Goal: Task Accomplishment & Management: Complete application form

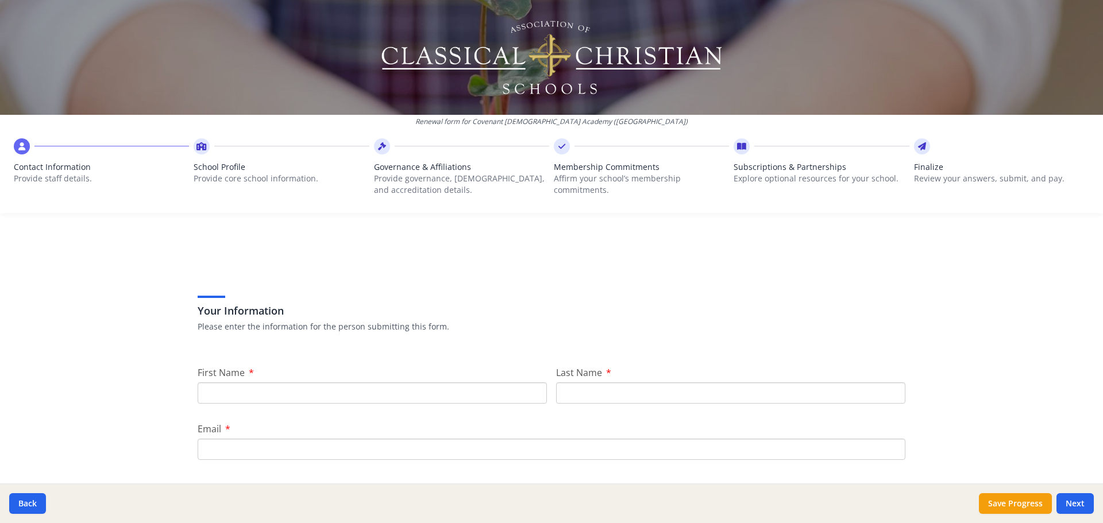
click at [372, 399] on input "First Name" at bounding box center [372, 393] width 349 height 21
type input "[PERSON_NAME]"
type input "[PERSON_NAME][EMAIL_ADDRESS][PERSON_NAME][DOMAIN_NAME]"
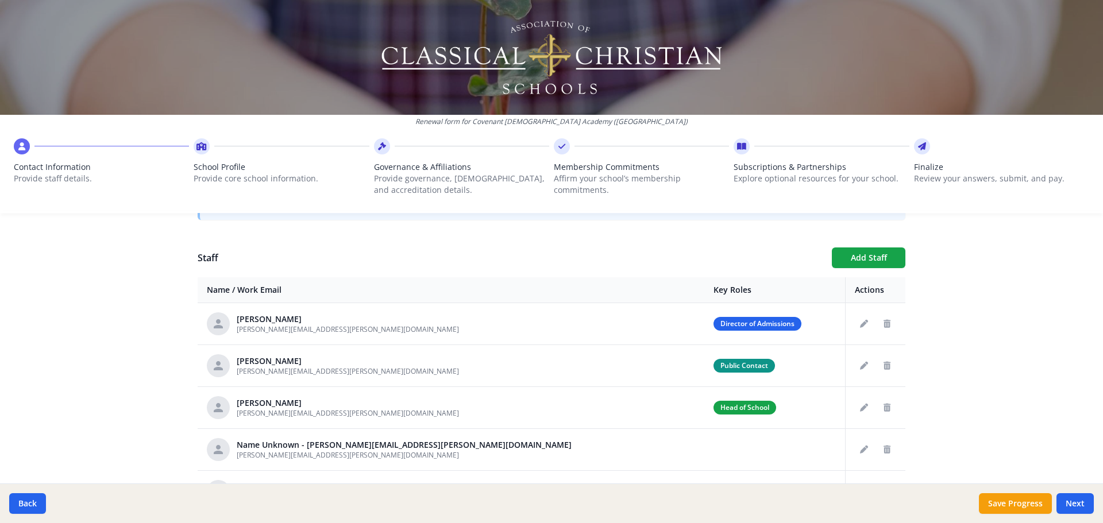
scroll to position [402, 0]
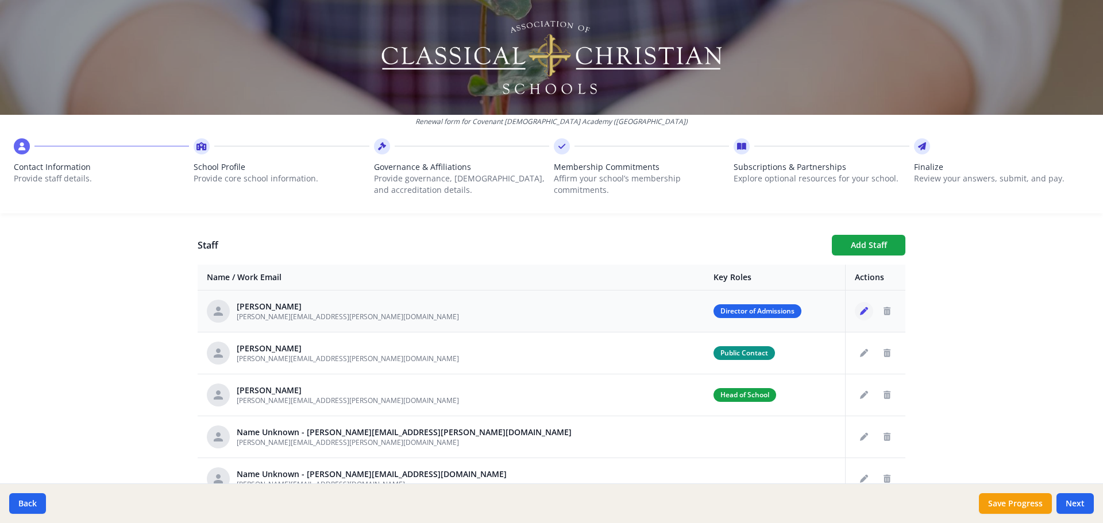
click at [855, 314] on button "Edit staff" at bounding box center [864, 311] width 18 height 18
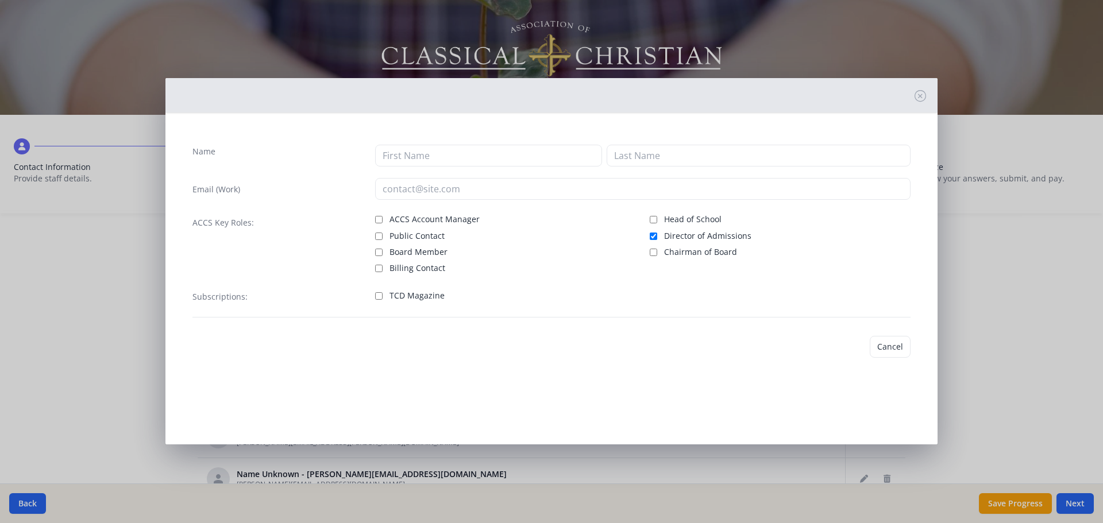
type input "[PERSON_NAME]"
type input "[PERSON_NAME][EMAIL_ADDRESS][PERSON_NAME][DOMAIN_NAME]"
checkbox input "true"
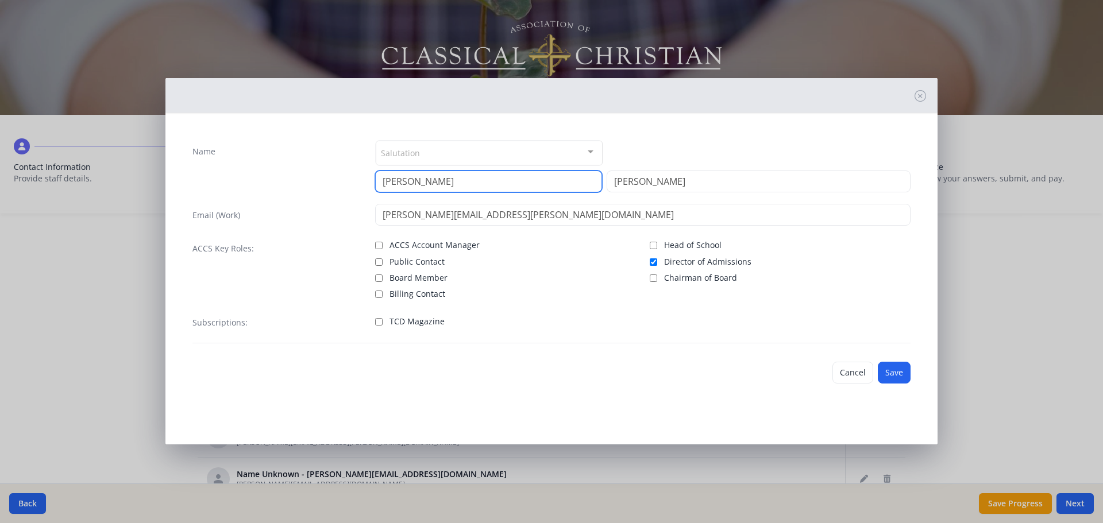
drag, startPoint x: 453, startPoint y: 183, endPoint x: 345, endPoint y: 173, distance: 109.1
click at [345, 174] on div "Name Salutation Mr. Mrs. Ms. Dr. Rev. Fr. Esq. No elements found. Consider chan…" at bounding box center [551, 166] width 718 height 52
type input "Dulci"
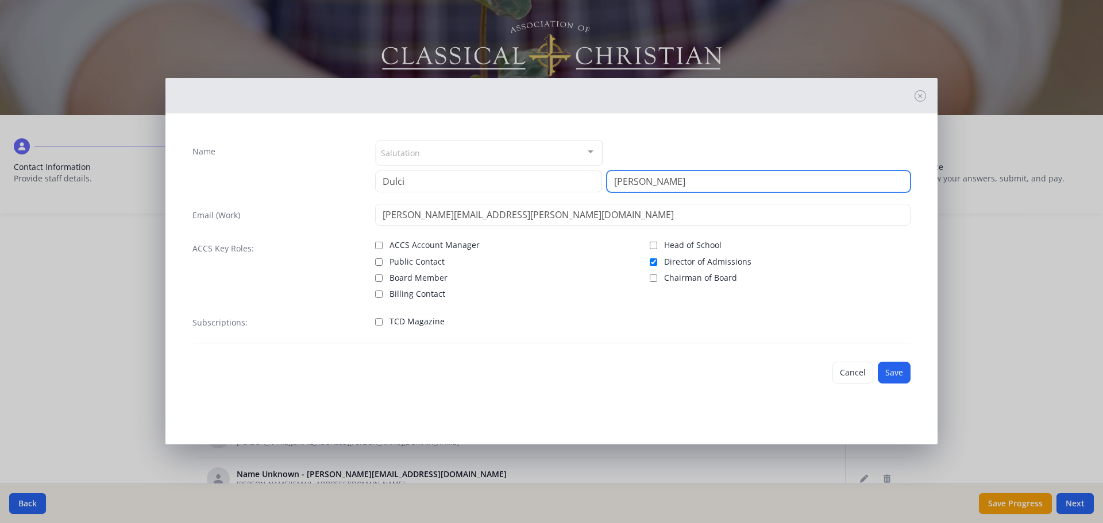
type input "[PERSON_NAME]"
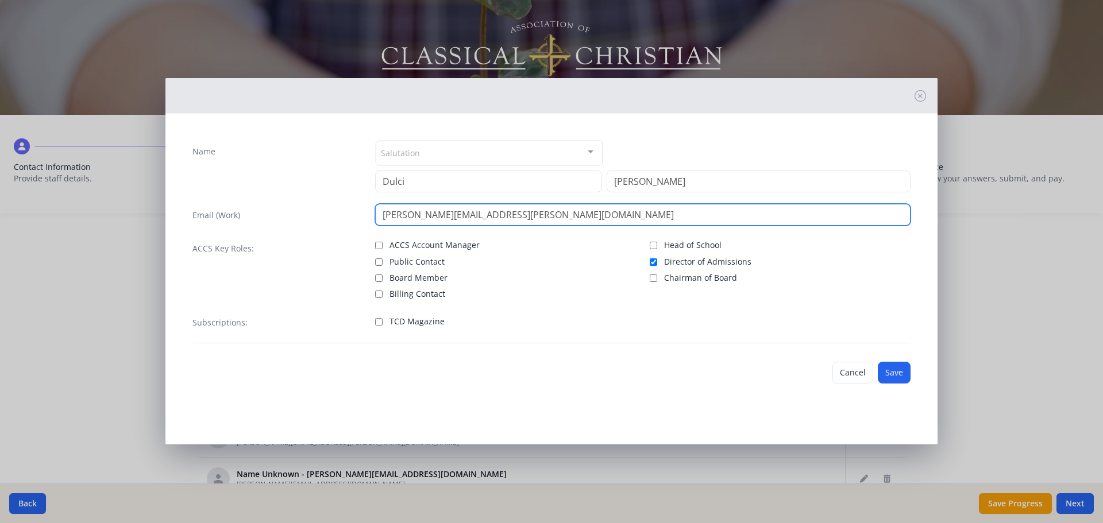
click at [429, 210] on input "[PERSON_NAME][EMAIL_ADDRESS][PERSON_NAME][DOMAIN_NAME]" at bounding box center [643, 215] width 536 height 22
type input "[EMAIL_ADDRESS][PERSON_NAME][DOMAIN_NAME]"
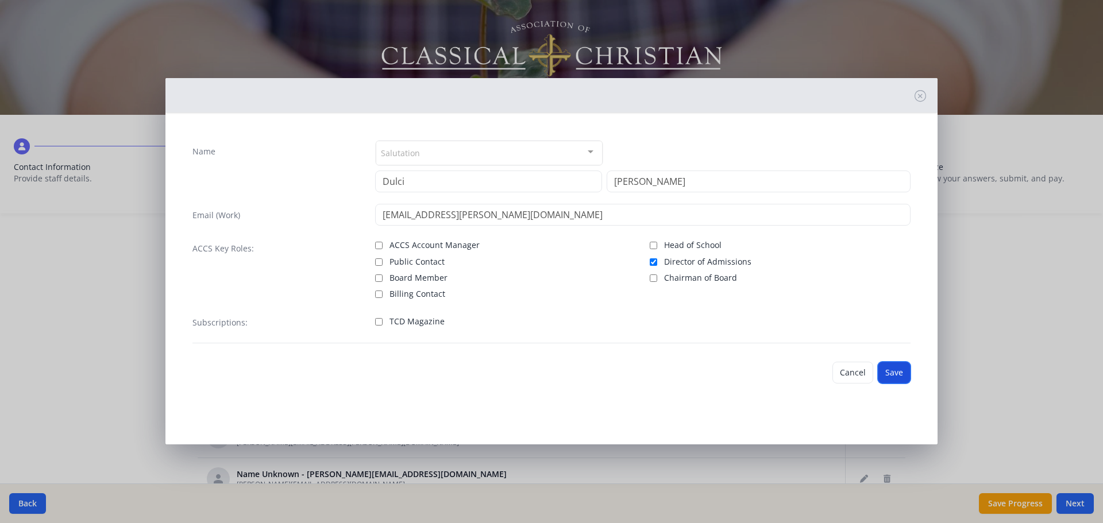
click at [893, 371] on button "Save" at bounding box center [894, 373] width 33 height 22
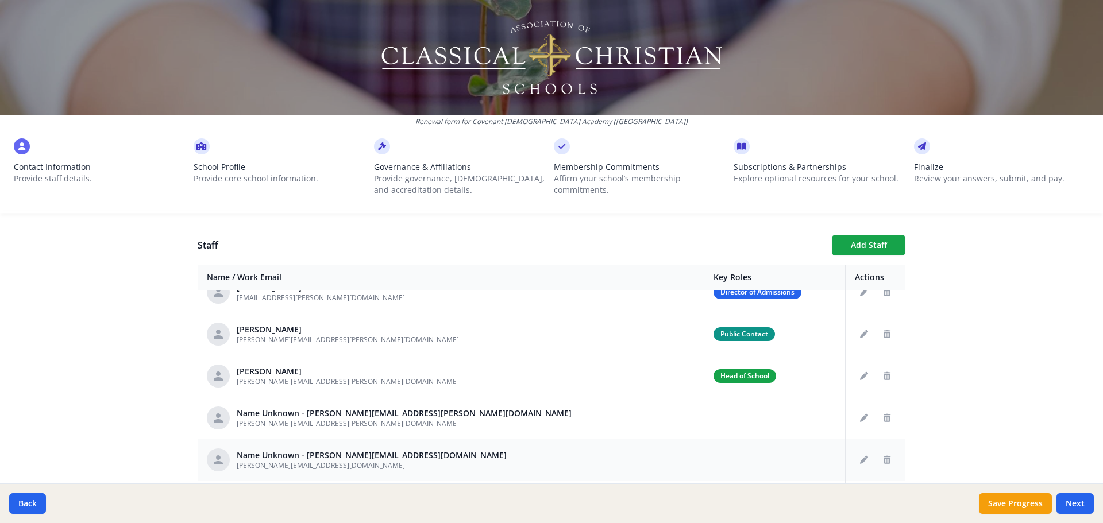
scroll to position [0, 0]
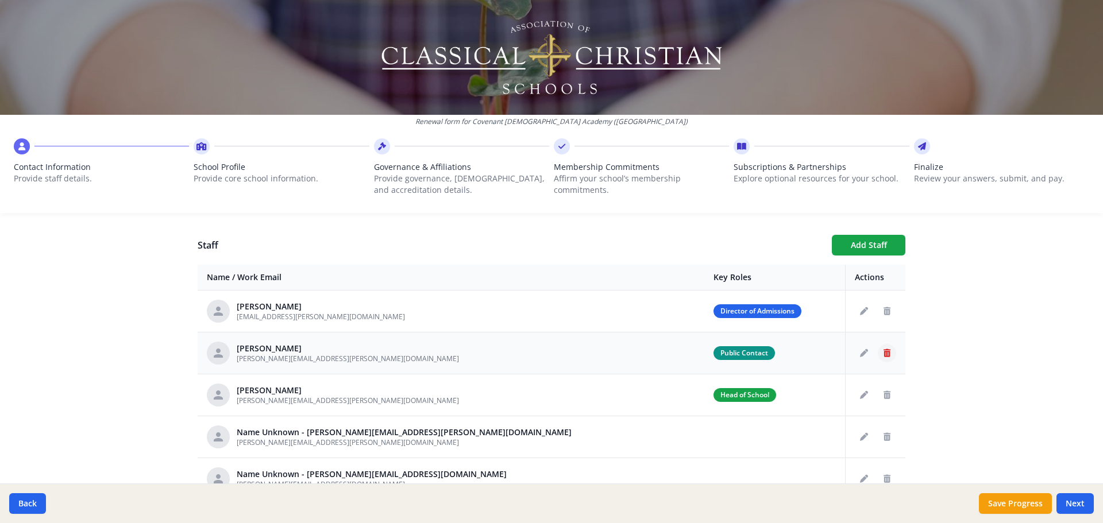
click at [884, 351] on icon "Delete staff" at bounding box center [887, 353] width 7 height 8
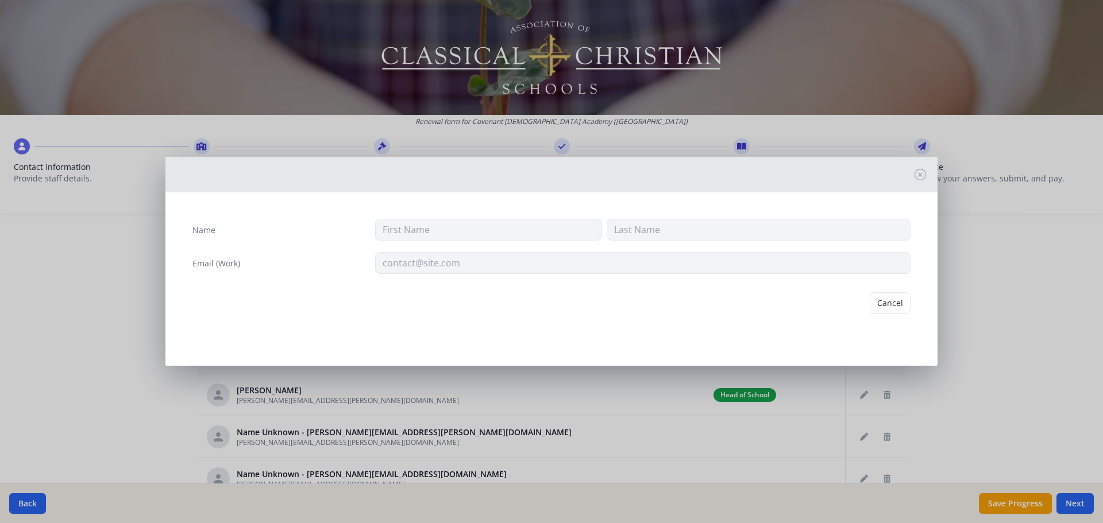
type input "[PERSON_NAME]"
type input "[PERSON_NAME][EMAIL_ADDRESS][PERSON_NAME][DOMAIN_NAME]"
click at [889, 306] on button "Delete" at bounding box center [891, 303] width 40 height 22
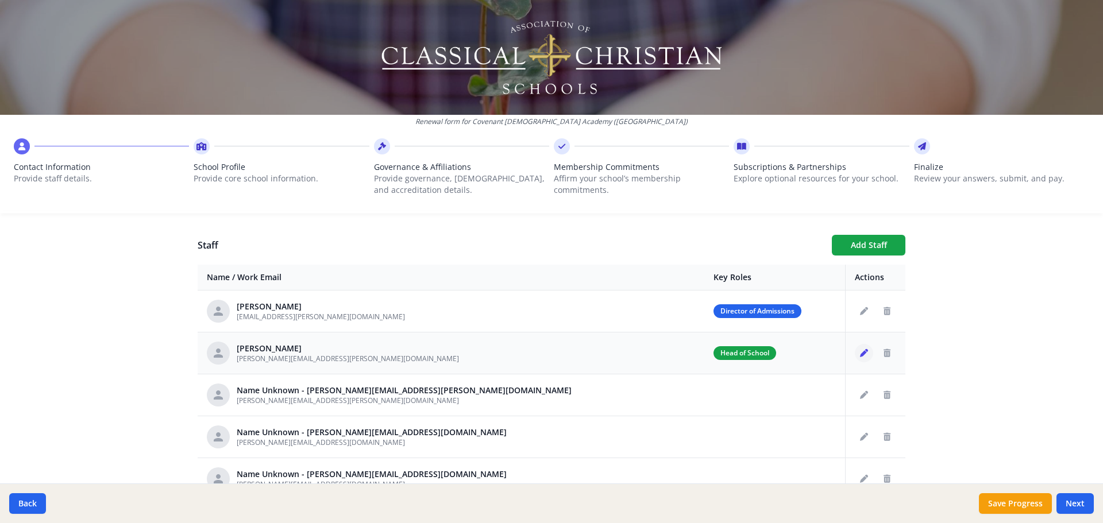
click at [860, 352] on icon "Edit staff" at bounding box center [864, 353] width 8 height 8
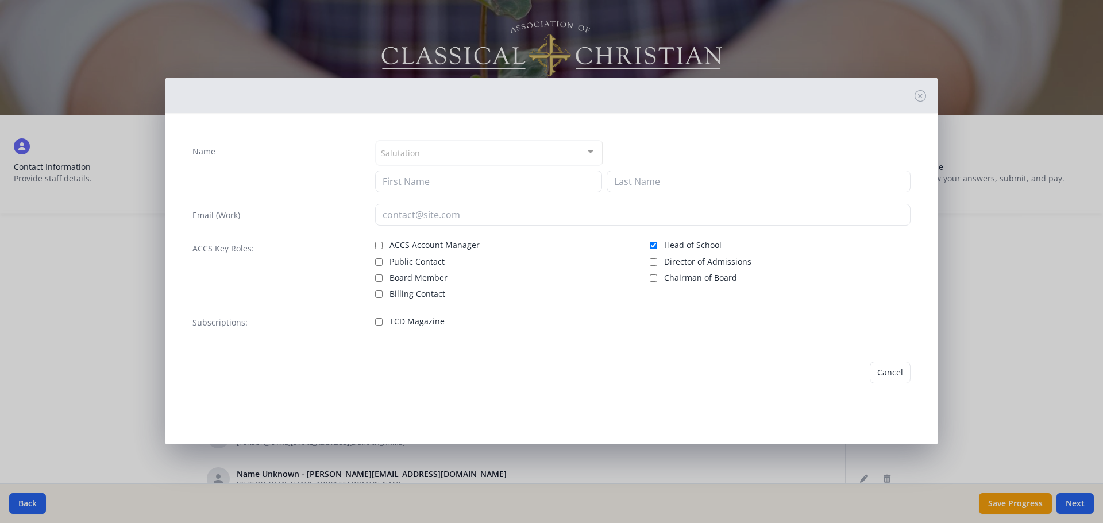
type input "[PERSON_NAME]"
type input "[PERSON_NAME][EMAIL_ADDRESS][PERSON_NAME][DOMAIN_NAME]"
checkbox input "true"
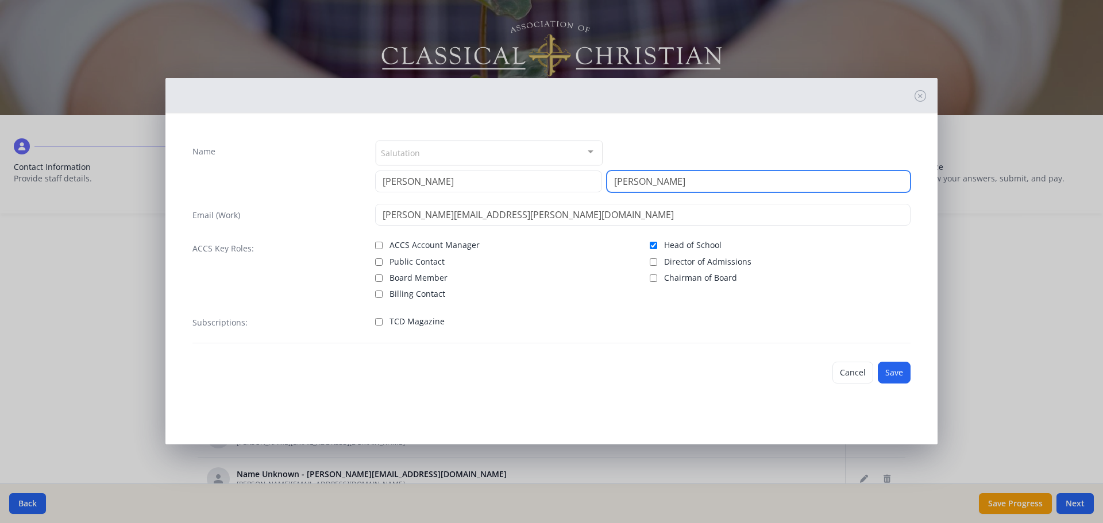
click at [631, 183] on input "[PERSON_NAME]" at bounding box center [759, 182] width 304 height 22
type input "[PERSON_NAME]"
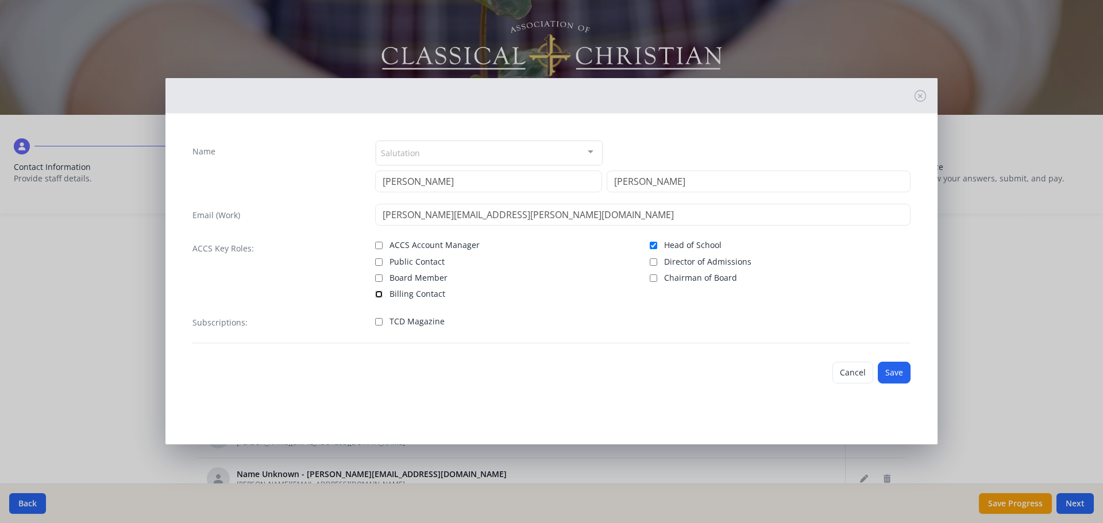
click at [380, 296] on input "Billing Contact" at bounding box center [378, 294] width 7 height 7
checkbox input "true"
click at [656, 246] on input "Head of School" at bounding box center [653, 245] width 7 height 7
checkbox input "false"
click at [893, 376] on button "Save" at bounding box center [894, 373] width 33 height 22
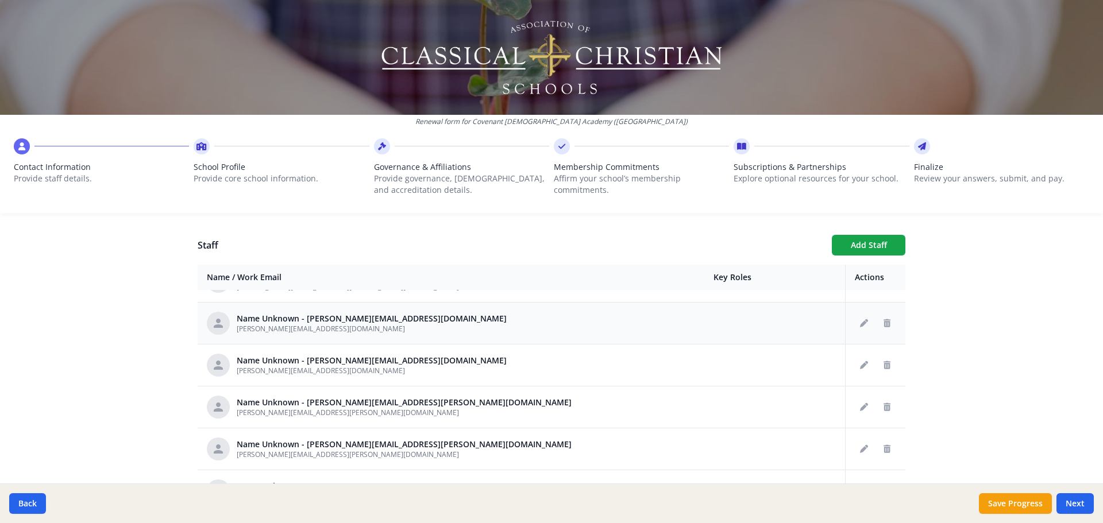
scroll to position [115, 0]
click at [884, 321] on icon "Delete staff" at bounding box center [887, 322] width 7 height 8
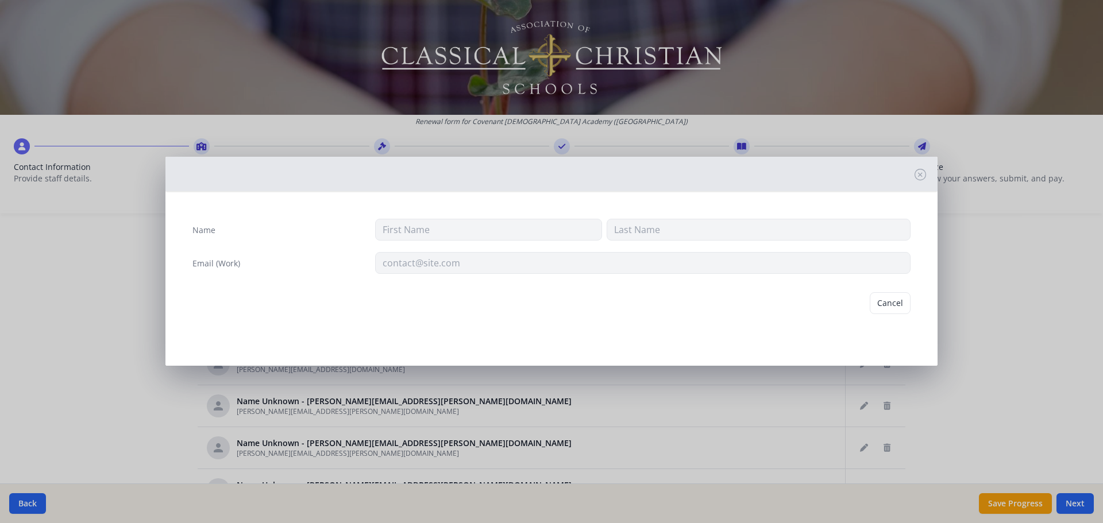
type input "[PERSON_NAME][EMAIL_ADDRESS][DOMAIN_NAME]"
click at [893, 296] on button "Delete" at bounding box center [891, 303] width 40 height 22
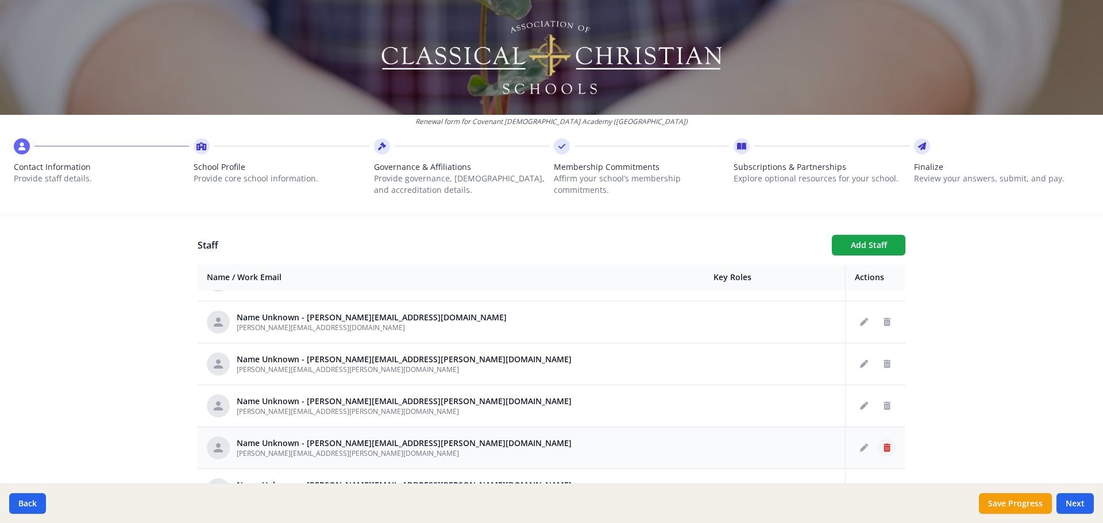
click at [878, 449] on button "Delete staff" at bounding box center [887, 448] width 18 height 18
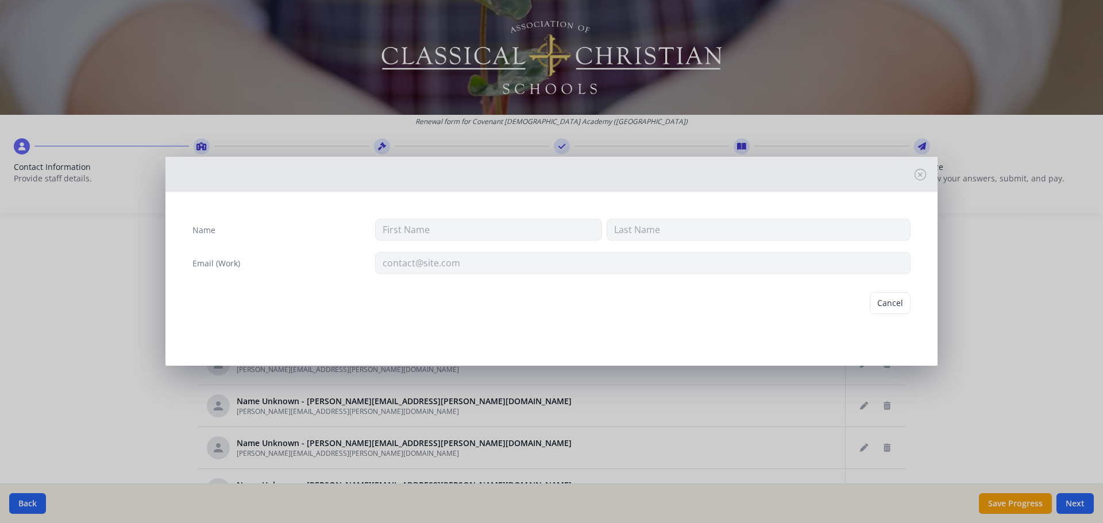
type input "[PERSON_NAME][EMAIL_ADDRESS][PERSON_NAME][DOMAIN_NAME]"
click at [886, 299] on button "Delete" at bounding box center [891, 303] width 40 height 22
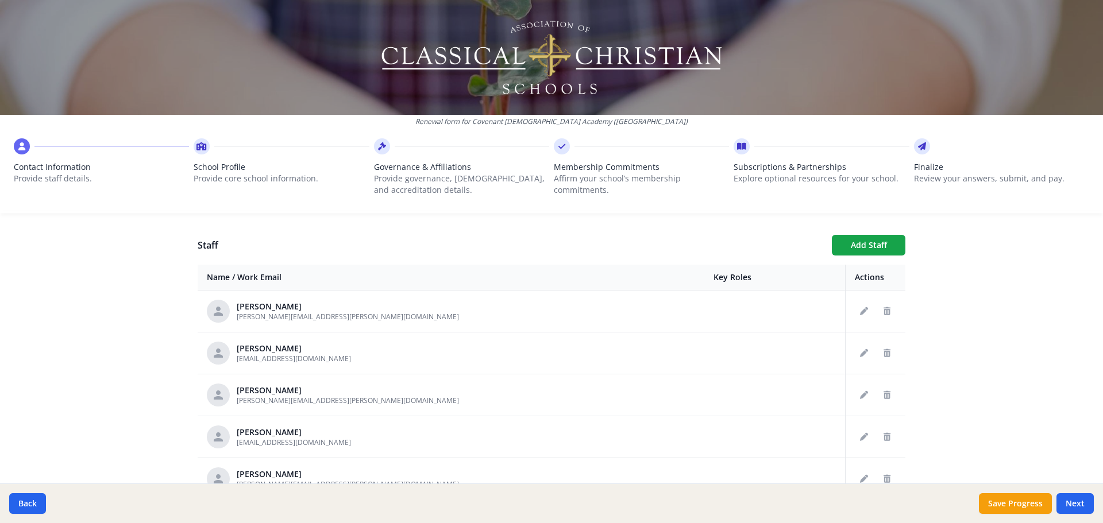
scroll to position [345, 0]
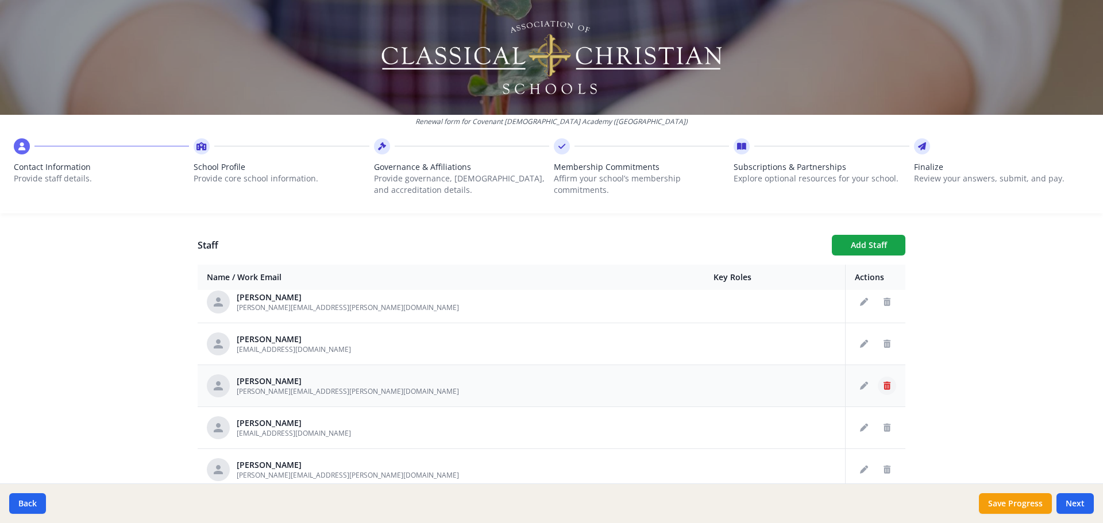
click at [884, 384] on icon "Delete staff" at bounding box center [887, 386] width 7 height 8
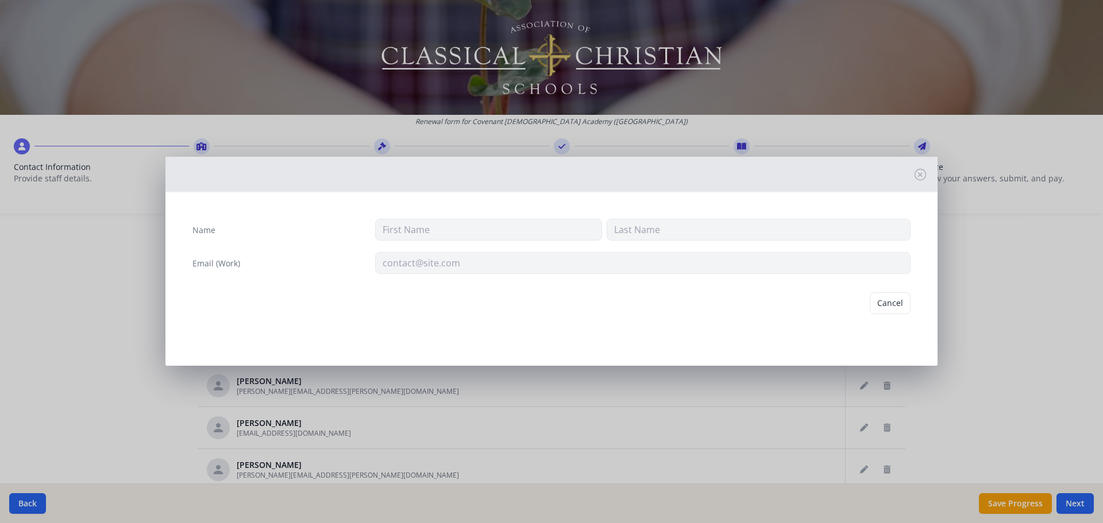
type input "[PERSON_NAME]"
type input "[PERSON_NAME][EMAIL_ADDRESS][PERSON_NAME][DOMAIN_NAME]"
click at [893, 298] on button "Delete" at bounding box center [891, 303] width 40 height 22
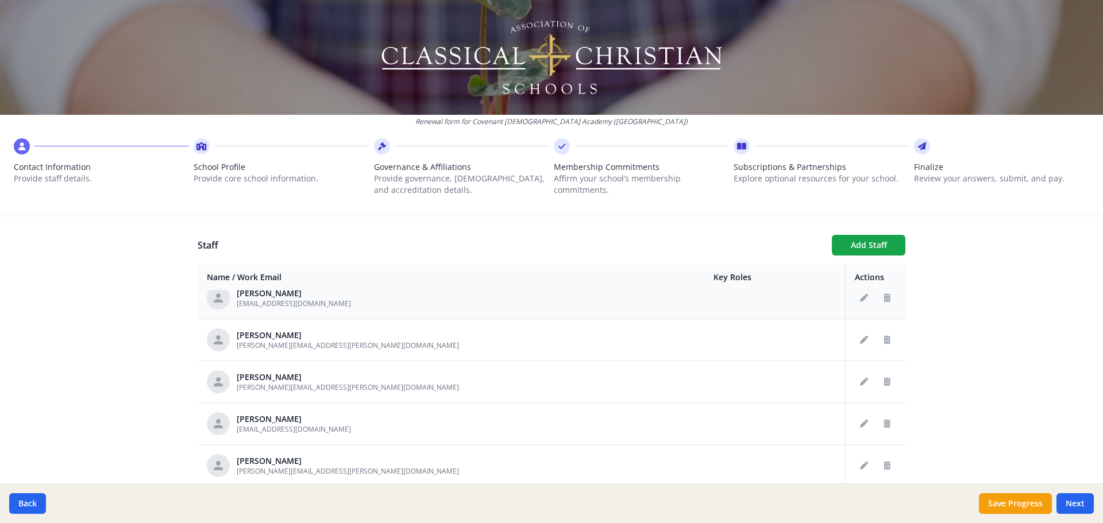
scroll to position [460, 0]
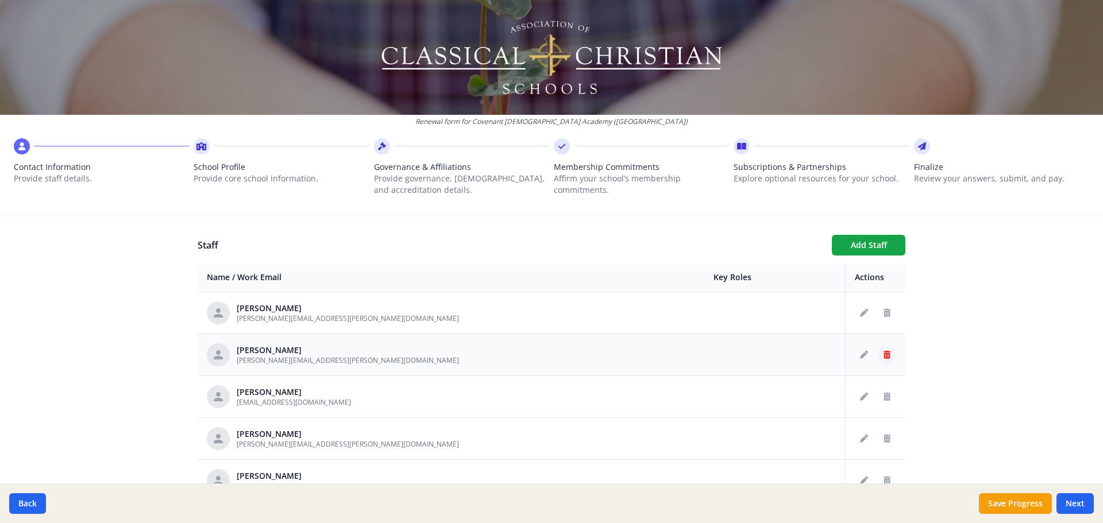
click at [884, 353] on icon "Delete staff" at bounding box center [887, 355] width 7 height 8
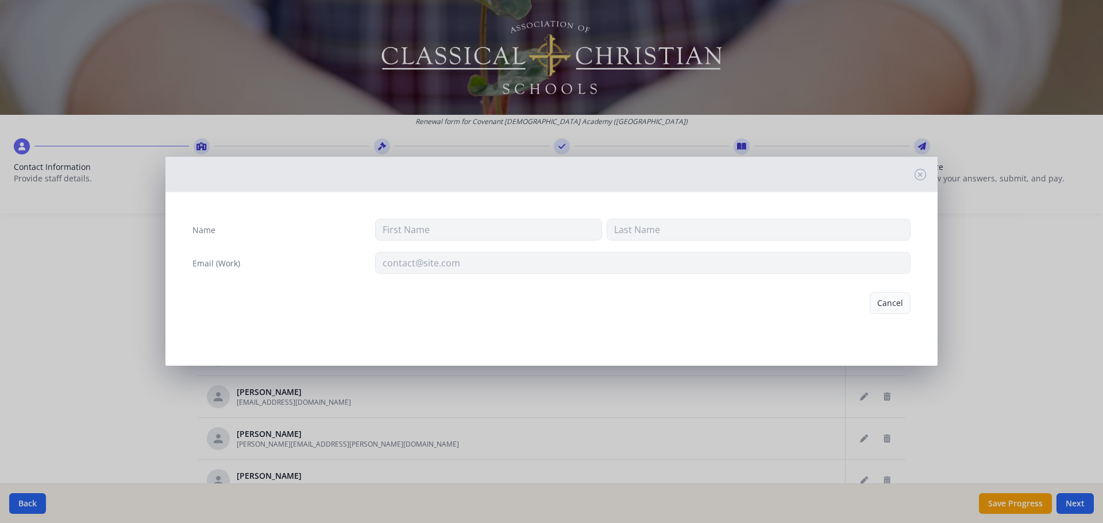
type input "[PERSON_NAME]"
type input "Fromuth"
type input "[PERSON_NAME][EMAIL_ADDRESS][PERSON_NAME][DOMAIN_NAME]"
click at [891, 306] on button "Delete" at bounding box center [891, 303] width 40 height 22
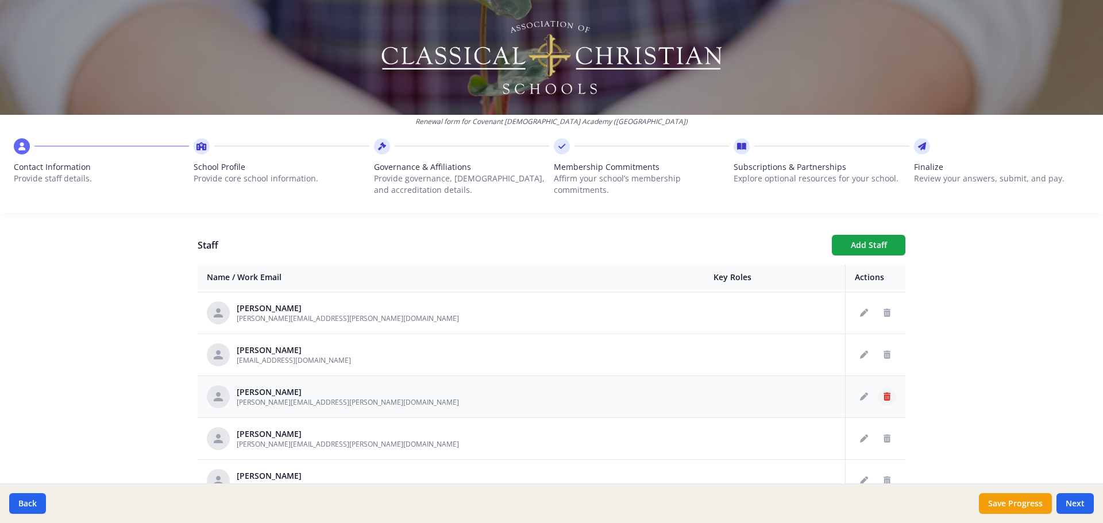
click at [884, 395] on icon "Delete staff" at bounding box center [887, 397] width 7 height 8
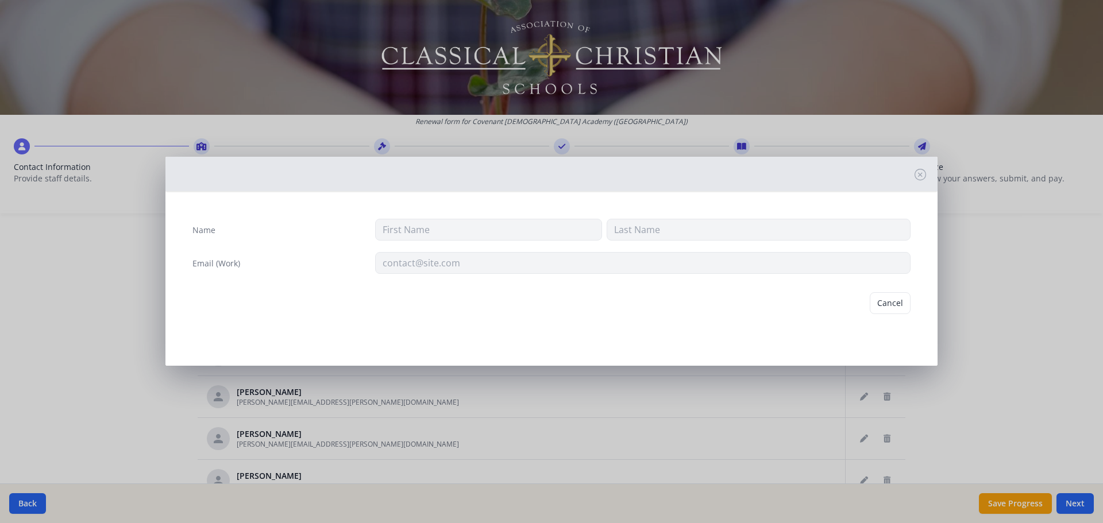
type input "[PERSON_NAME]"
type input "Hayward"
type input "[PERSON_NAME][EMAIL_ADDRESS][PERSON_NAME][DOMAIN_NAME]"
click at [901, 304] on button "Delete" at bounding box center [891, 303] width 40 height 22
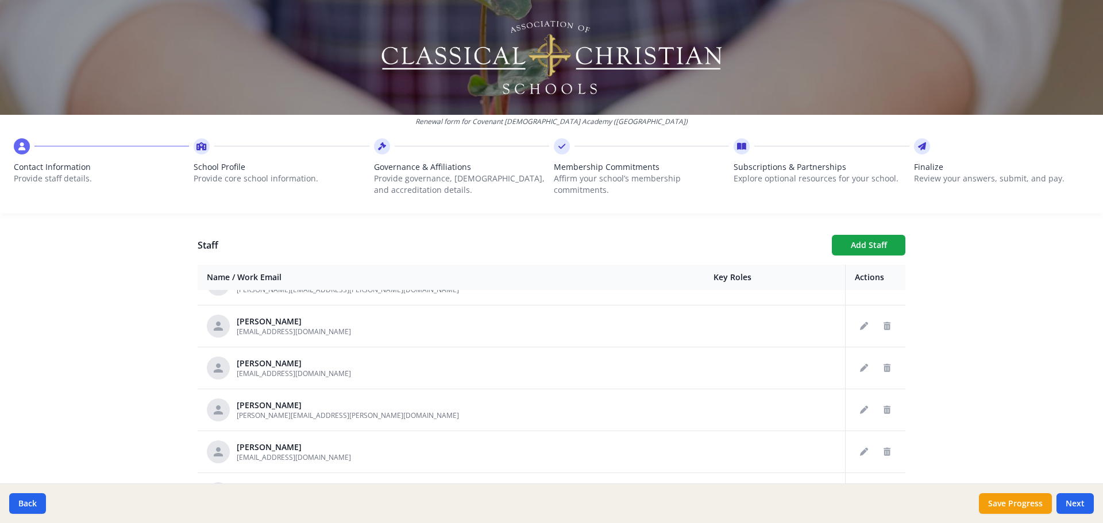
scroll to position [345, 0]
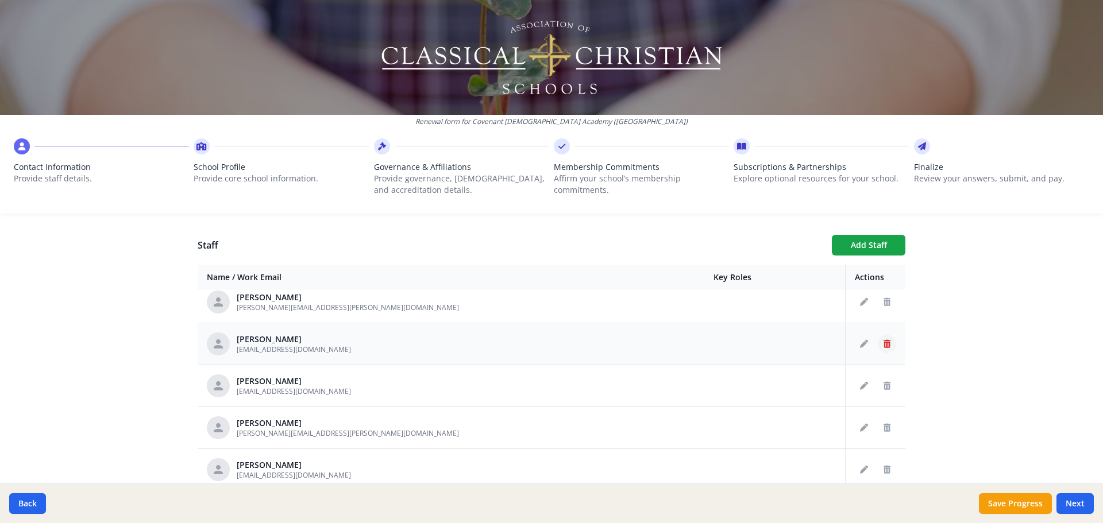
click at [884, 342] on icon "Delete staff" at bounding box center [887, 344] width 7 height 8
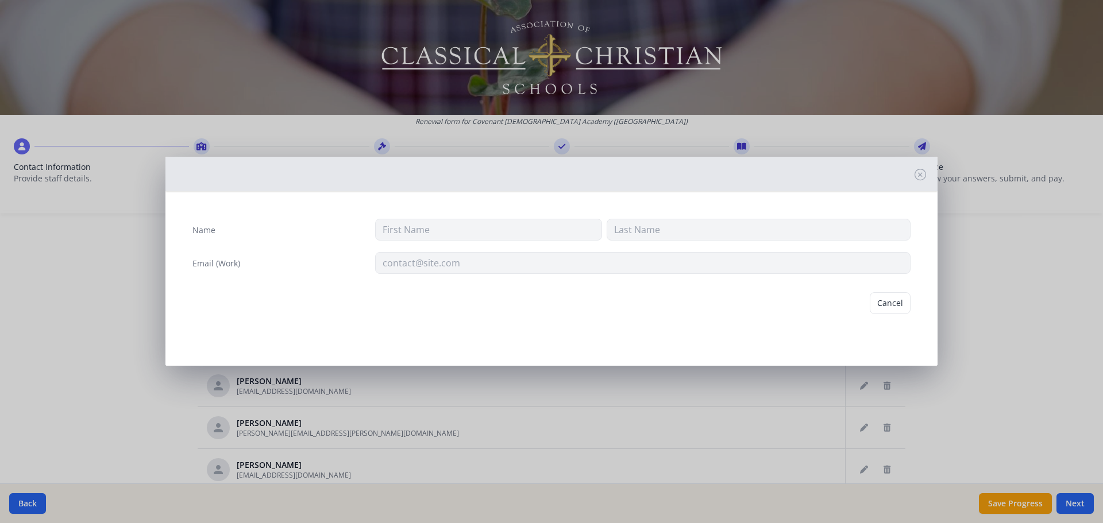
type input "[PERSON_NAME]"
type input "[EMAIL_ADDRESS][DOMAIN_NAME]"
click at [889, 305] on button "Delete" at bounding box center [891, 303] width 40 height 22
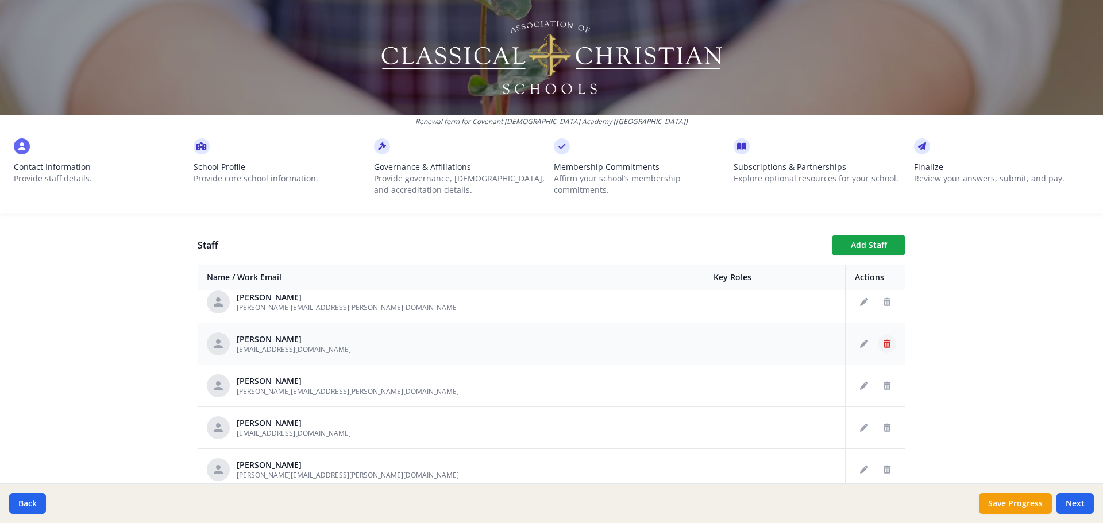
click at [884, 342] on icon "Delete staff" at bounding box center [887, 344] width 7 height 8
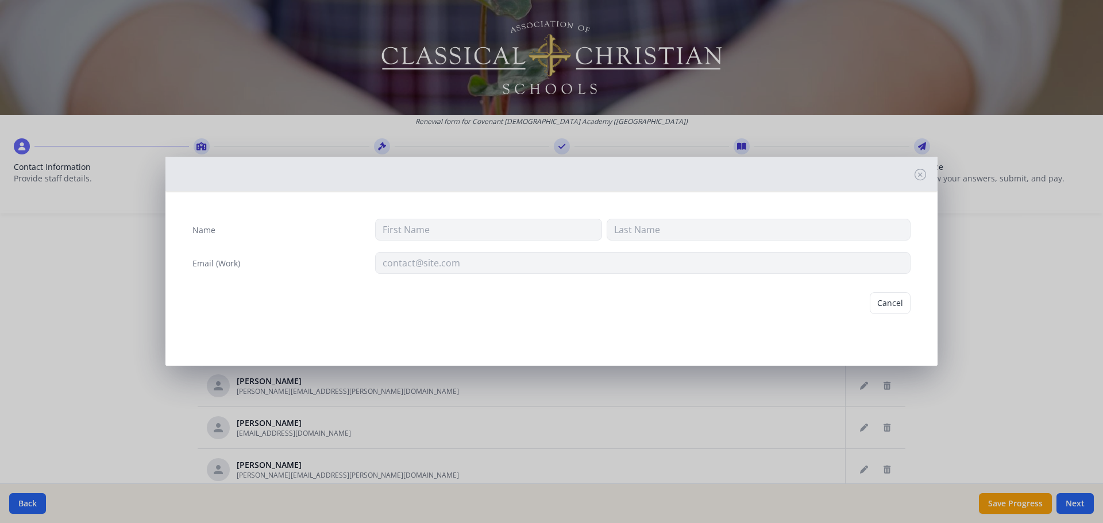
type input "[PERSON_NAME]"
type input "[EMAIL_ADDRESS][DOMAIN_NAME]"
click at [897, 301] on button "Delete" at bounding box center [891, 303] width 40 height 22
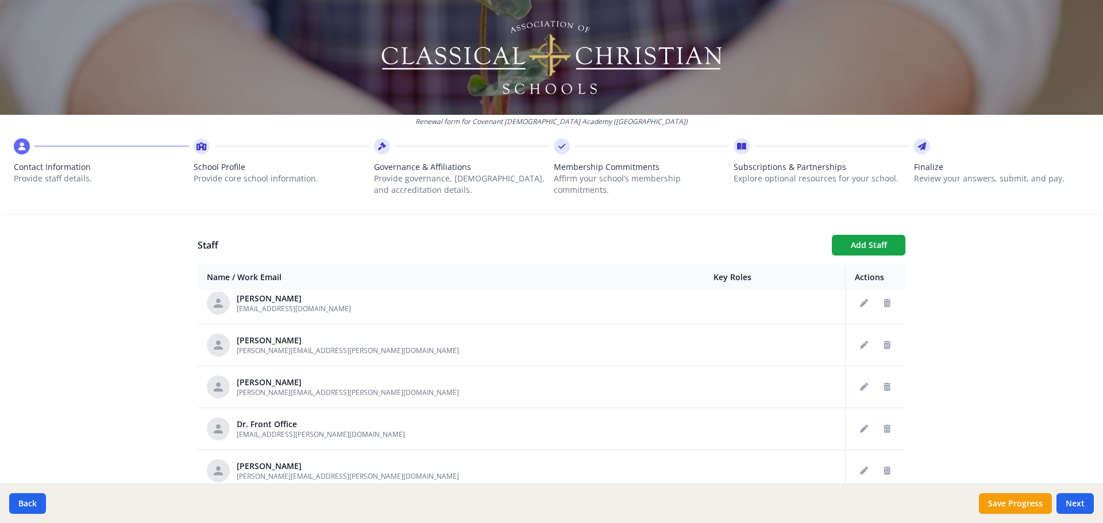
scroll to position [664, 0]
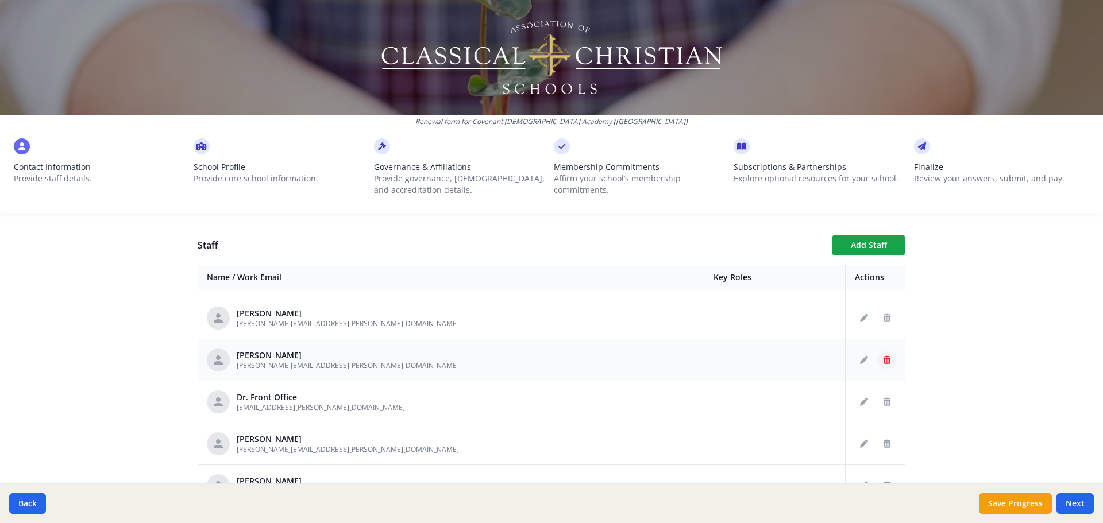
click at [884, 357] on icon "Delete staff" at bounding box center [887, 360] width 7 height 8
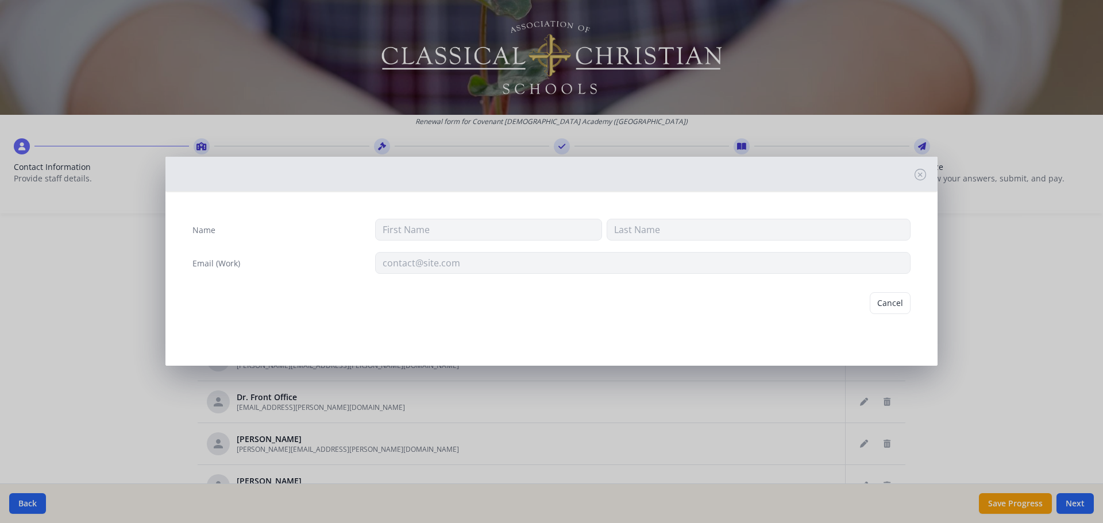
type input "[PERSON_NAME]"
type input "[PERSON_NAME][EMAIL_ADDRESS][PERSON_NAME][DOMAIN_NAME]"
click at [891, 300] on button "Delete" at bounding box center [891, 303] width 40 height 22
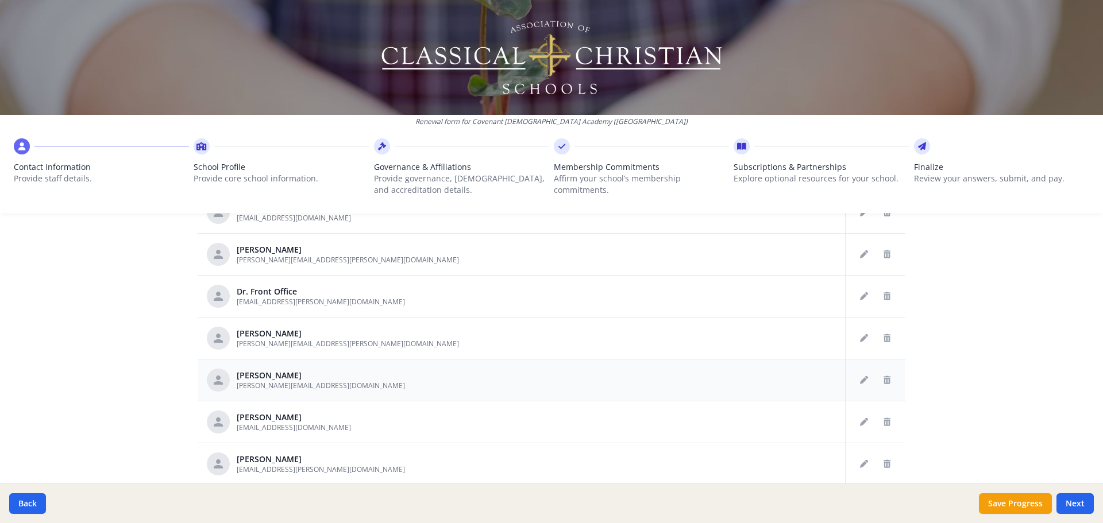
scroll to position [517, 0]
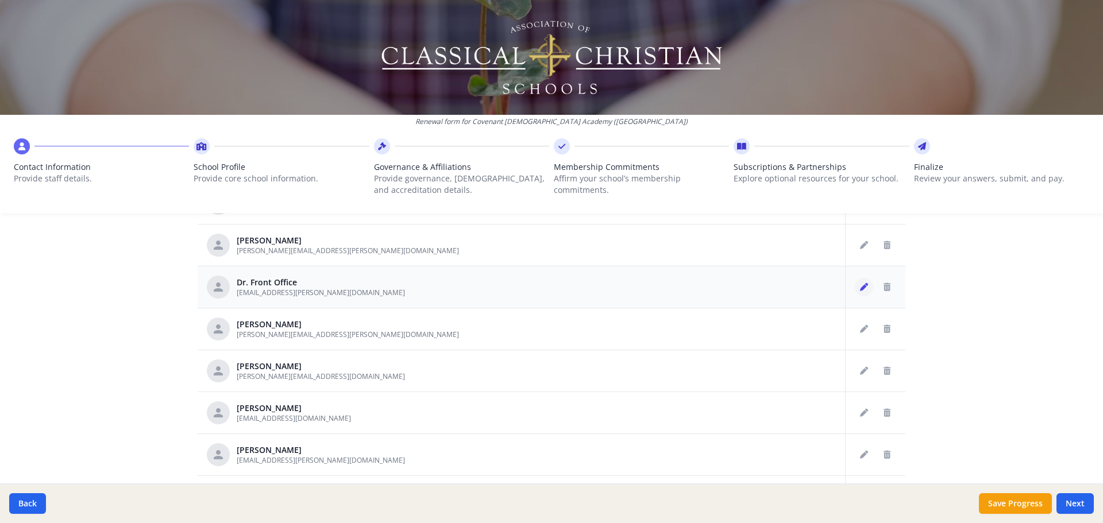
click at [860, 286] on icon "Edit staff" at bounding box center [864, 287] width 8 height 8
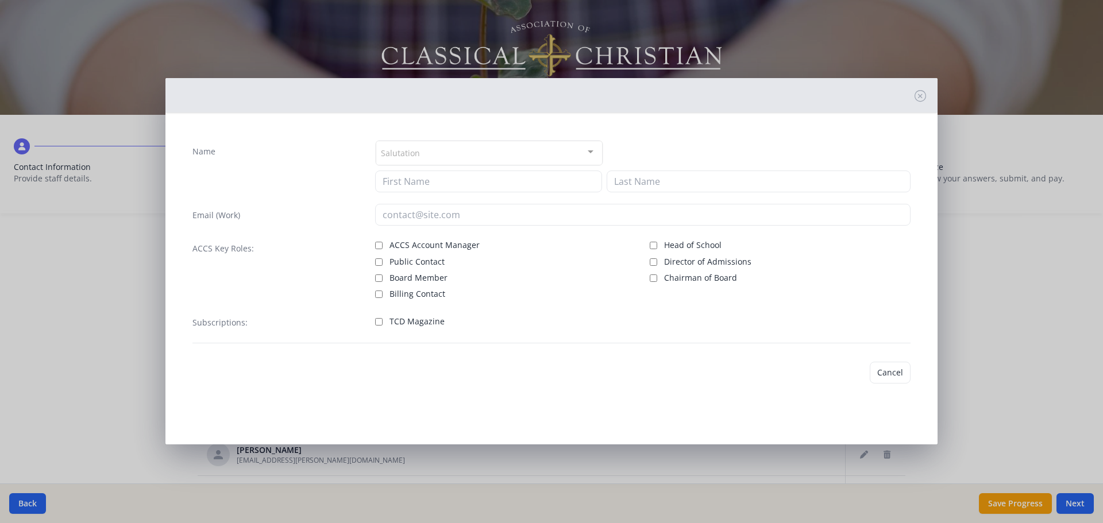
type input "Front"
type input "Office"
click at [362, 368] on div "Cancel Save" at bounding box center [551, 371] width 737 height 40
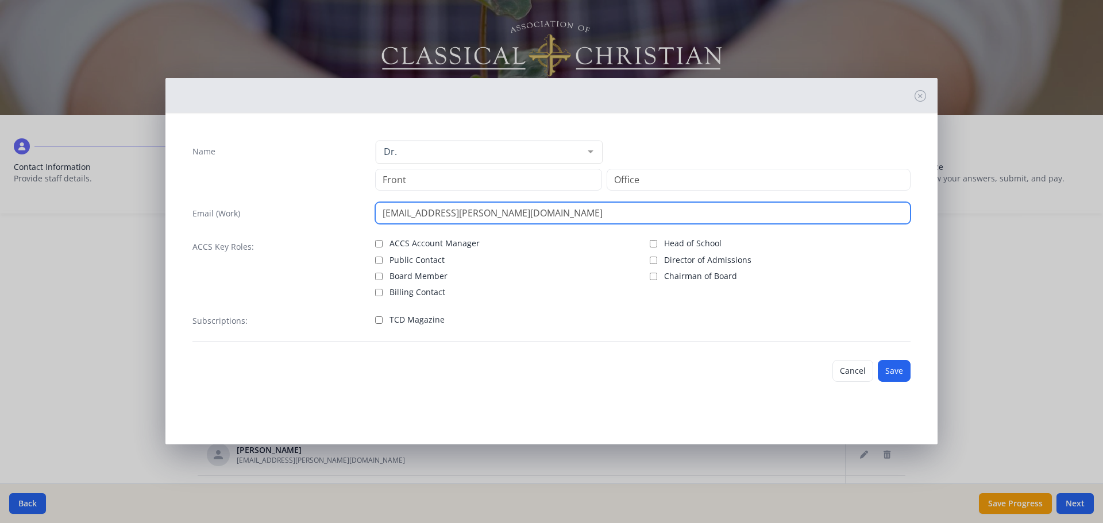
drag, startPoint x: 422, startPoint y: 211, endPoint x: 361, endPoint y: 213, distance: 60.4
click at [361, 213] on div "Email (Work) [PERSON_NAME][EMAIL_ADDRESS][DOMAIN_NAME]" at bounding box center [551, 213] width 718 height 22
type input "[EMAIL_ADDRESS][DOMAIN_NAME]"
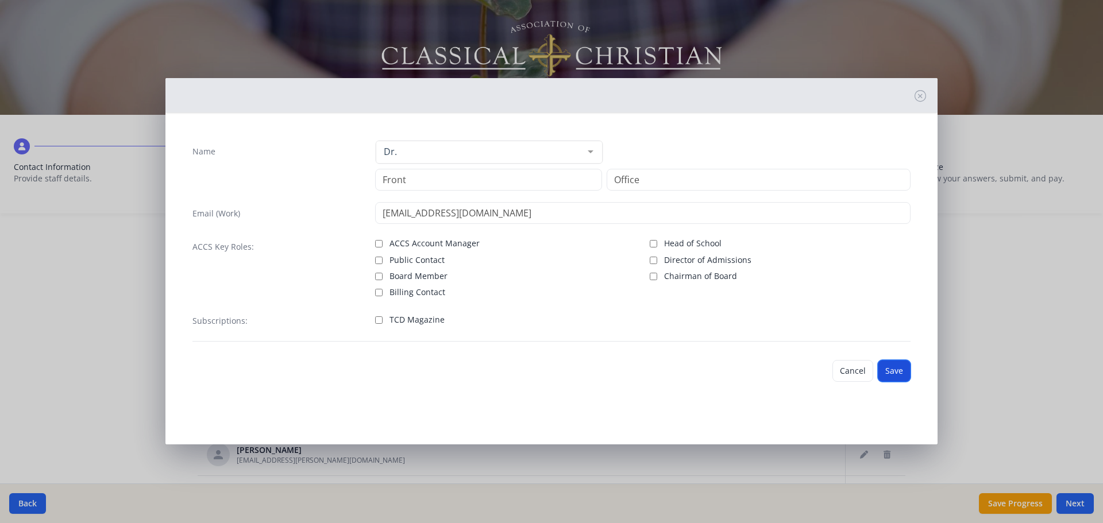
click at [891, 370] on button "Save" at bounding box center [894, 371] width 33 height 22
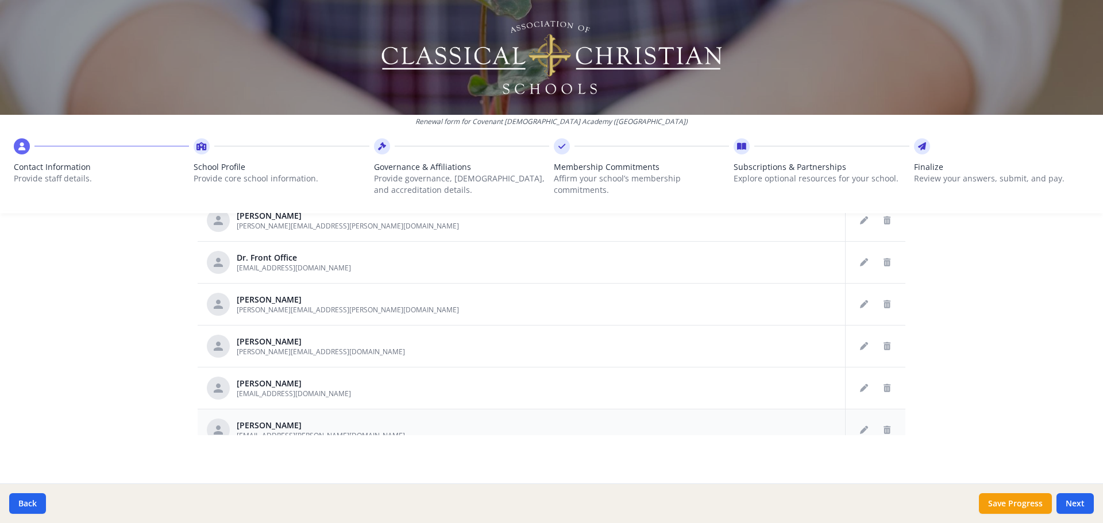
scroll to position [575, 0]
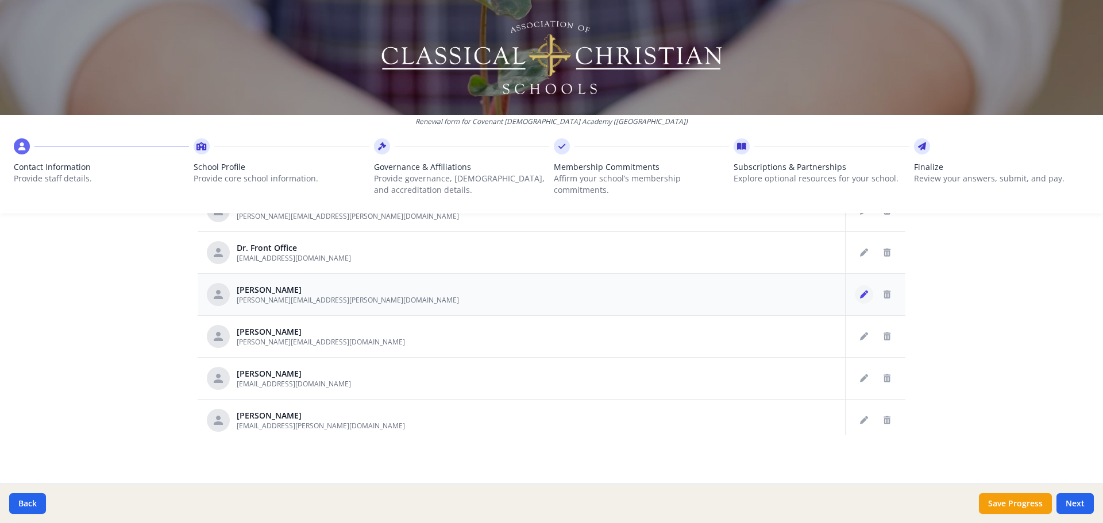
click at [860, 295] on icon "Edit staff" at bounding box center [864, 295] width 8 height 8
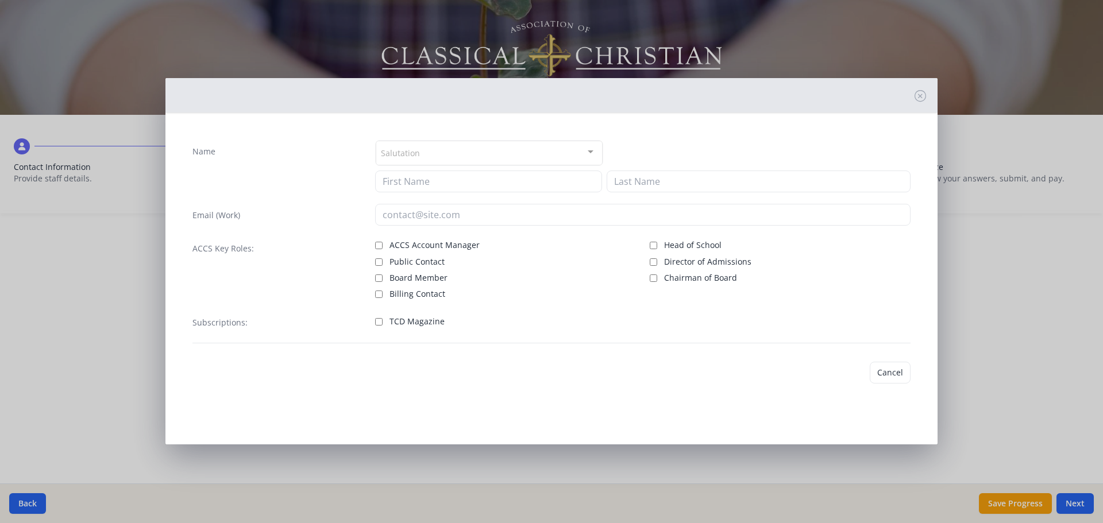
type input "[PERSON_NAME]"
type input "[PERSON_NAME][EMAIL_ADDRESS][PERSON_NAME][DOMAIN_NAME]"
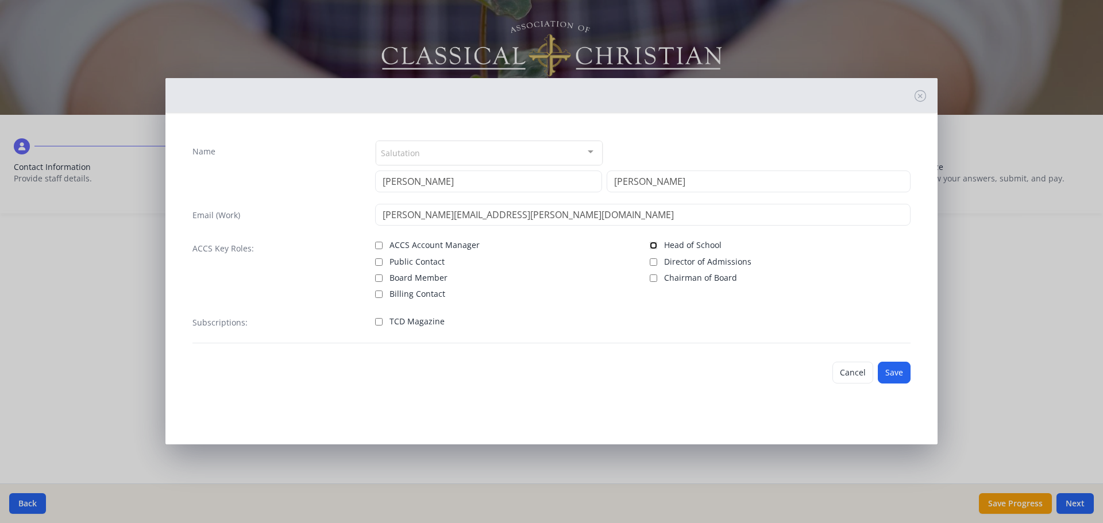
click at [652, 245] on input "Head of School" at bounding box center [653, 245] width 7 height 7
checkbox input "true"
click at [894, 374] on button "Save" at bounding box center [894, 373] width 33 height 22
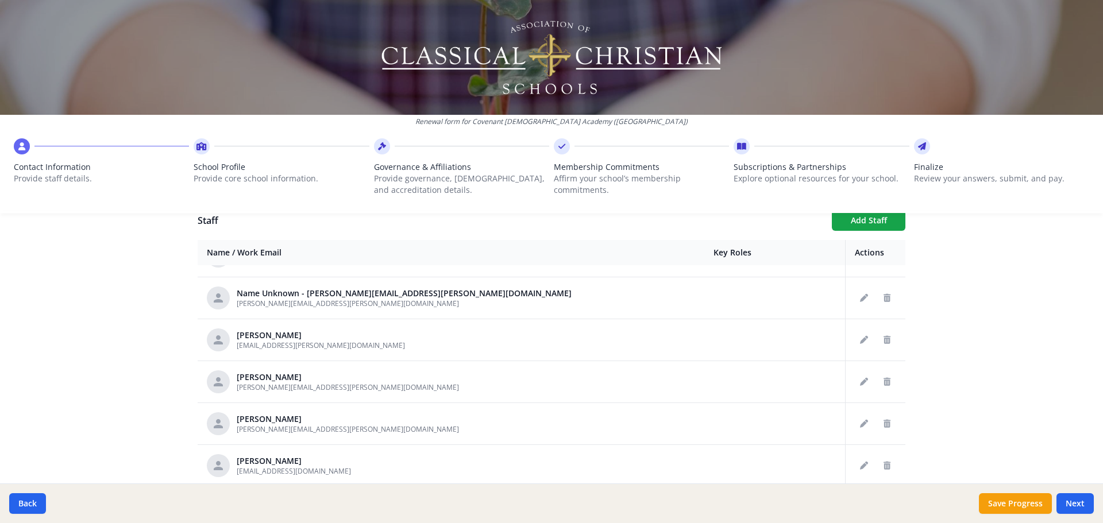
scroll to position [287, 0]
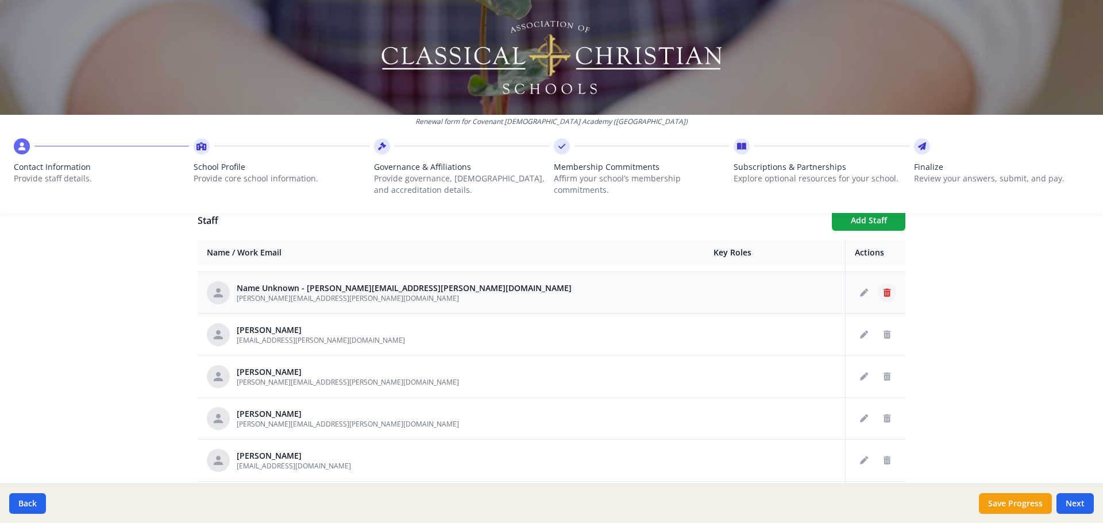
click at [879, 293] on button "Delete staff" at bounding box center [887, 293] width 18 height 18
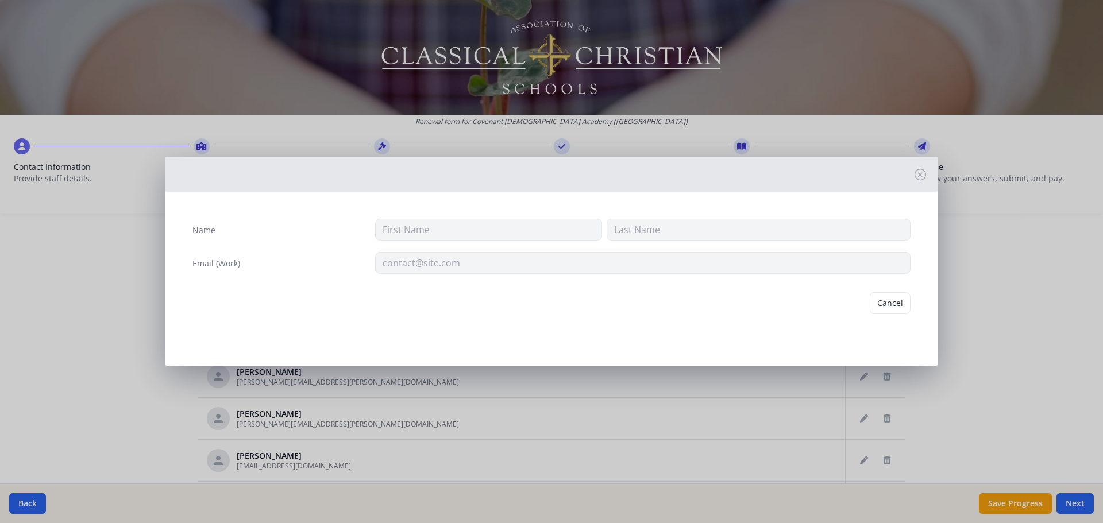
type input "[PERSON_NAME][EMAIL_ADDRESS][PERSON_NAME][DOMAIN_NAME]"
click at [885, 301] on button "Delete" at bounding box center [891, 303] width 40 height 22
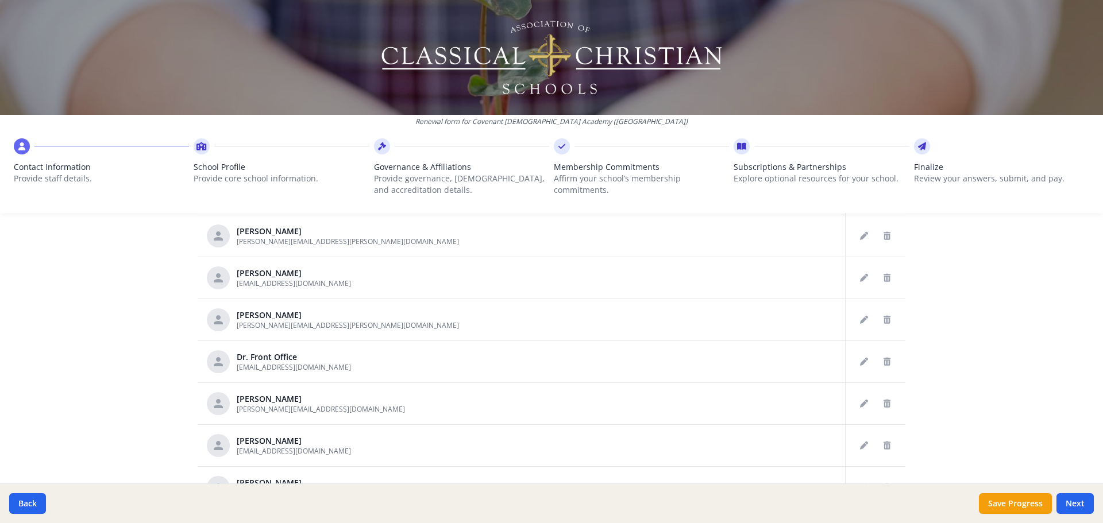
scroll to position [542, 0]
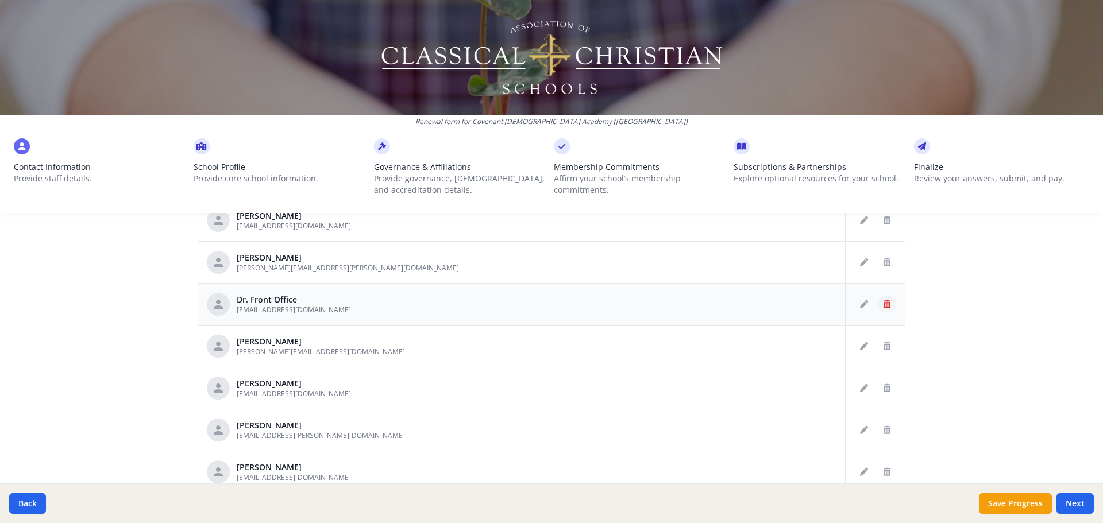
click at [884, 306] on icon "Delete staff" at bounding box center [887, 304] width 7 height 8
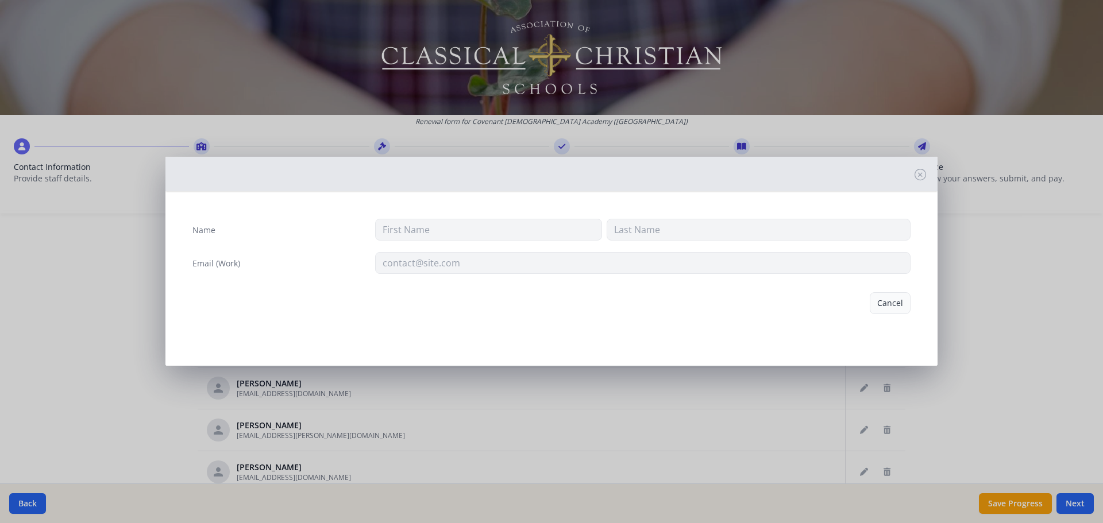
type input "Front"
type input "Office"
type input "[EMAIL_ADDRESS][DOMAIN_NAME]"
click at [883, 304] on button "Delete" at bounding box center [891, 303] width 40 height 22
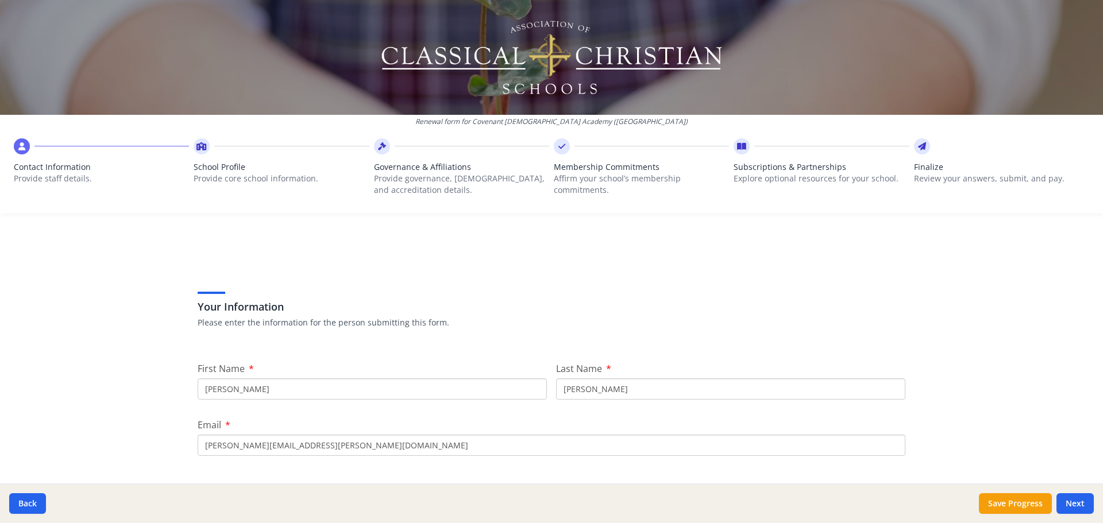
scroll to position [0, 0]
click at [1082, 505] on button "Next" at bounding box center [1075, 504] width 37 height 21
type input "[PHONE_NUMBER]"
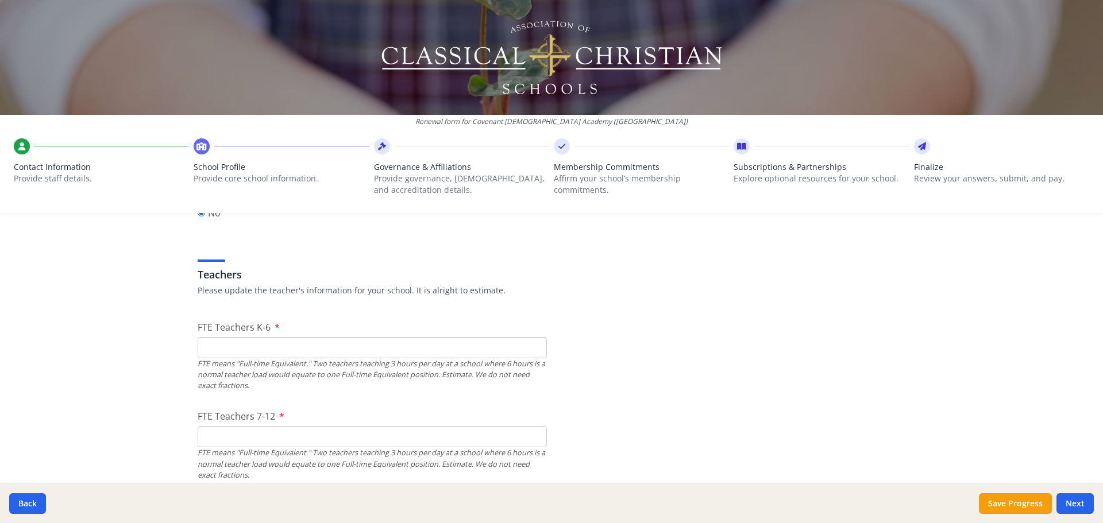
scroll to position [689, 0]
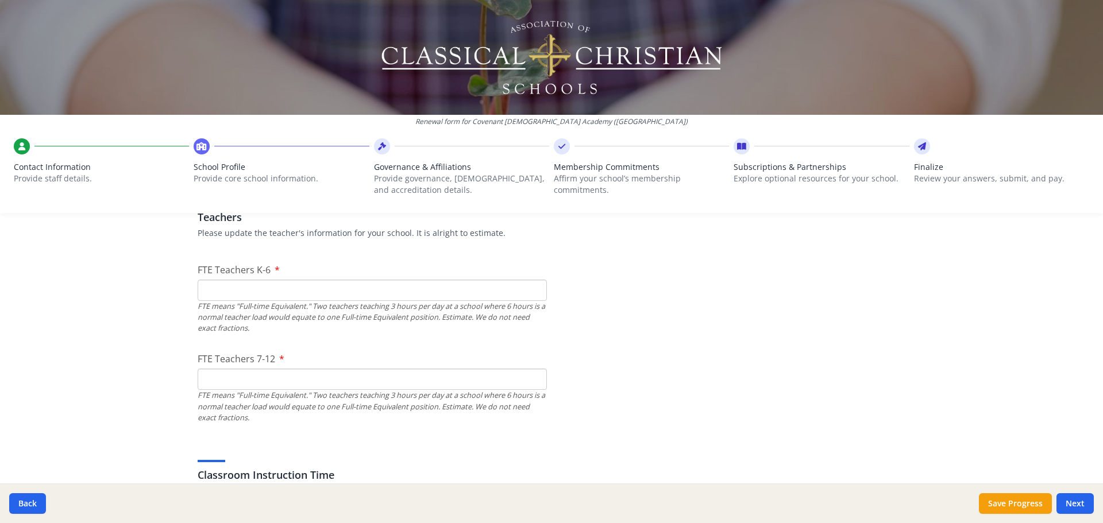
click at [219, 297] on input "FTE Teachers K-6" at bounding box center [372, 290] width 349 height 21
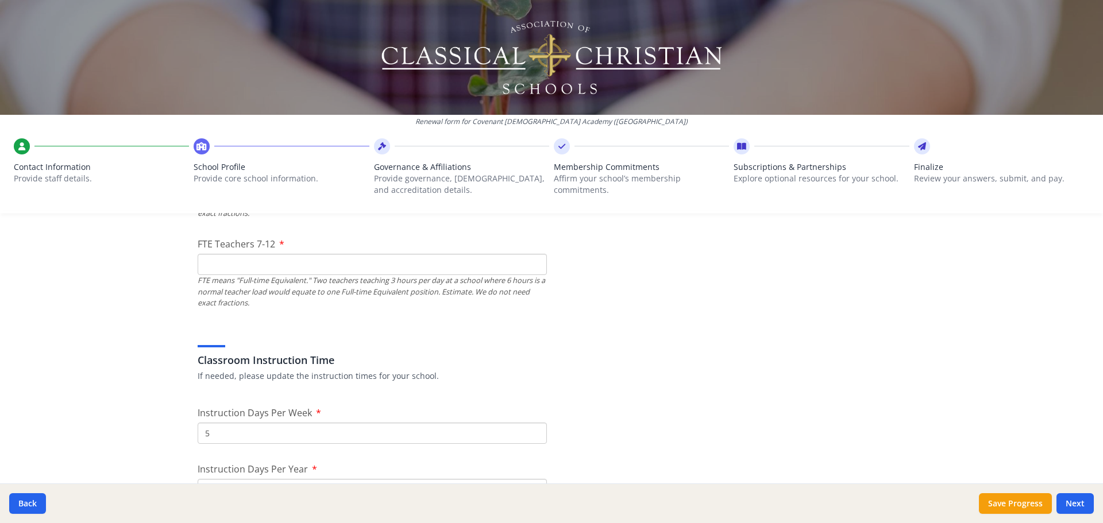
scroll to position [747, 0]
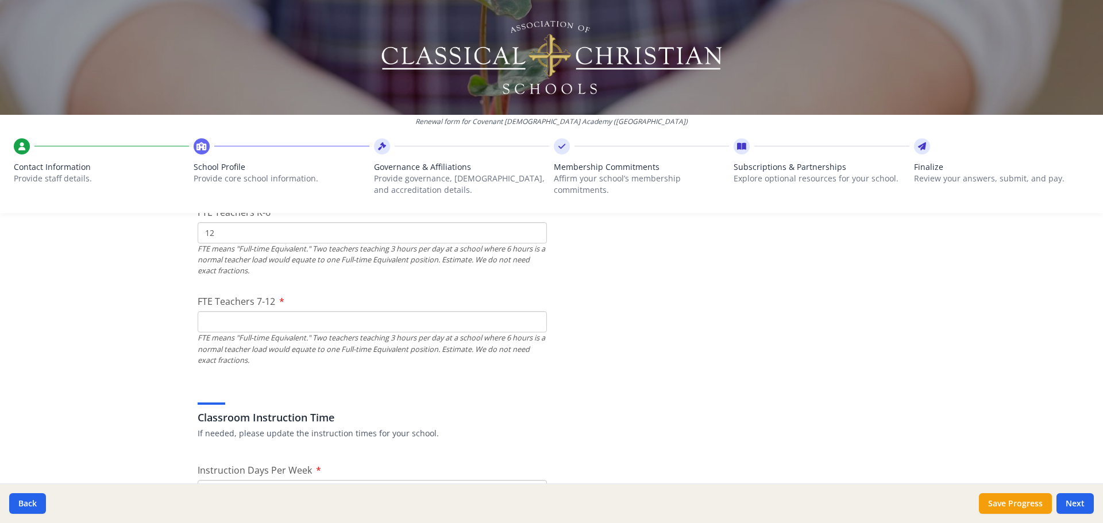
type input "12"
click at [214, 329] on input "FTE Teachers 7-12" at bounding box center [372, 321] width 349 height 21
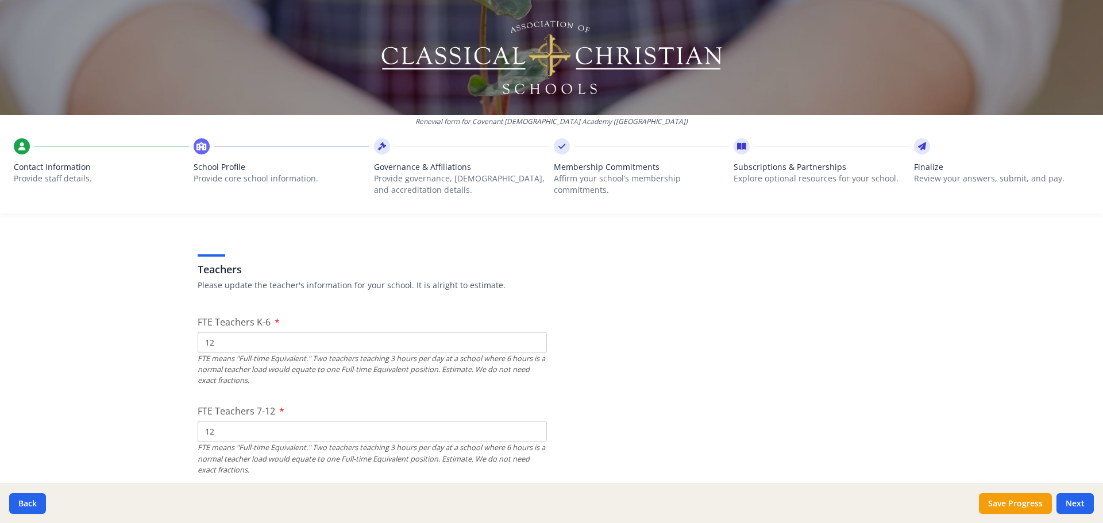
scroll to position [632, 0]
type input "12"
drag, startPoint x: 226, startPoint y: 350, endPoint x: 181, endPoint y: 348, distance: 44.9
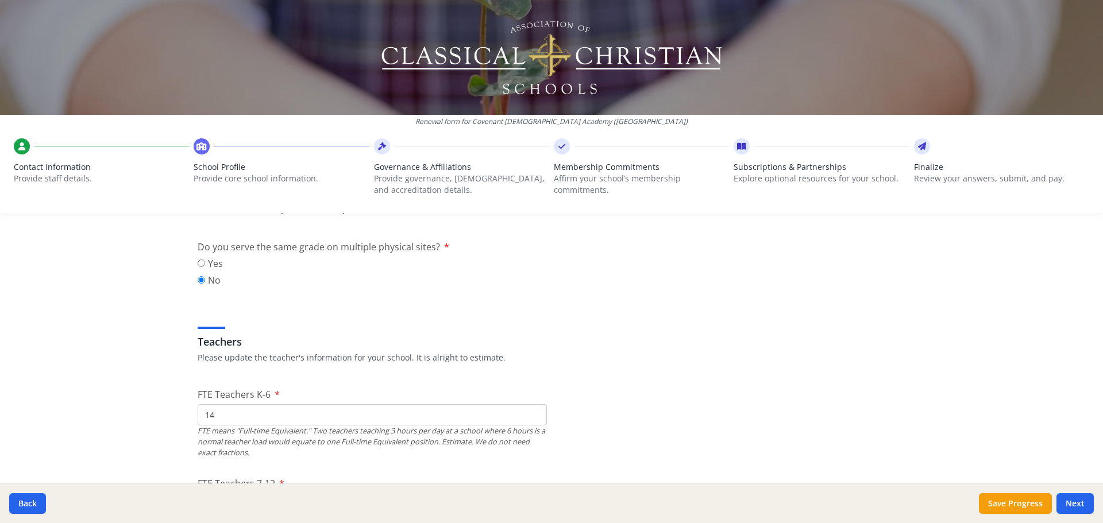
type input "14"
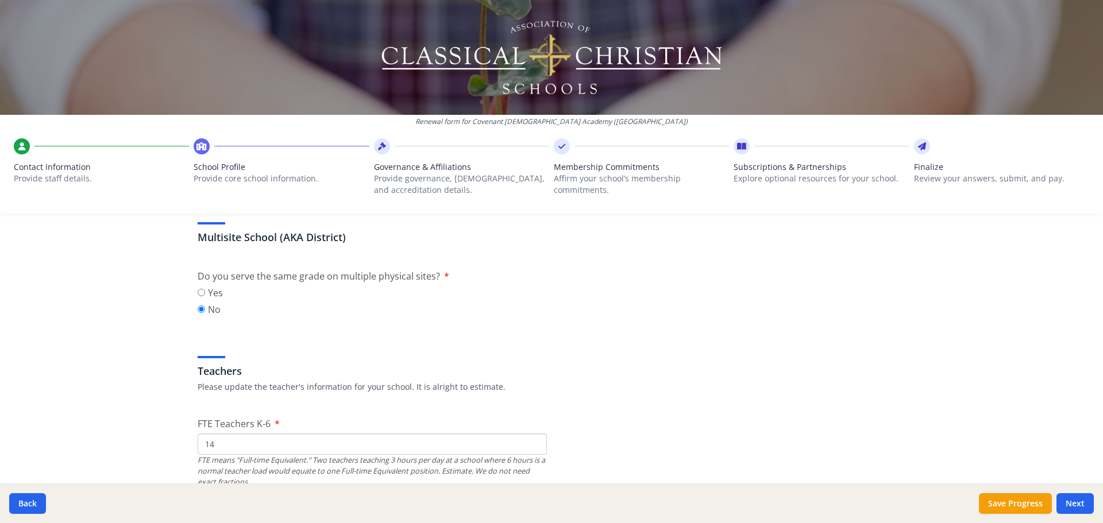
scroll to position [517, 0]
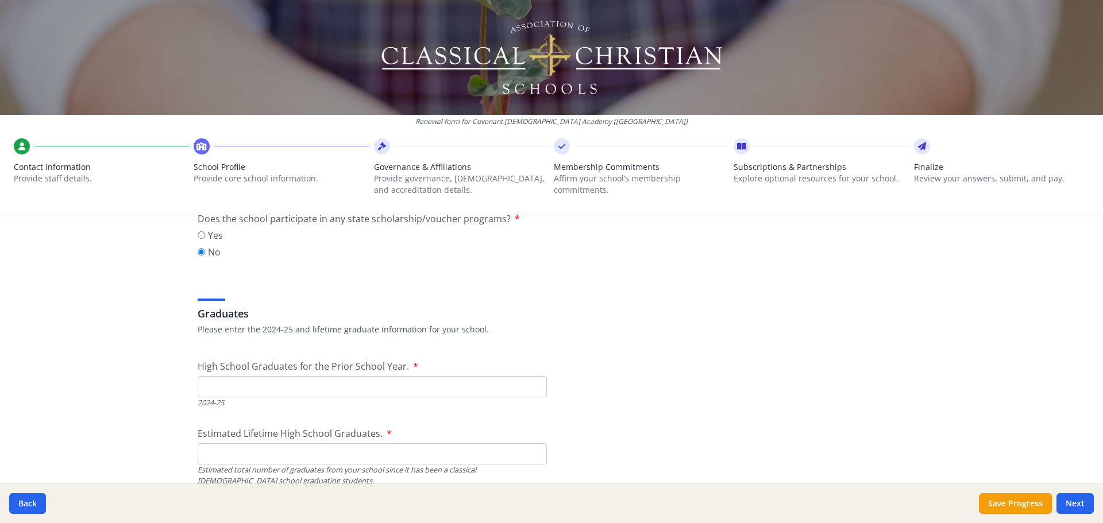
scroll to position [1551, 0]
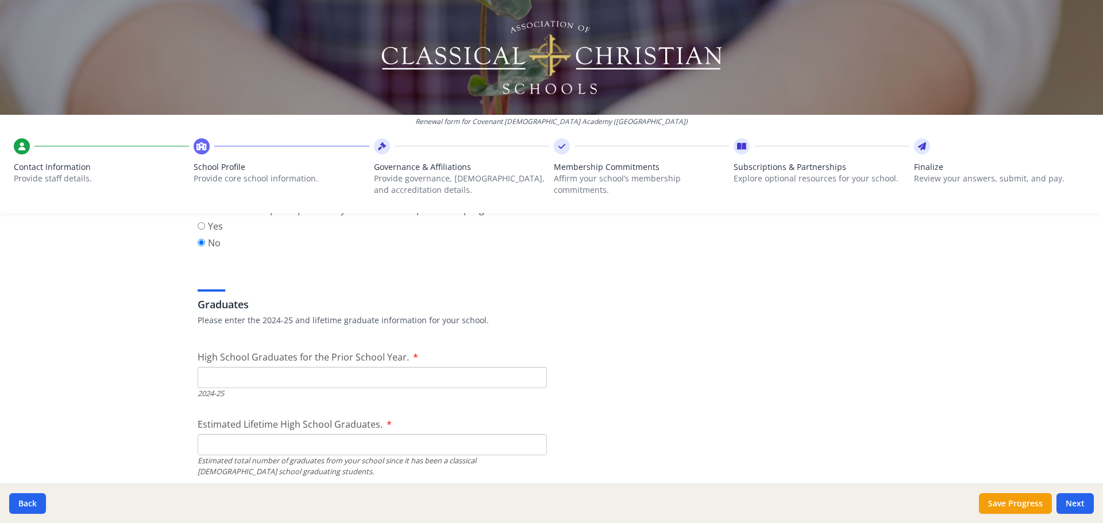
click at [257, 378] on input "High School Graduates for the Prior School Year." at bounding box center [372, 377] width 349 height 21
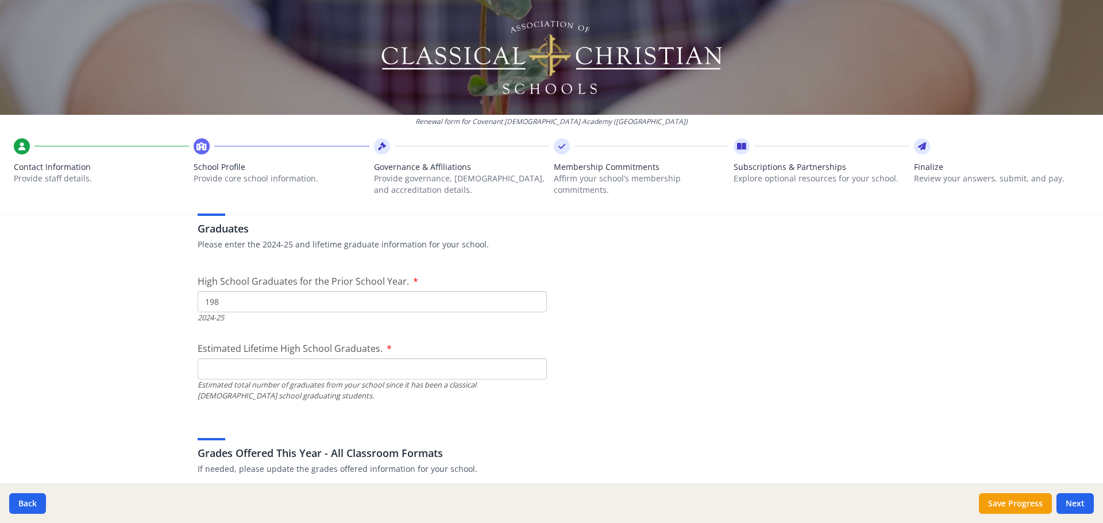
scroll to position [1609, 0]
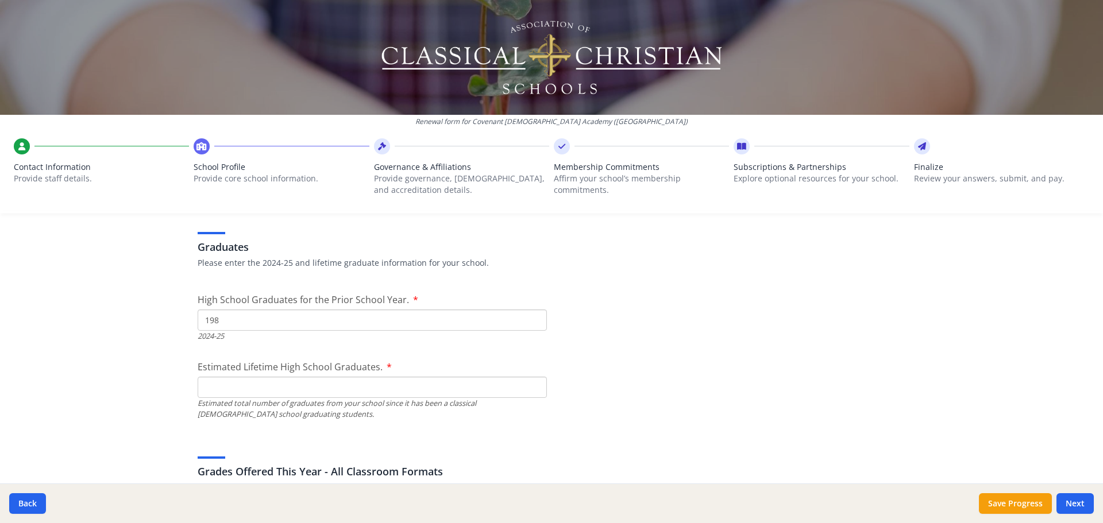
type input "198"
click at [205, 392] on input "Estimated Lifetime High School Graduates." at bounding box center [372, 387] width 349 height 21
type input "198"
drag, startPoint x: 269, startPoint y: 330, endPoint x: 183, endPoint y: 323, distance: 86.5
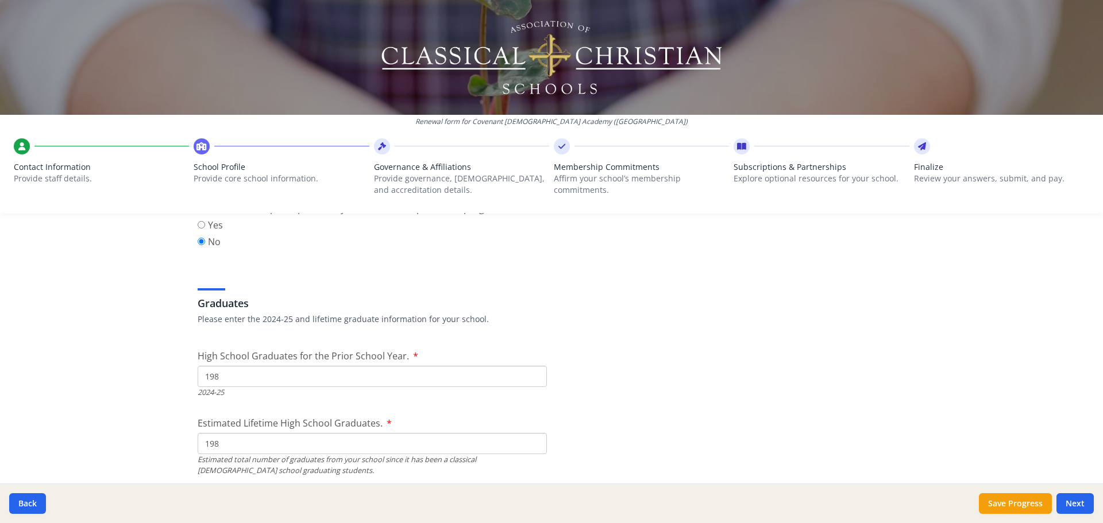
scroll to position [1550, 0]
type input "15"
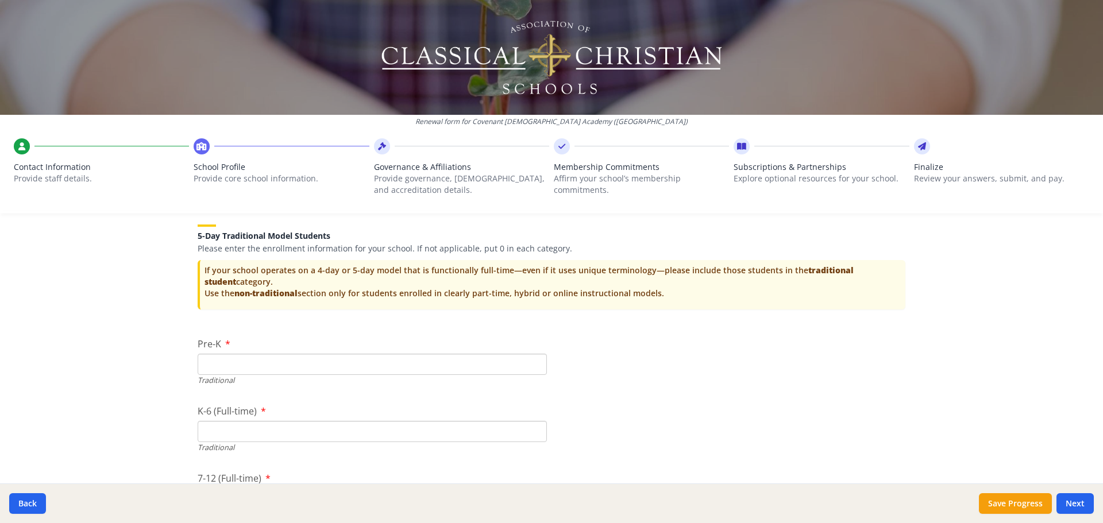
scroll to position [2354, 0]
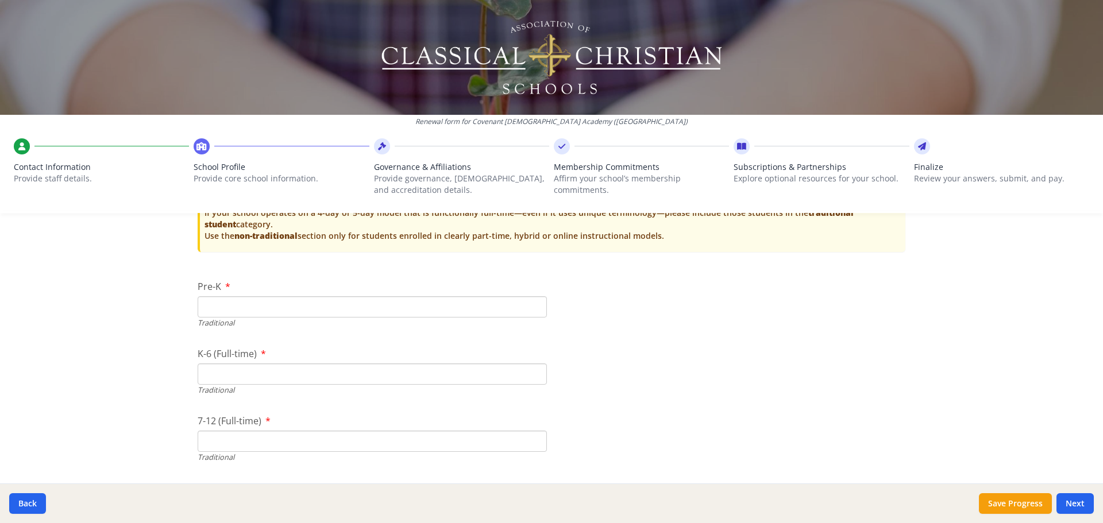
click at [227, 305] on input "Pre-K" at bounding box center [372, 306] width 349 height 21
type input "16"
click at [364, 374] on input "K-6 (Full-time)" at bounding box center [372, 374] width 349 height 21
type input "177"
click at [261, 440] on input "7-12 (Full-time)" at bounding box center [372, 441] width 349 height 21
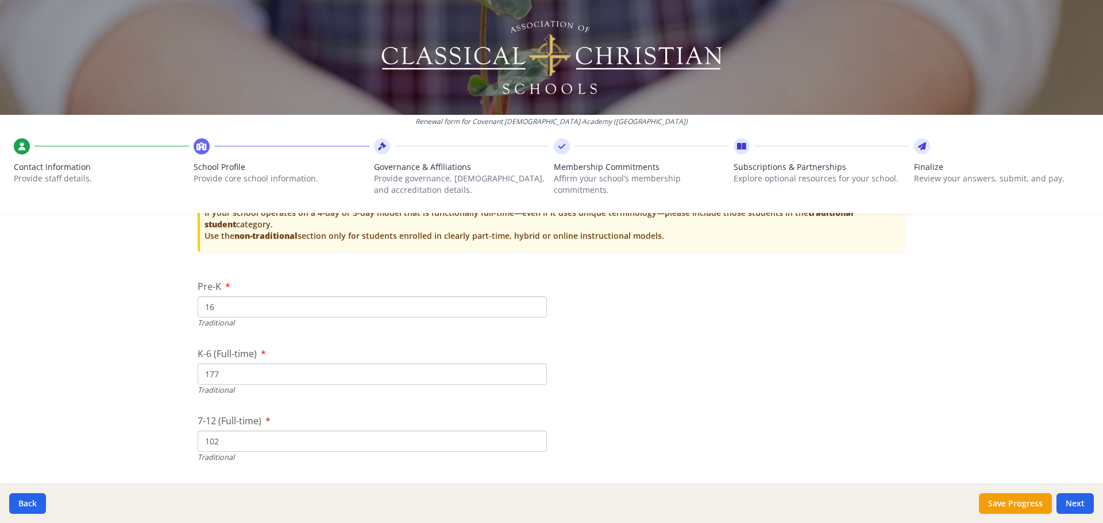
type input "102"
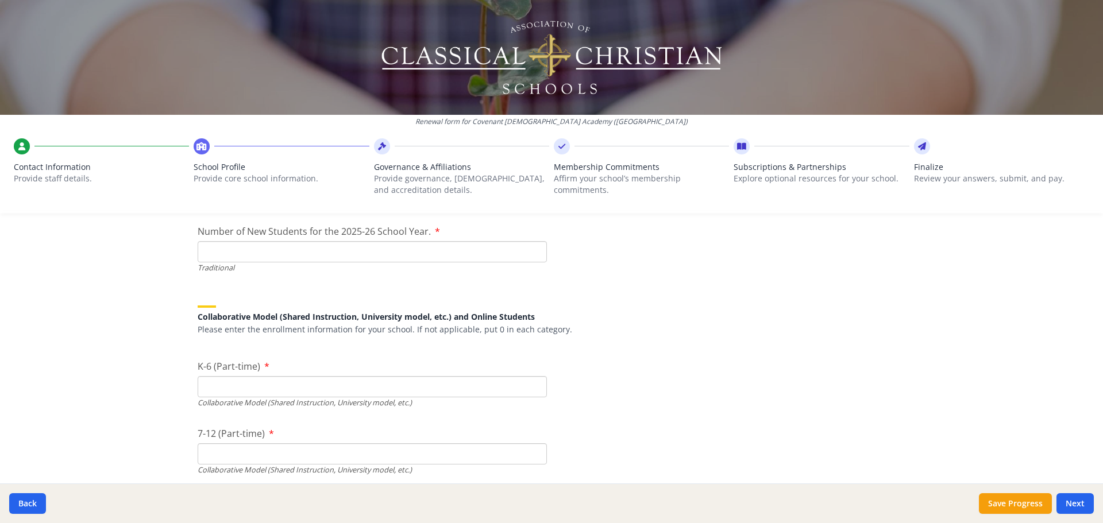
scroll to position [2584, 0]
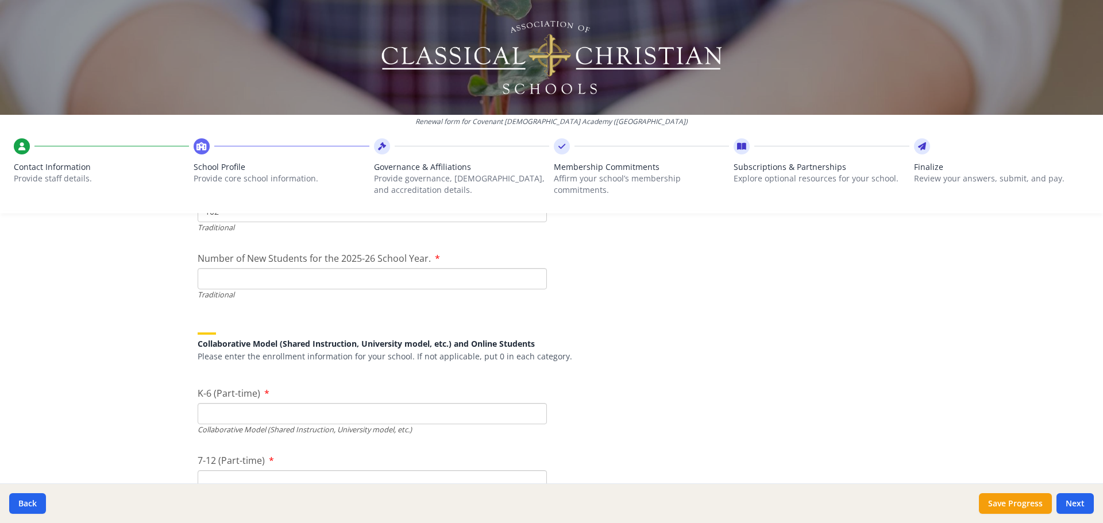
click at [301, 280] on input "Number of New Students for the 2025-26 School Year." at bounding box center [372, 278] width 349 height 21
type input "48"
click at [752, 349] on div "Collaborative Model (Shared Instruction, University model, etc.) and Online Stu…" at bounding box center [552, 340] width 708 height 43
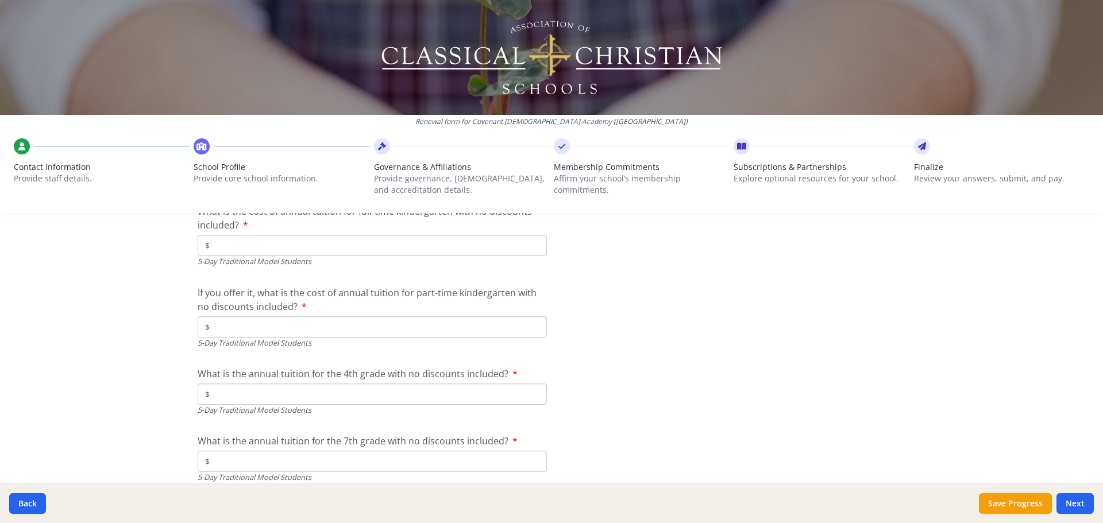
scroll to position [2986, 0]
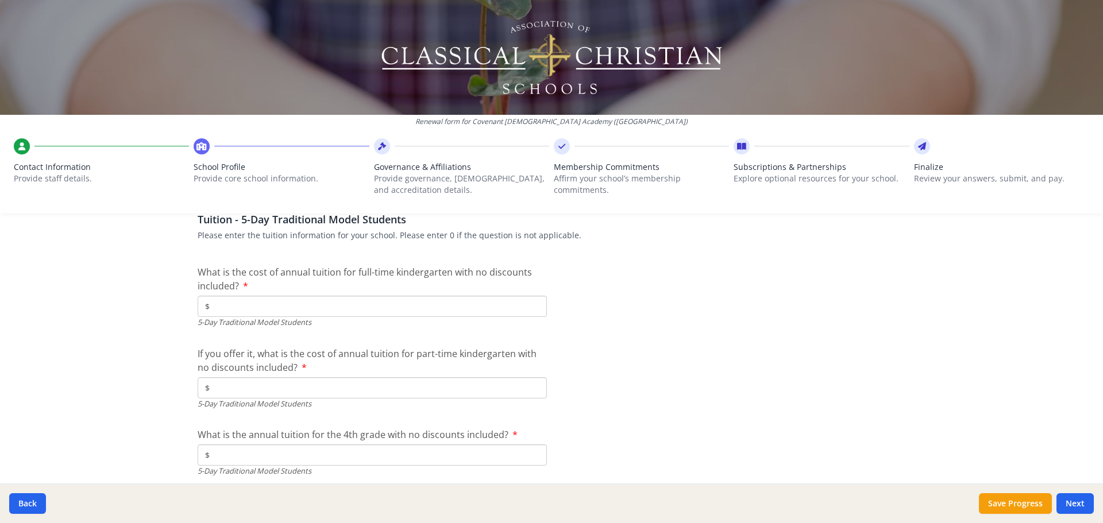
click at [236, 310] on input "$" at bounding box center [372, 306] width 349 height 21
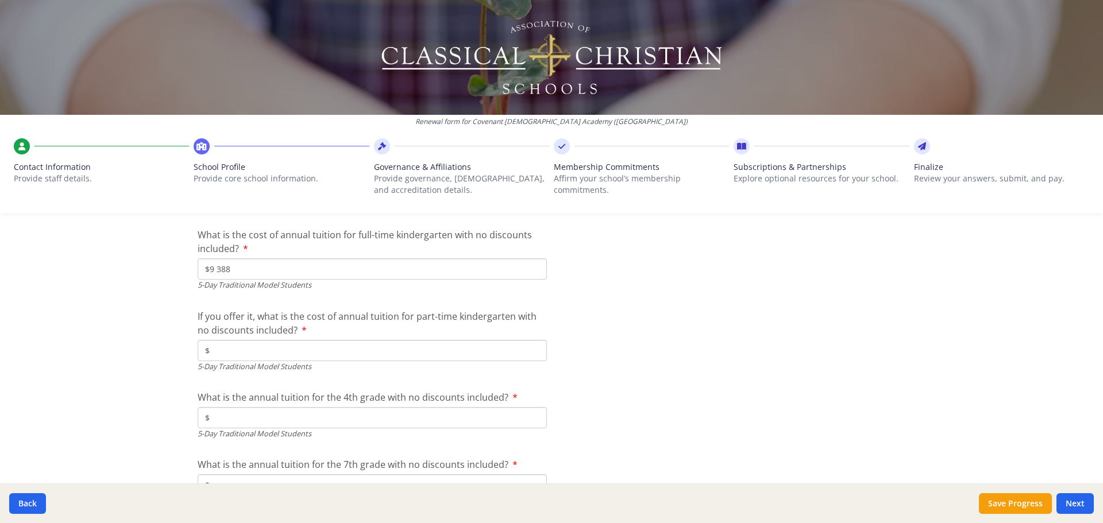
scroll to position [3043, 0]
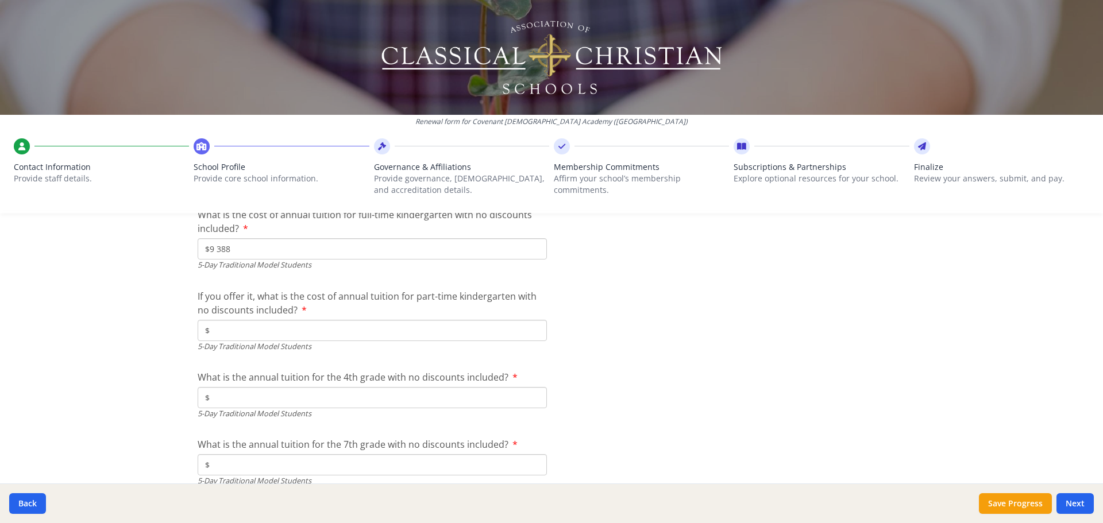
type input "$9 388"
click at [223, 327] on input "$" at bounding box center [372, 330] width 349 height 21
type input "$6 317"
click at [267, 394] on input "$" at bounding box center [372, 397] width 349 height 21
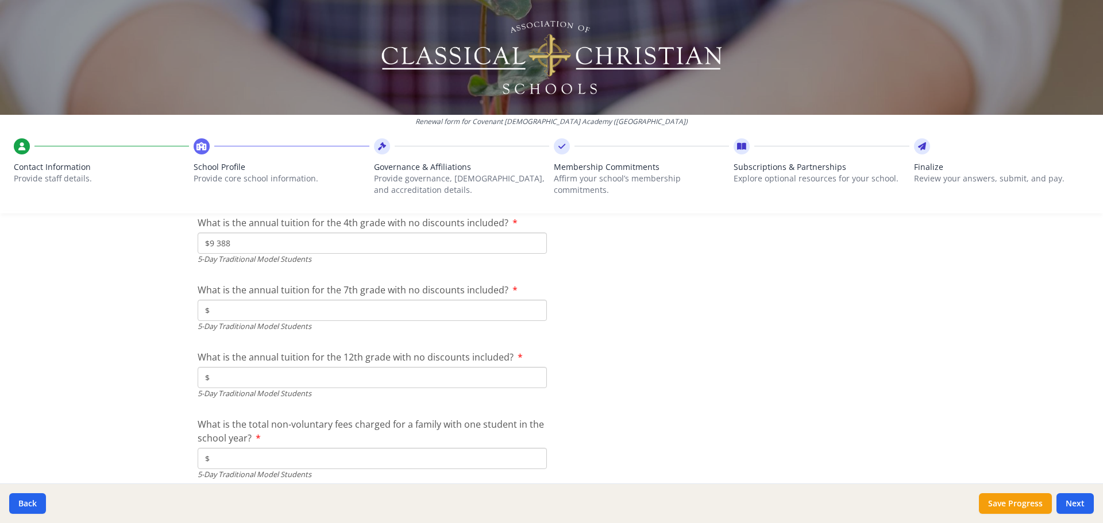
scroll to position [3216, 0]
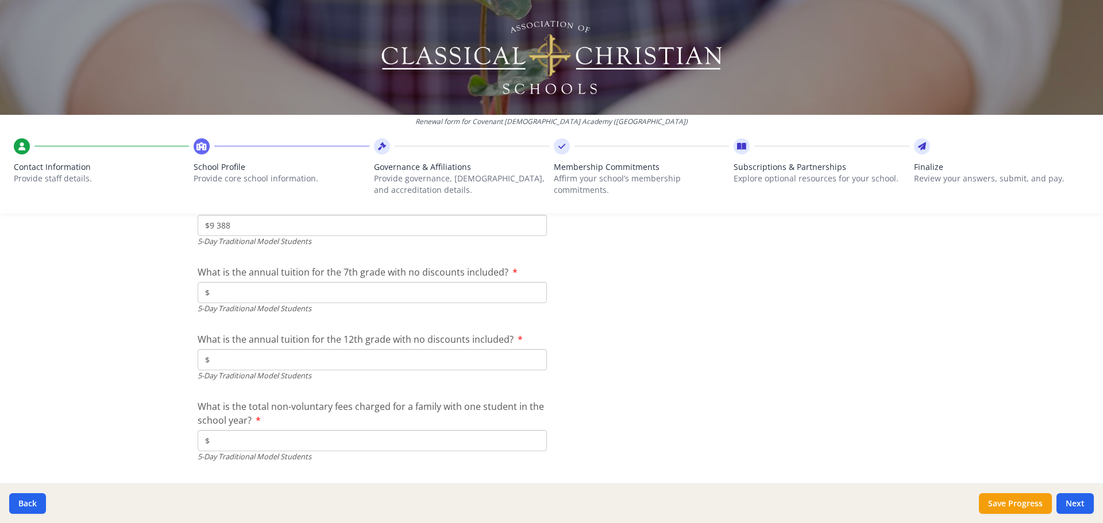
type input "$9 388"
click at [388, 295] on input "$" at bounding box center [372, 292] width 349 height 21
type input "$11 079"
click at [276, 357] on input "$" at bounding box center [372, 359] width 349 height 21
type input "$11 079"
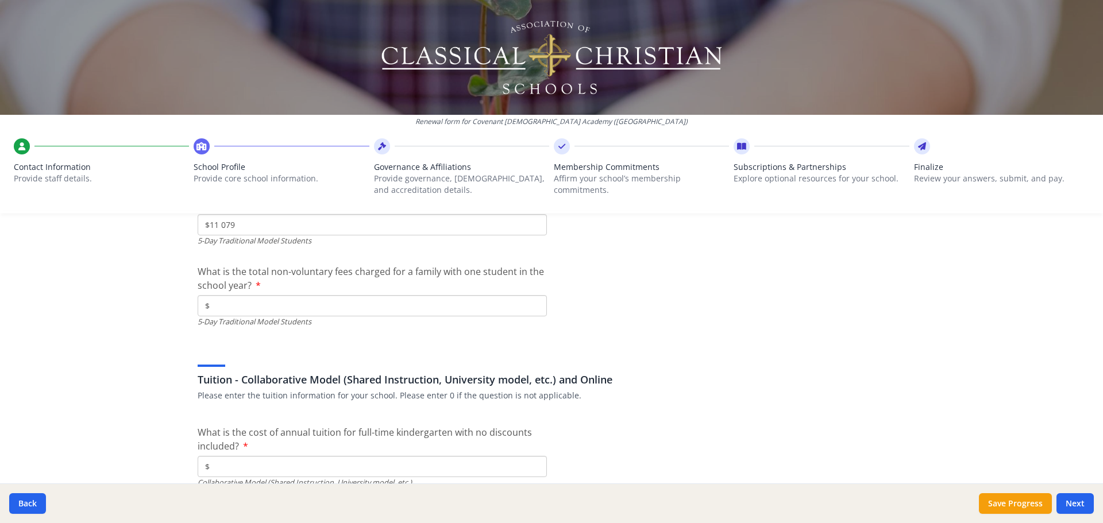
scroll to position [3331, 0]
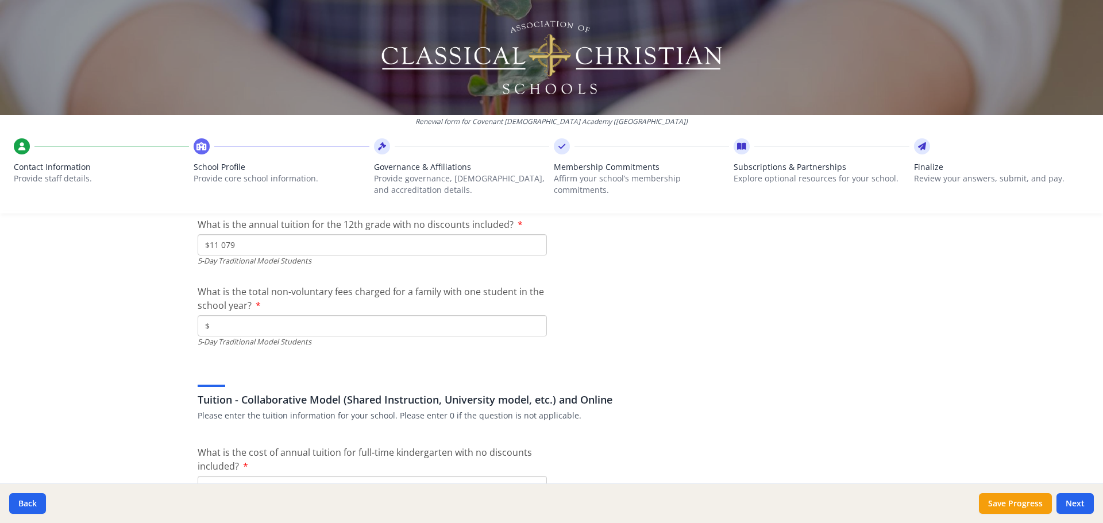
click at [303, 321] on input "$" at bounding box center [372, 325] width 349 height 21
type input "$250"
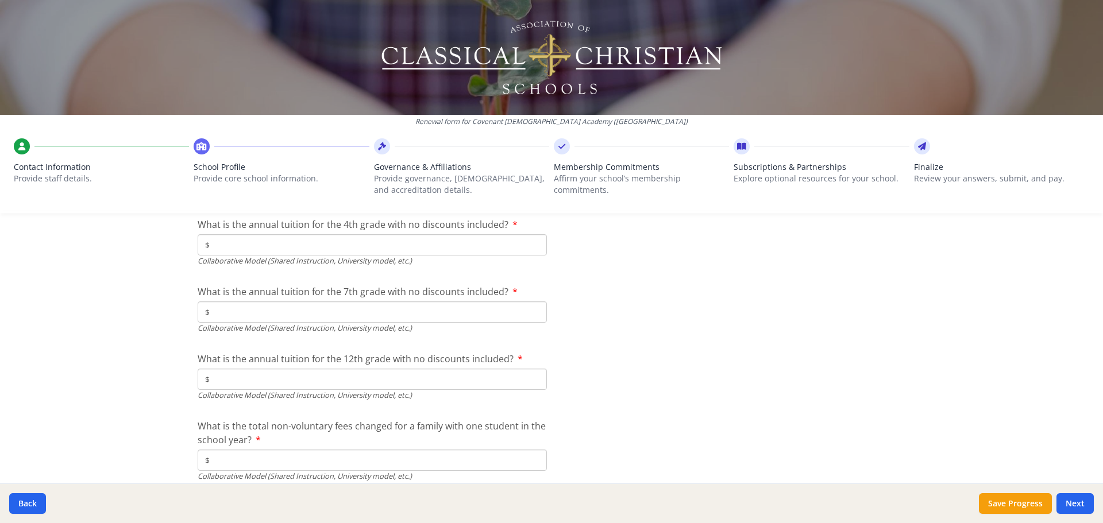
scroll to position [3768, 0]
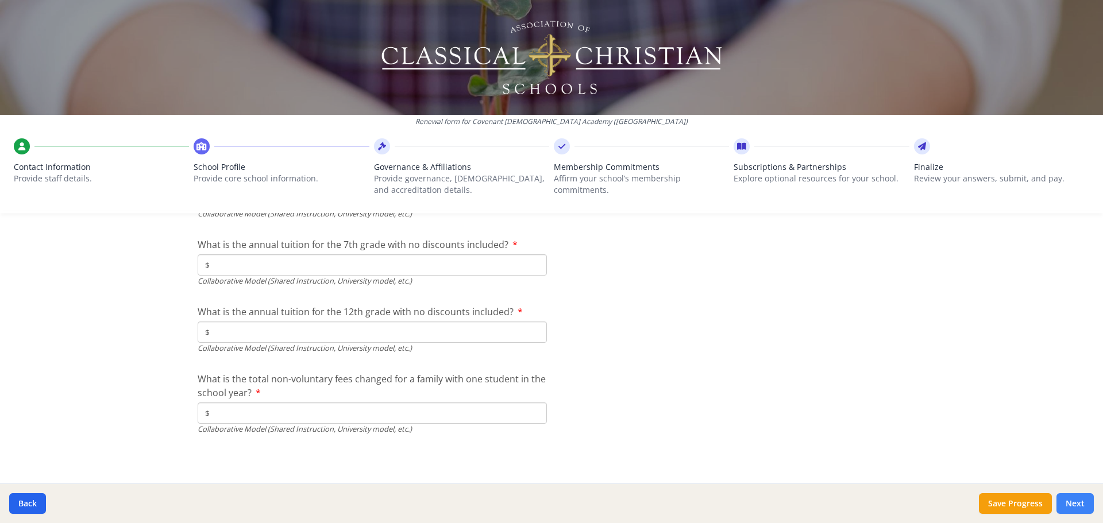
click at [1076, 505] on button "Next" at bounding box center [1075, 504] width 37 height 21
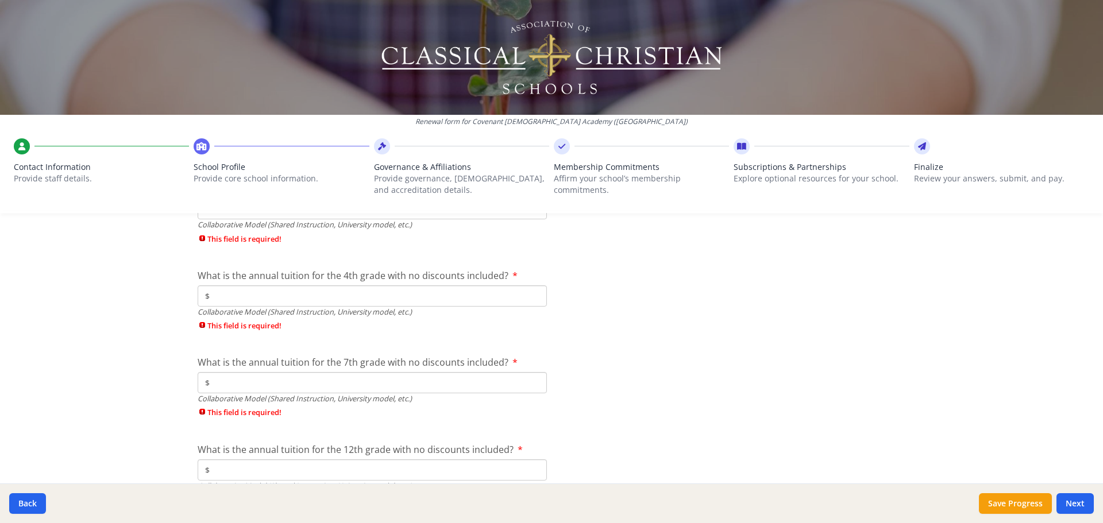
scroll to position [3827, 0]
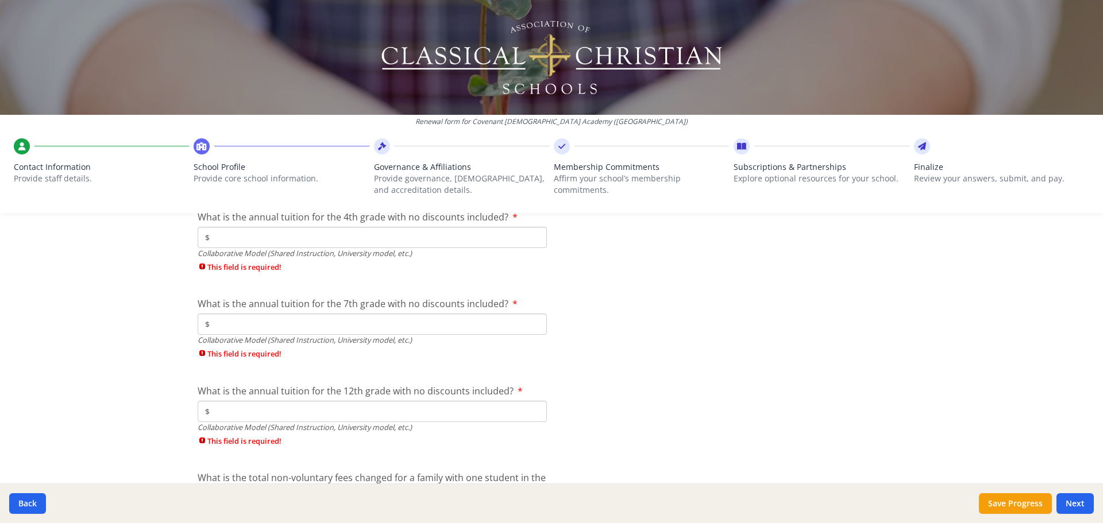
click at [222, 234] on input "$" at bounding box center [372, 237] width 349 height 21
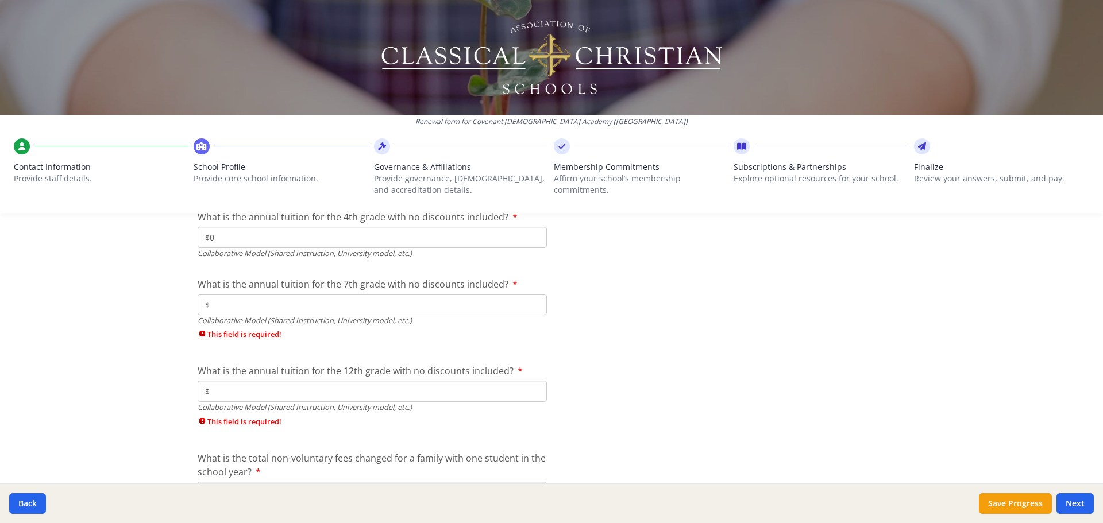
scroll to position [3769, 0]
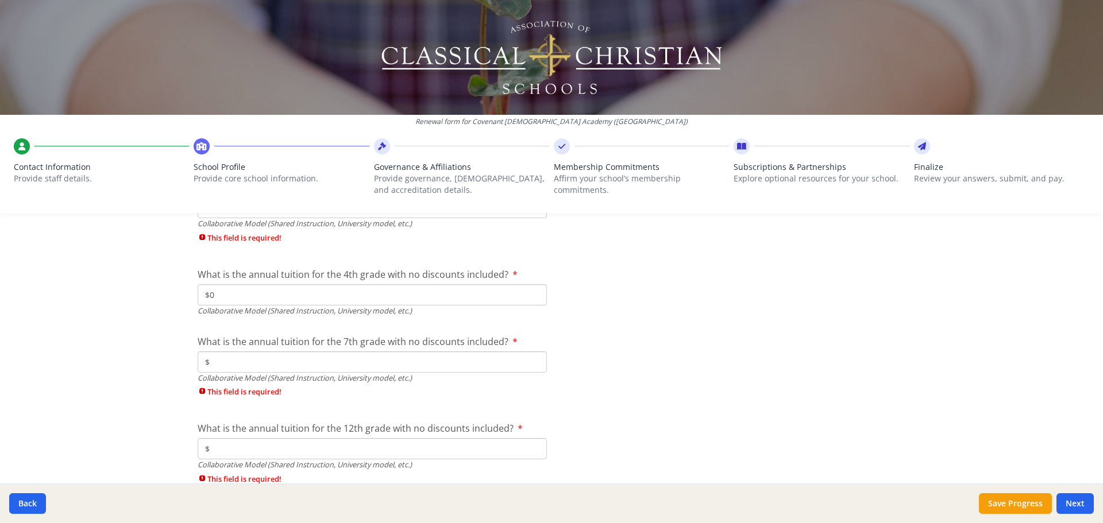
type input "$0"
click at [233, 356] on input "$" at bounding box center [372, 362] width 349 height 21
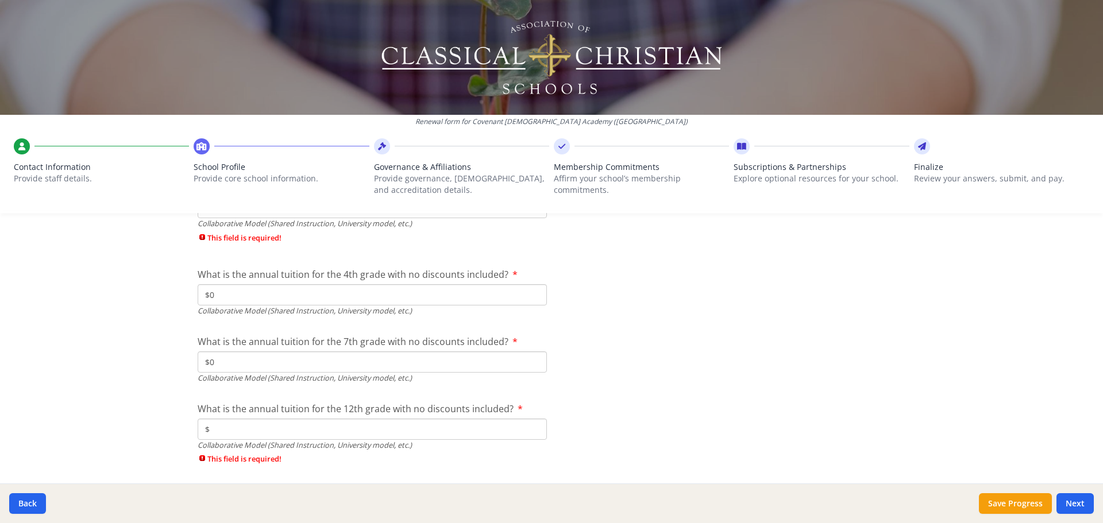
type input "$0"
click at [227, 430] on input "$" at bounding box center [372, 429] width 349 height 21
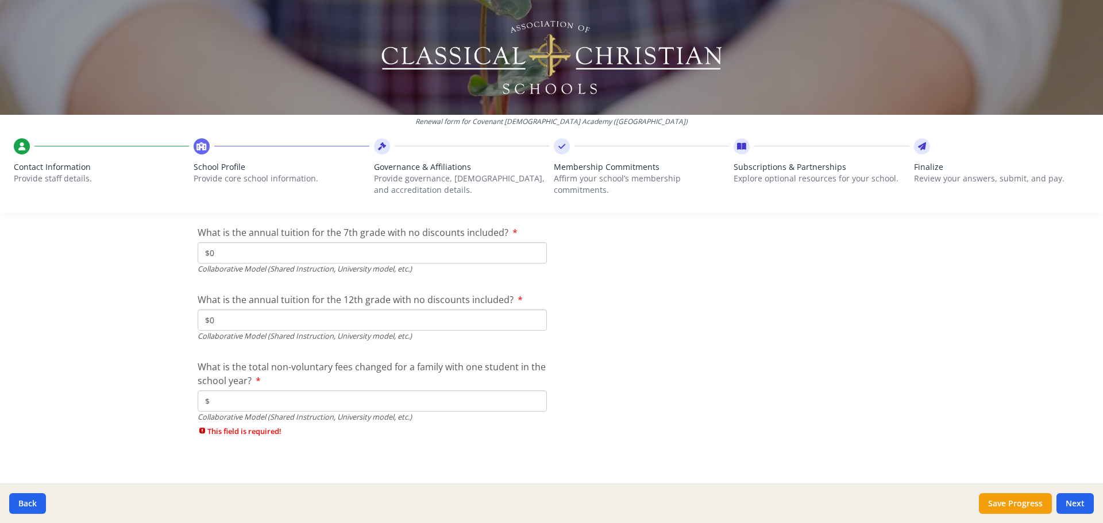
scroll to position [3886, 0]
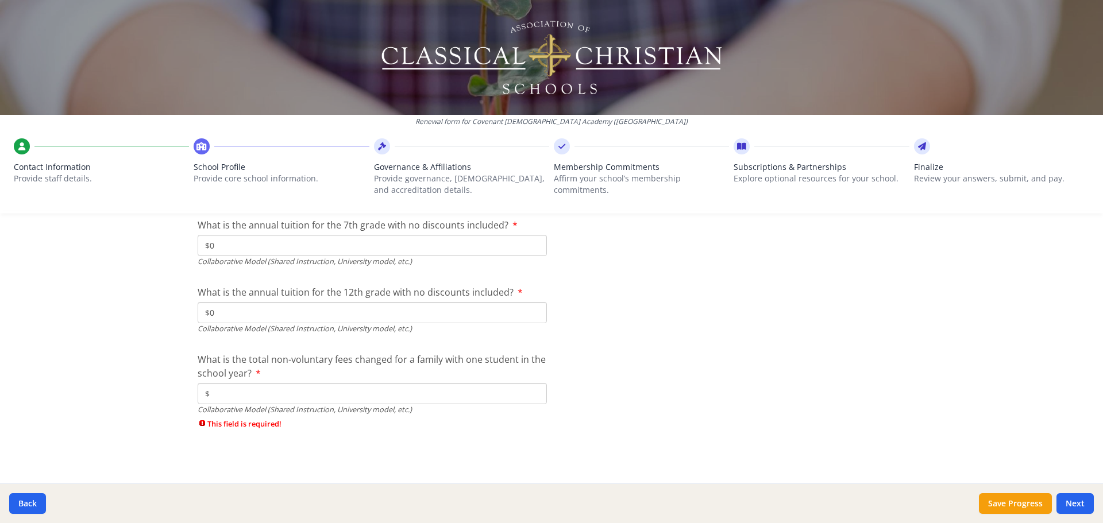
click at [250, 317] on input "$0" at bounding box center [372, 312] width 349 height 21
type input "$0"
click at [234, 394] on input "$" at bounding box center [372, 393] width 349 height 21
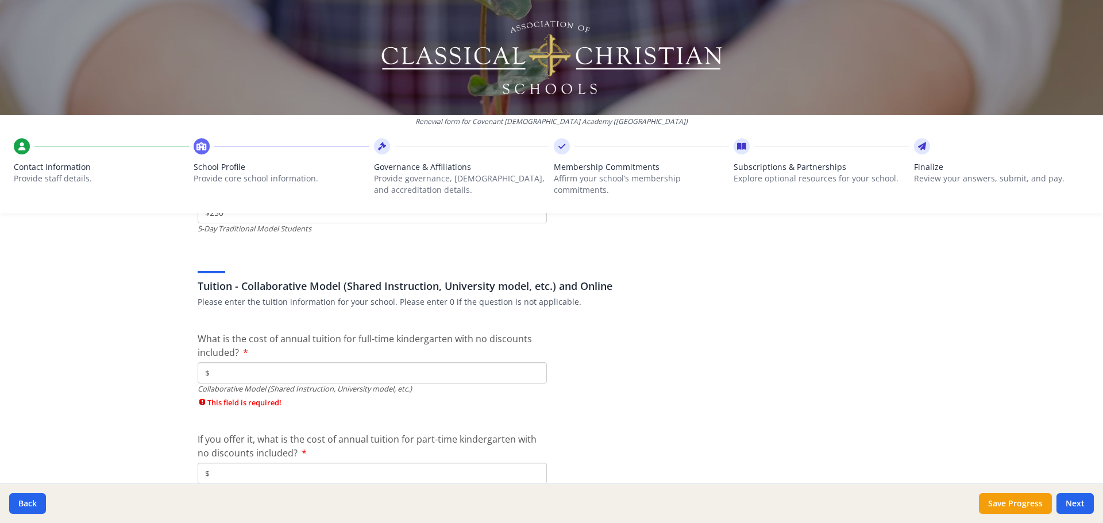
scroll to position [3521, 0]
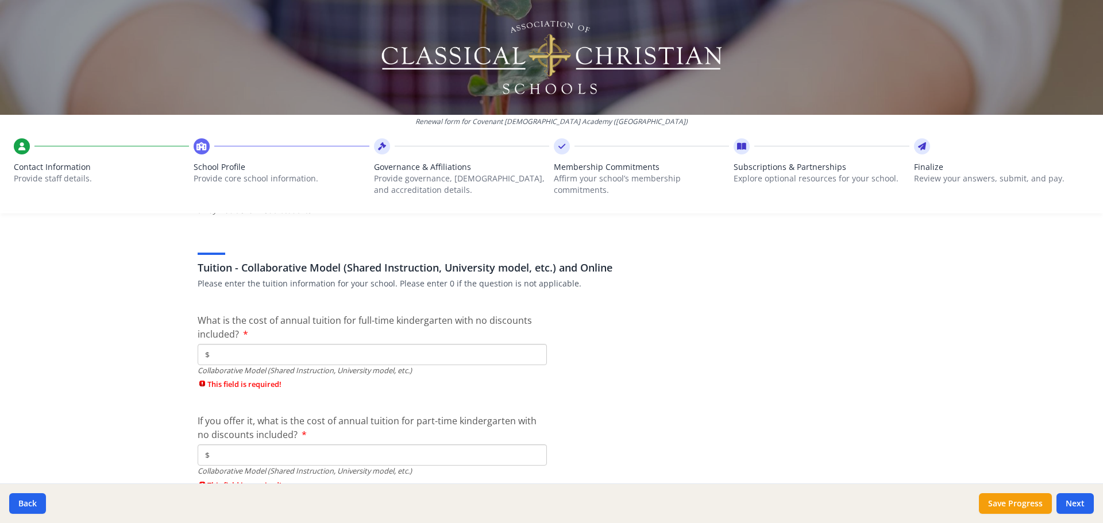
type input "$0"
click at [240, 355] on input "$" at bounding box center [372, 354] width 349 height 21
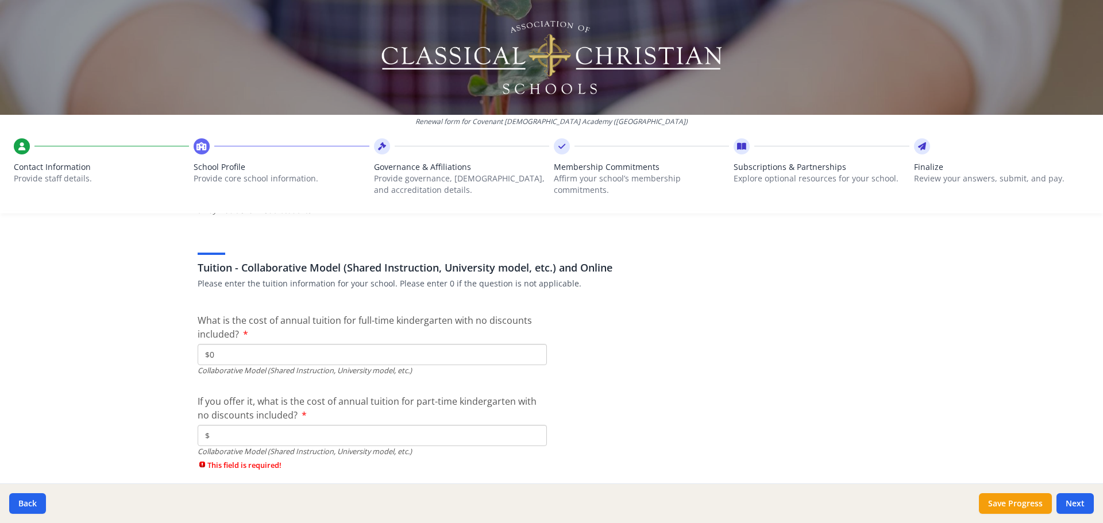
type input "$0"
click at [231, 441] on input "$" at bounding box center [372, 435] width 349 height 21
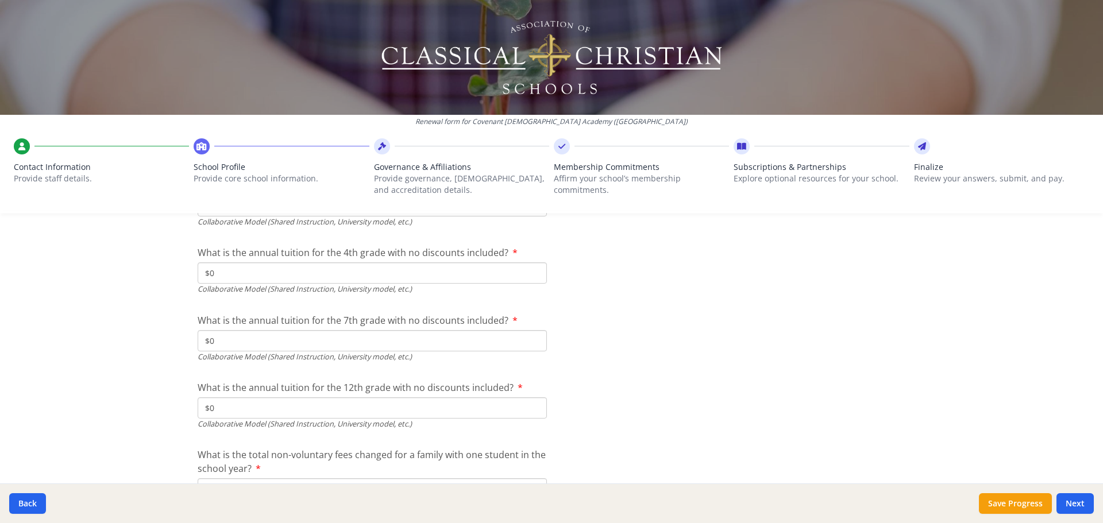
scroll to position [3827, 0]
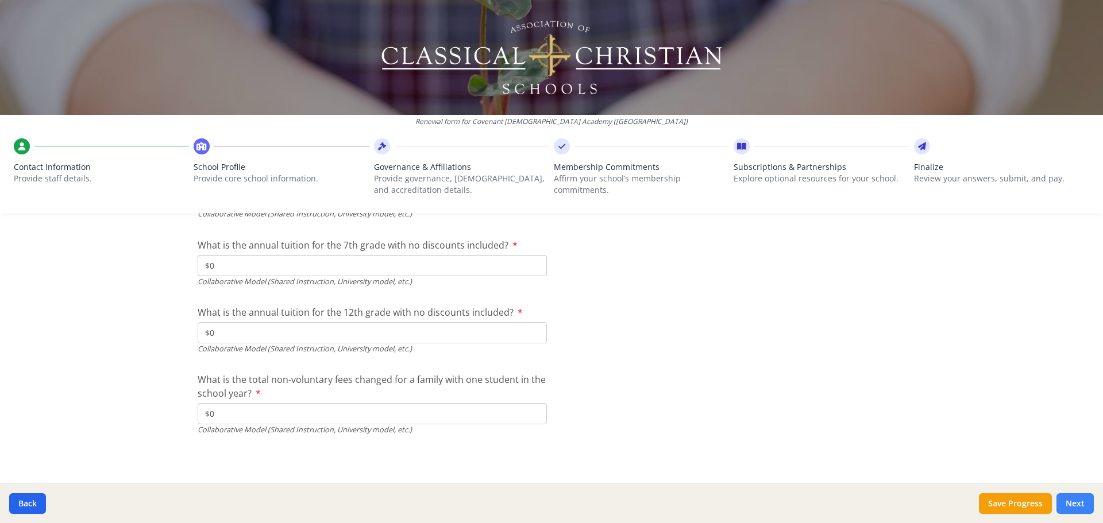
type input "$0"
click at [1078, 499] on button "Next" at bounding box center [1075, 504] width 37 height 21
click at [1073, 507] on button "Next" at bounding box center [1075, 504] width 37 height 21
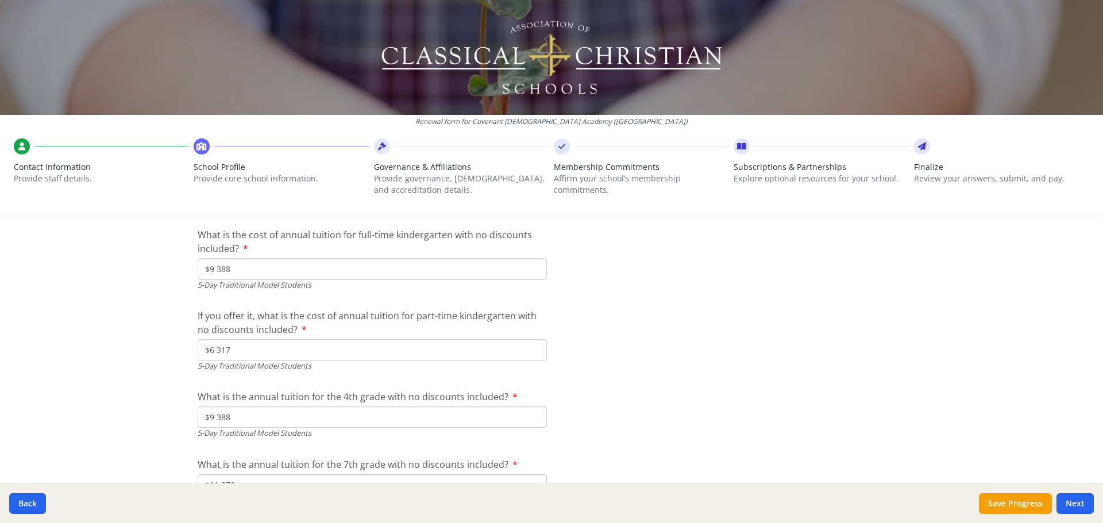
scroll to position [2907, 0]
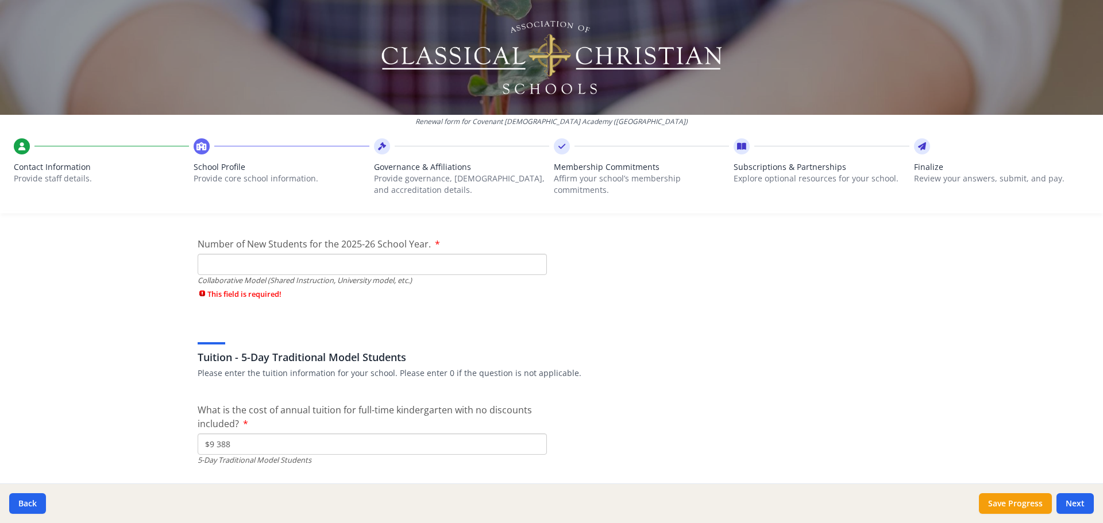
click at [256, 260] on input "Number of New Students for the 2025-26 School Year." at bounding box center [372, 264] width 349 height 21
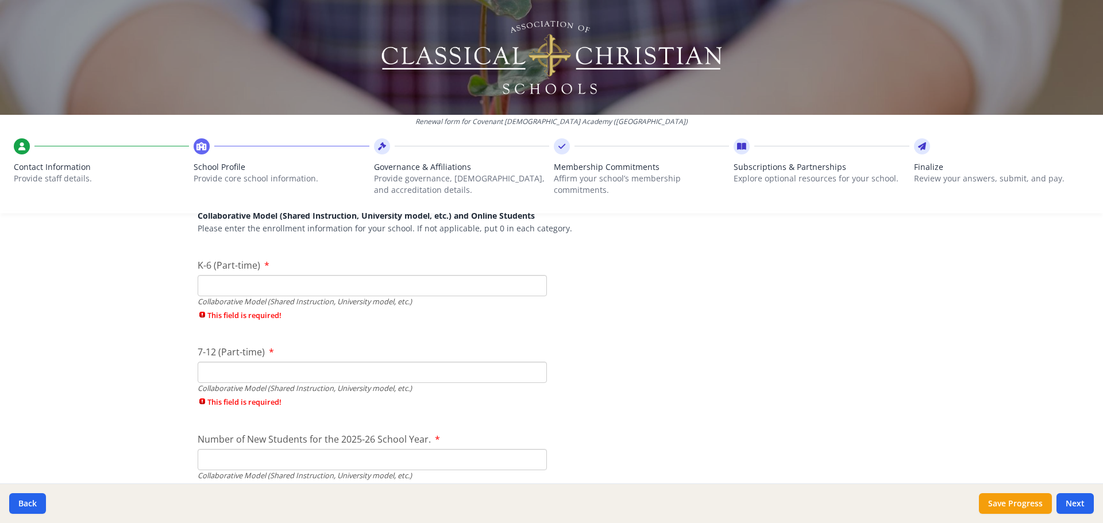
scroll to position [2735, 0]
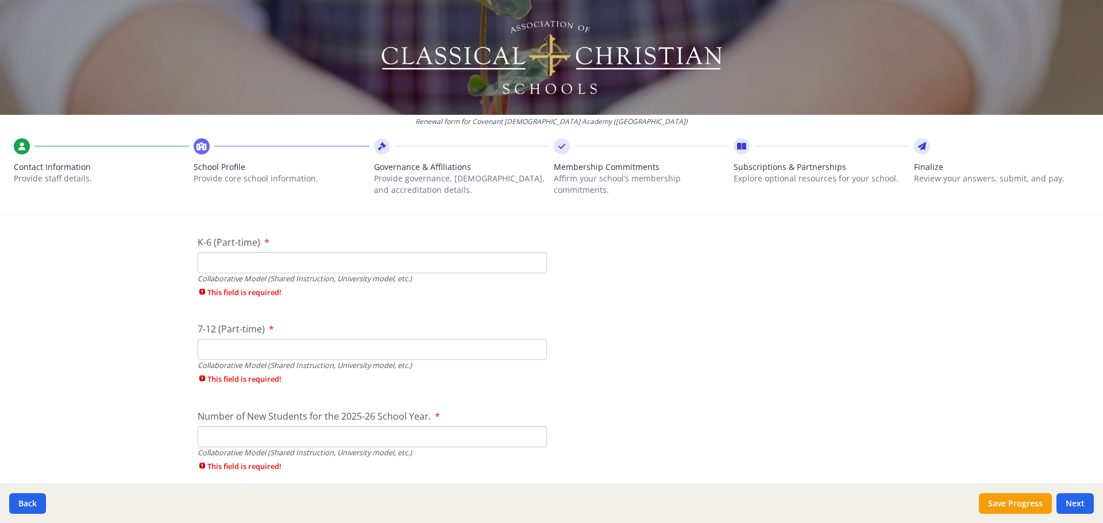
click at [268, 259] on input "K-6 (Part-time)" at bounding box center [372, 262] width 349 height 21
type input "0"
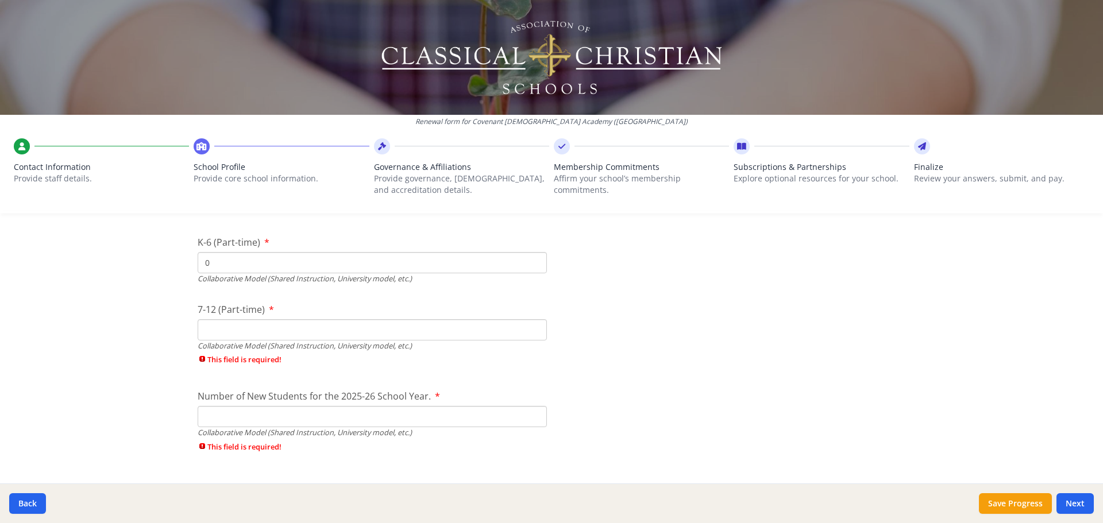
click at [268, 356] on div "7-12 (Part-time) Collaborative Model (Shared Instruction, University model, etc…" at bounding box center [372, 337] width 349 height 68
type input "0"
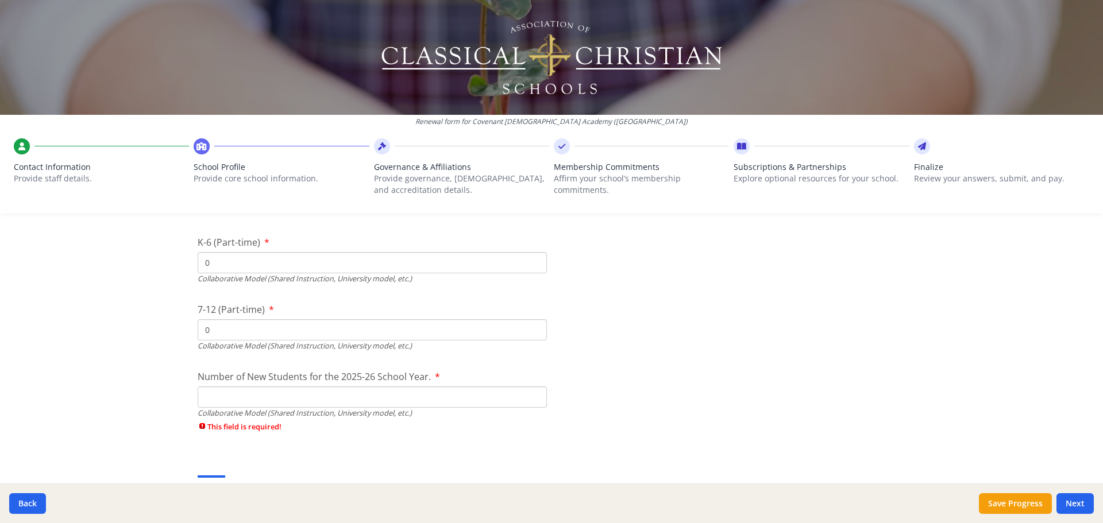
click at [261, 408] on div "Number of New Students for the 2025-26 School Year. Collaborative Model (Shared…" at bounding box center [372, 404] width 349 height 68
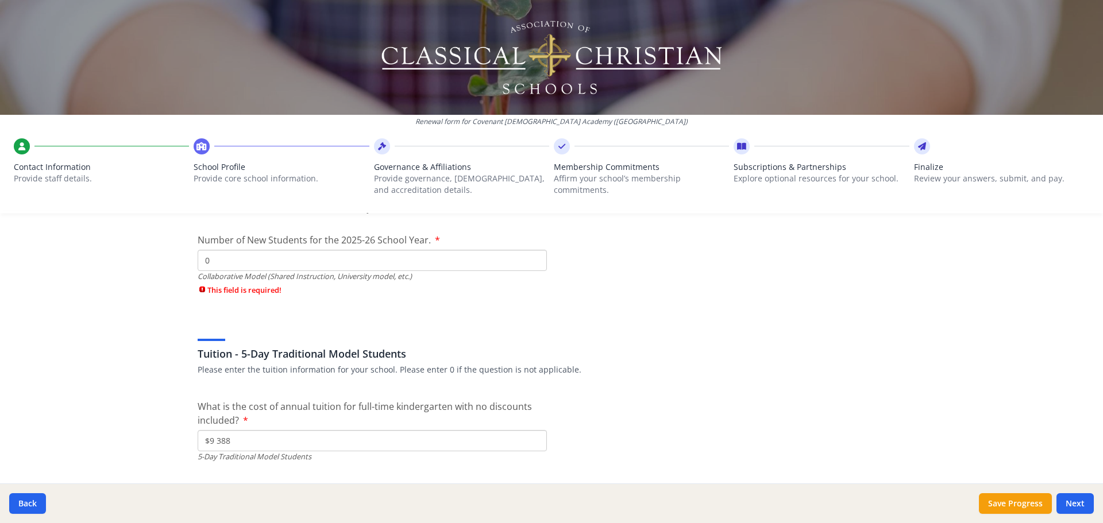
scroll to position [2907, 0]
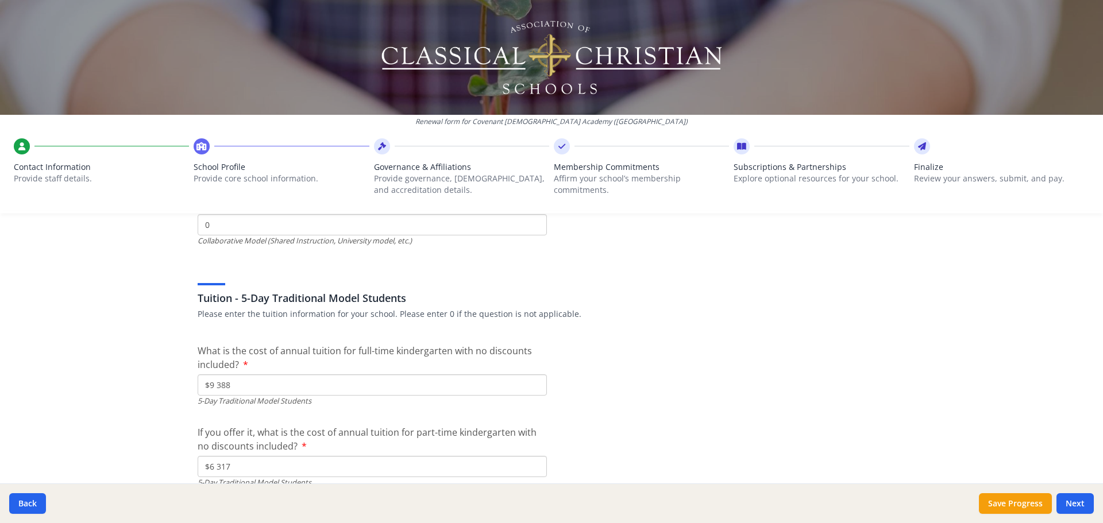
type input "0"
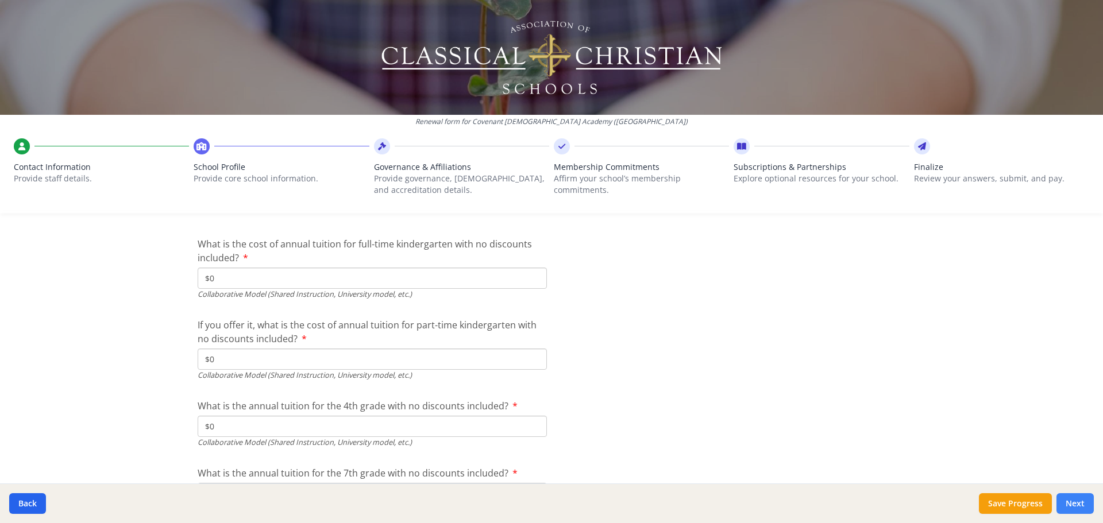
click at [1077, 497] on button "Next" at bounding box center [1075, 504] width 37 height 21
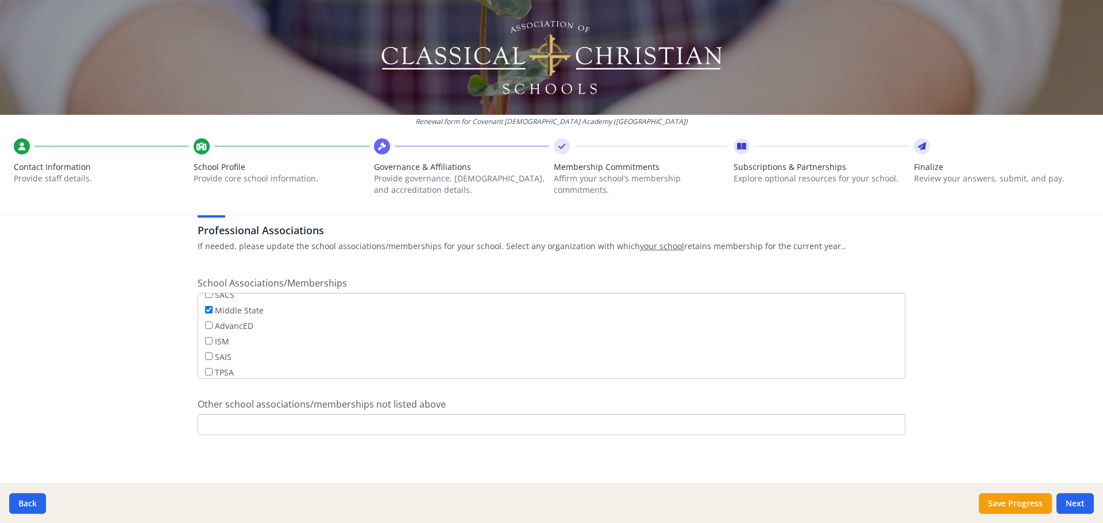
scroll to position [93, 0]
click at [1088, 498] on button "Next" at bounding box center [1075, 504] width 37 height 21
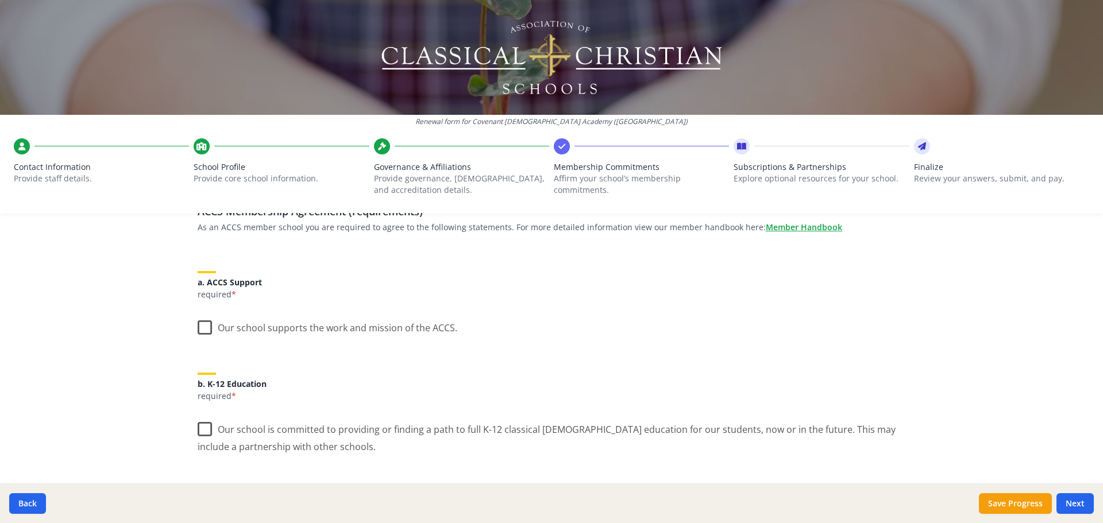
scroll to position [115, 0]
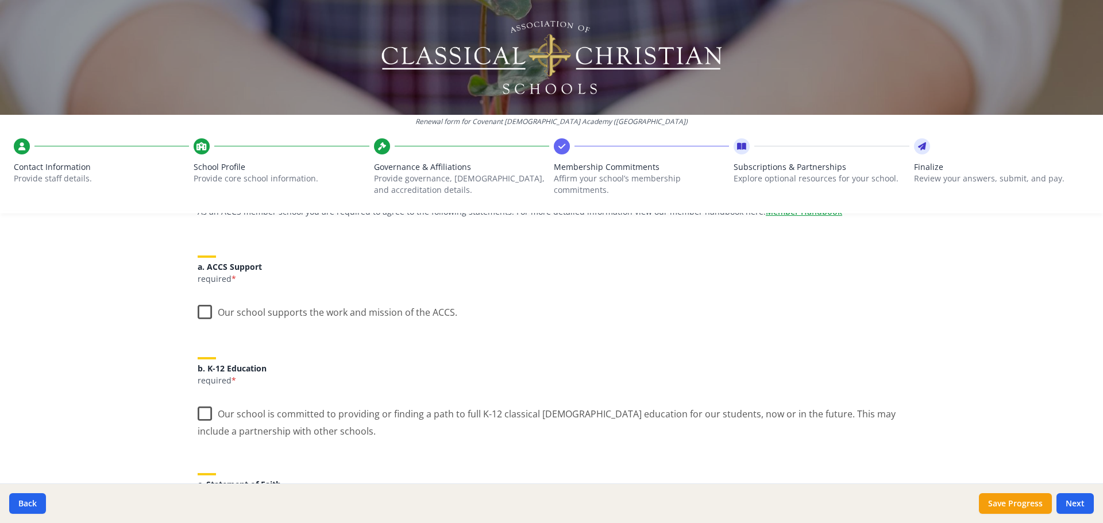
click at [201, 313] on label "Our school supports the work and mission of the ACCS." at bounding box center [328, 310] width 260 height 25
click at [0, 0] on input "Our school supports the work and mission of the ACCS." at bounding box center [0, 0] width 0 height 0
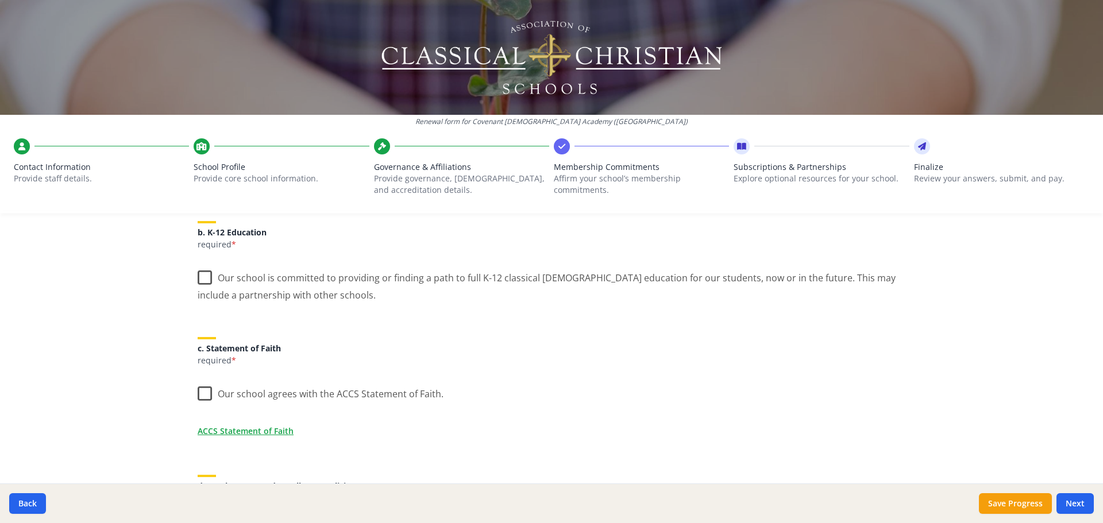
scroll to position [287, 0]
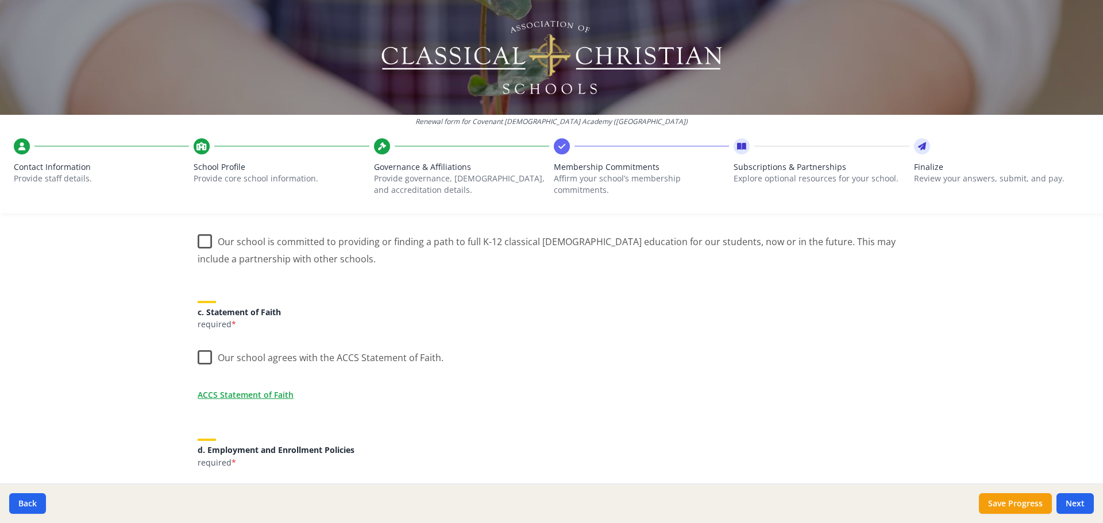
click at [200, 241] on label "Our school is committed to providing or finding a path to full K-12 classical […" at bounding box center [552, 246] width 708 height 38
click at [0, 0] on input "Our school is committed to providing or finding a path to full K-12 classical […" at bounding box center [0, 0] width 0 height 0
click at [198, 355] on label "Our school agrees with the ACCS Statement of Faith." at bounding box center [321, 355] width 246 height 25
click at [0, 0] on input "Our school agrees with the ACCS Statement of Faith." at bounding box center [0, 0] width 0 height 0
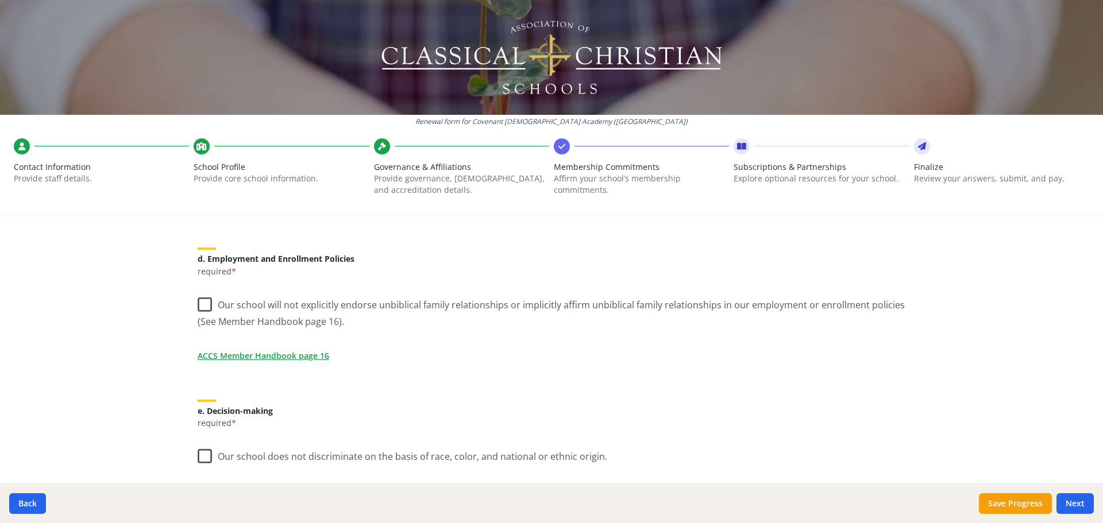
scroll to position [517, 0]
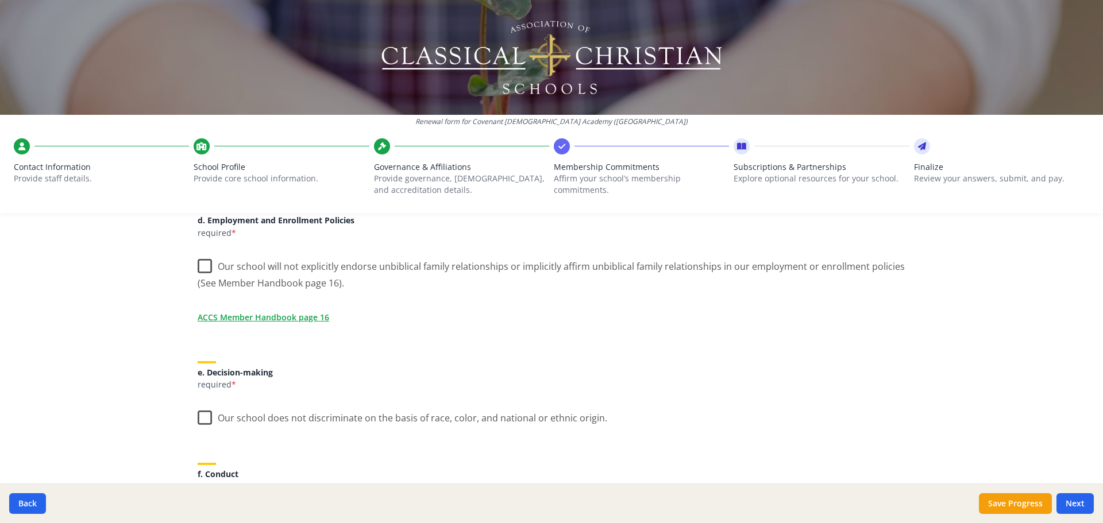
click at [199, 266] on label "Our school will not explicitly endorse unbiblical family relationships or impli…" at bounding box center [552, 271] width 708 height 38
click at [0, 0] on input "Our school will not explicitly endorse unbiblical family relationships or impli…" at bounding box center [0, 0] width 0 height 0
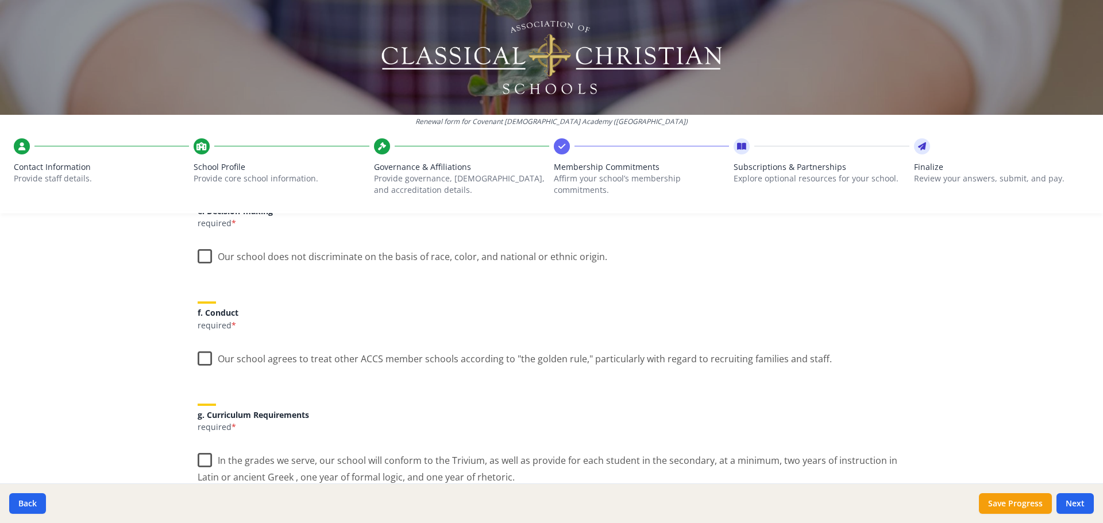
scroll to position [689, 0]
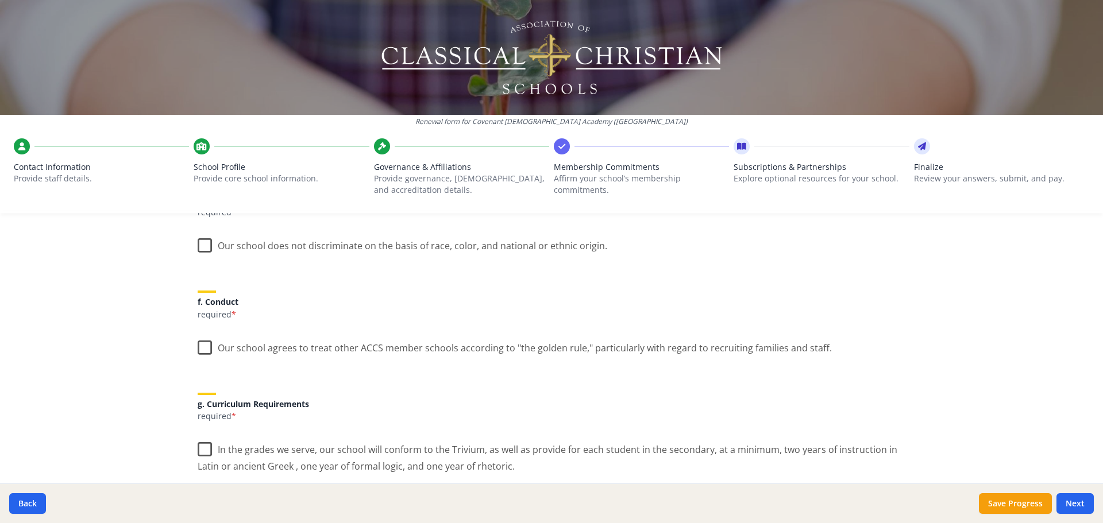
click at [201, 246] on label "Our school does not discriminate on the basis of race, color, and national or e…" at bounding box center [403, 243] width 410 height 25
click at [0, 0] on input "Our school does not discriminate on the basis of race, color, and national or e…" at bounding box center [0, 0] width 0 height 0
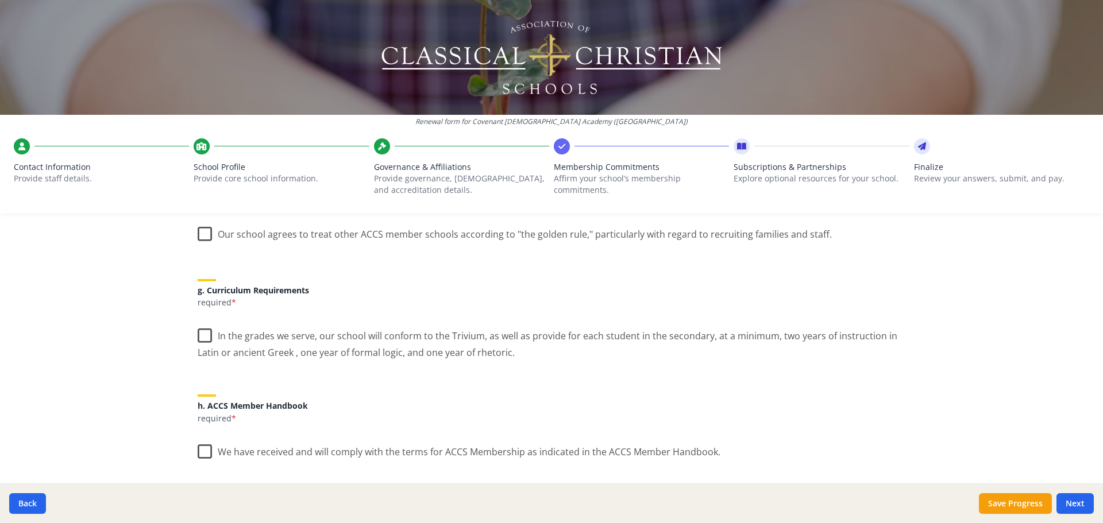
scroll to position [804, 0]
click at [199, 236] on label "Our school agrees to treat other ACCS member schools according to "the golden r…" at bounding box center [515, 230] width 634 height 25
click at [0, 0] on input "Our school agrees to treat other ACCS member schools according to "the golden r…" at bounding box center [0, 0] width 0 height 0
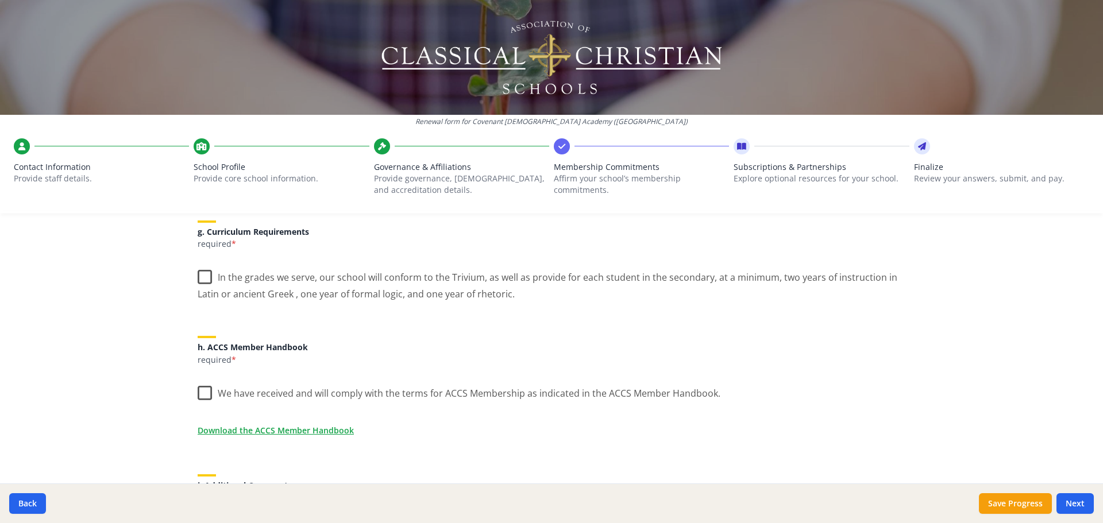
click at [199, 273] on label "In the grades we serve, our school will conform to the Trivium, as well as prov…" at bounding box center [552, 282] width 708 height 38
click at [0, 0] on input "In the grades we serve, our school will conform to the Trivium, as well as prov…" at bounding box center [0, 0] width 0 height 0
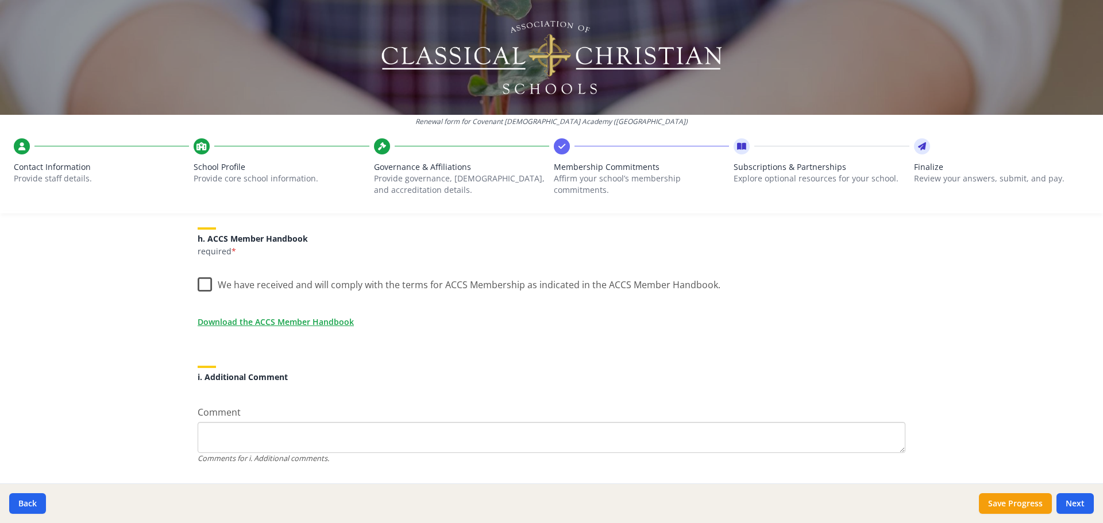
scroll to position [977, 0]
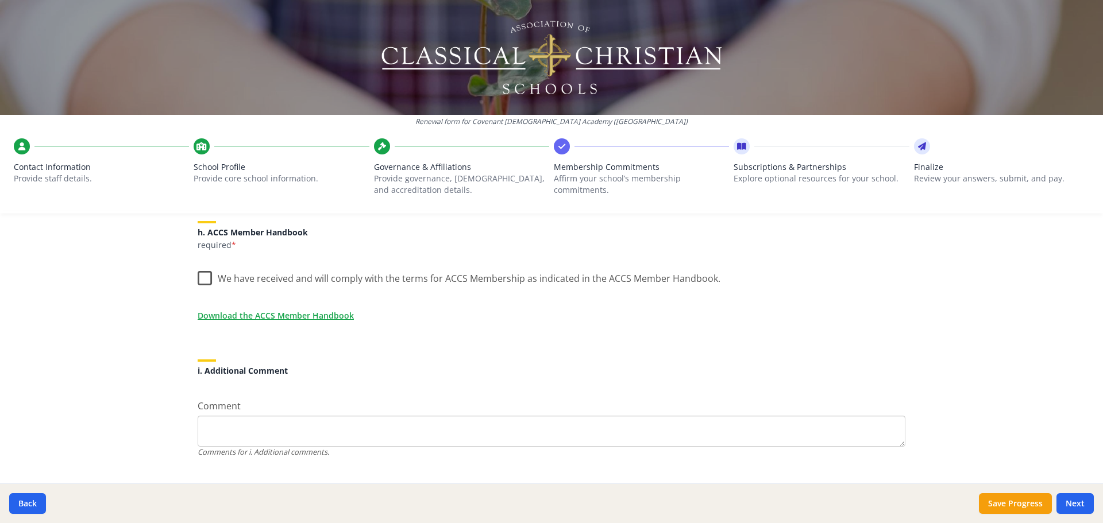
click at [199, 278] on label "We have received and will comply with the terms for ACCS Membership as indicate…" at bounding box center [459, 276] width 523 height 25
click at [0, 0] on input "We have received and will comply with the terms for ACCS Membership as indicate…" at bounding box center [0, 0] width 0 height 0
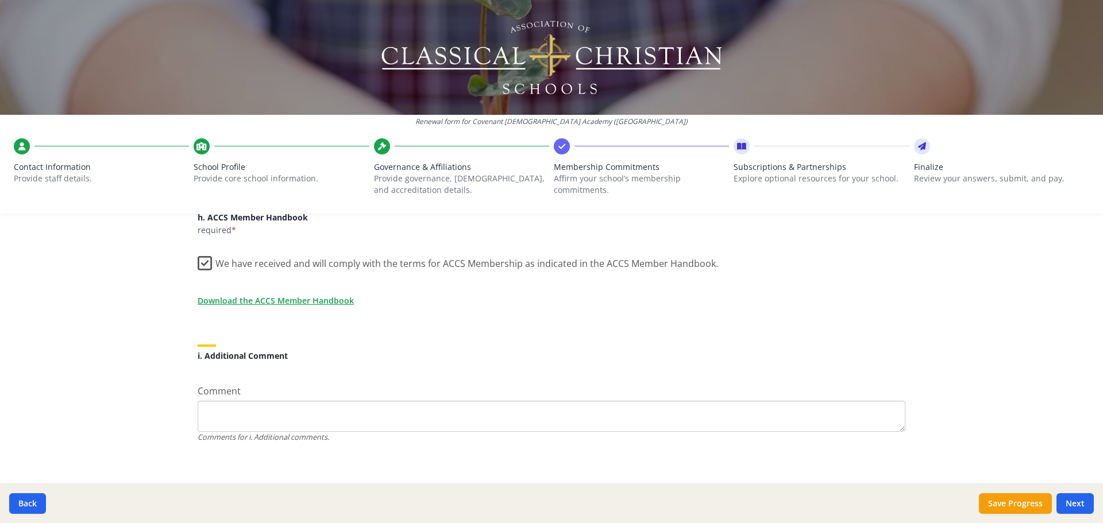
scroll to position [1000, 0]
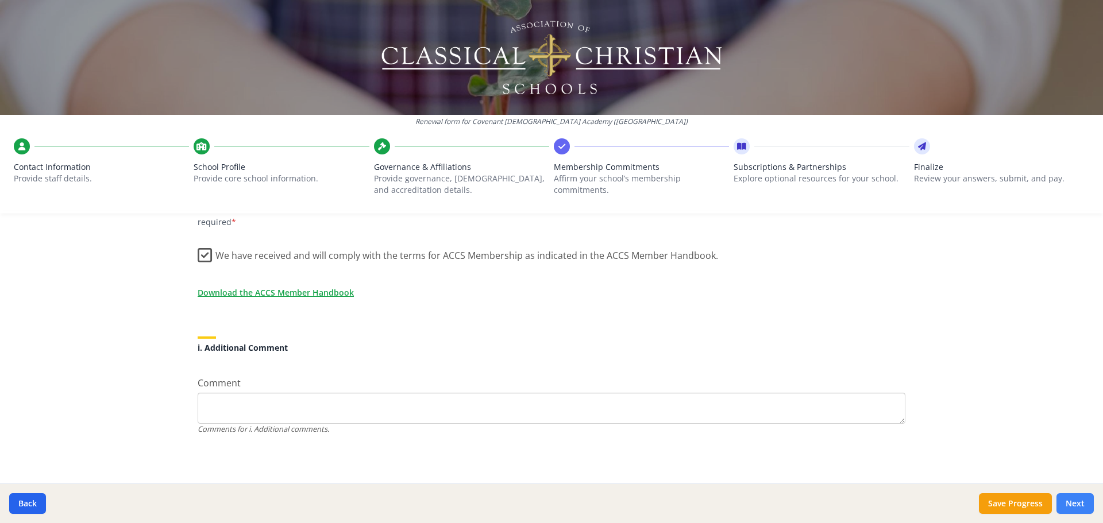
click at [1078, 498] on button "Next" at bounding box center [1075, 504] width 37 height 21
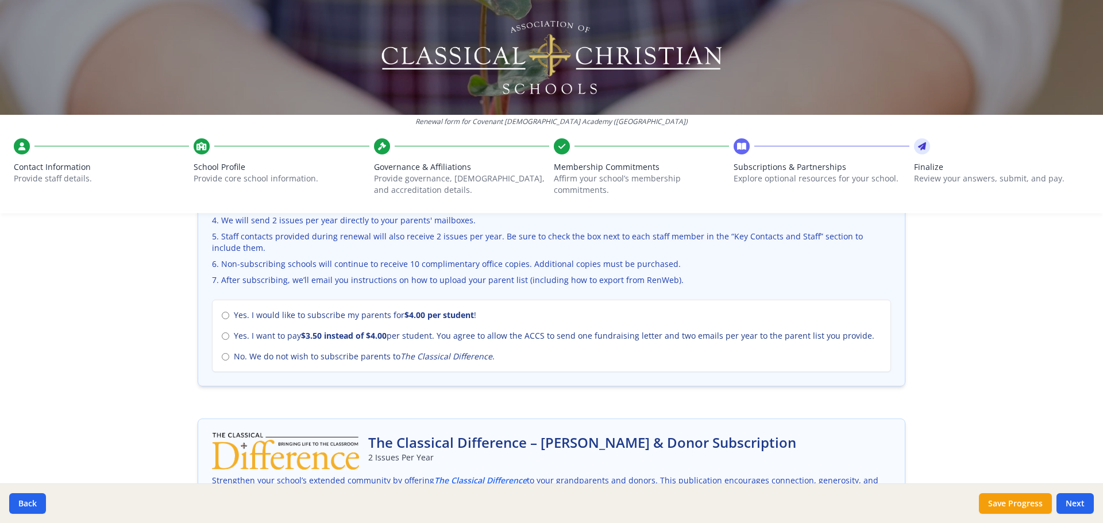
scroll to position [460, 0]
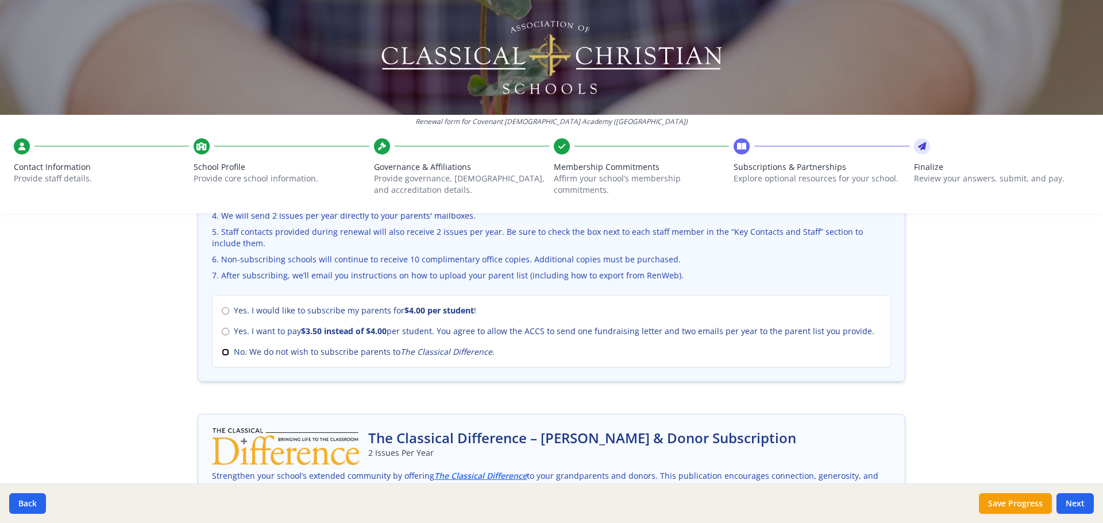
click at [222, 354] on input "No. We do not wish to subscribe parents to The Classical Difference ." at bounding box center [225, 352] width 7 height 7
radio input "true"
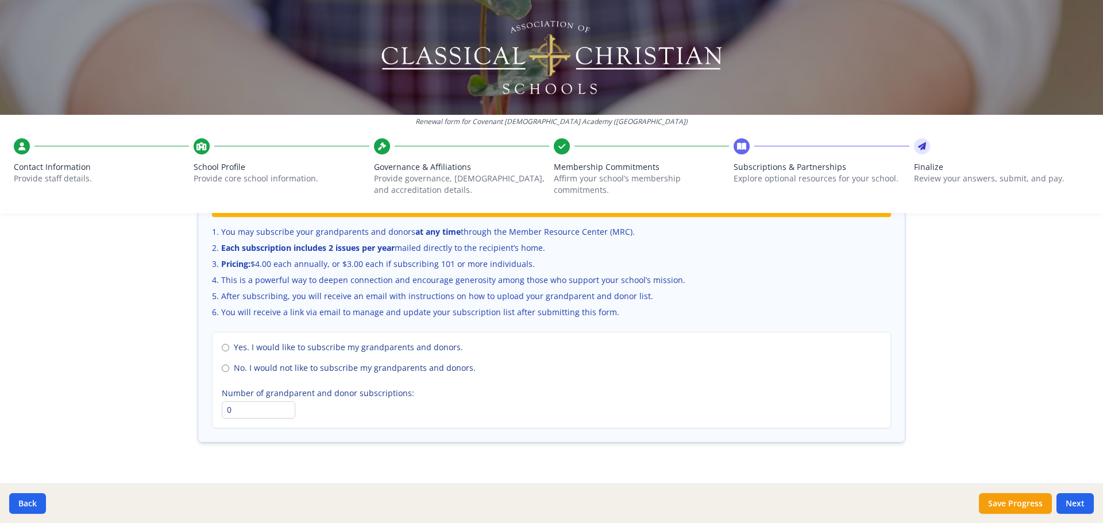
scroll to position [790, 0]
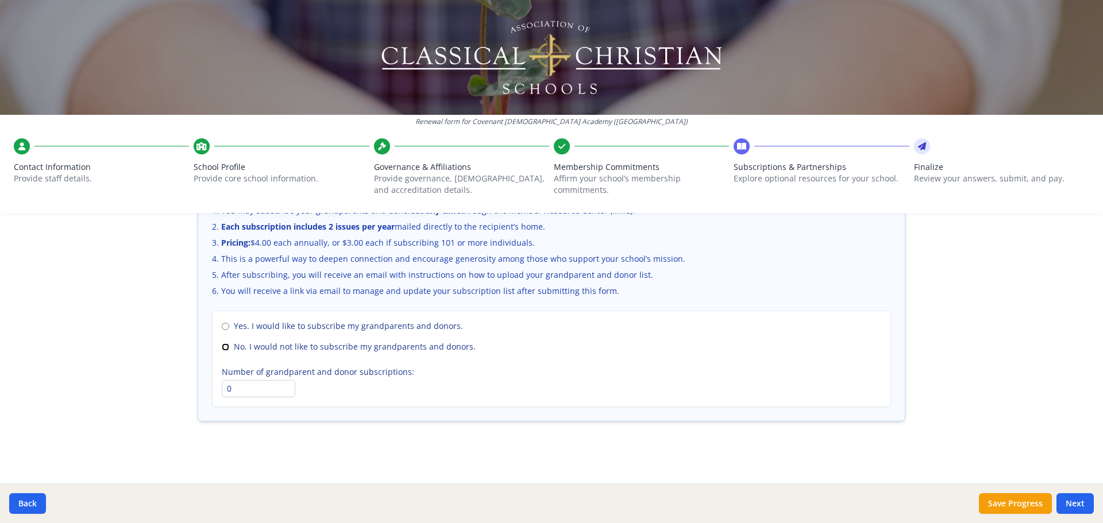
click at [222, 349] on input "No. I would not like to subscribe my grandparents and donors." at bounding box center [225, 347] width 7 height 7
radio input "true"
click at [1070, 504] on button "Next" at bounding box center [1075, 504] width 37 height 21
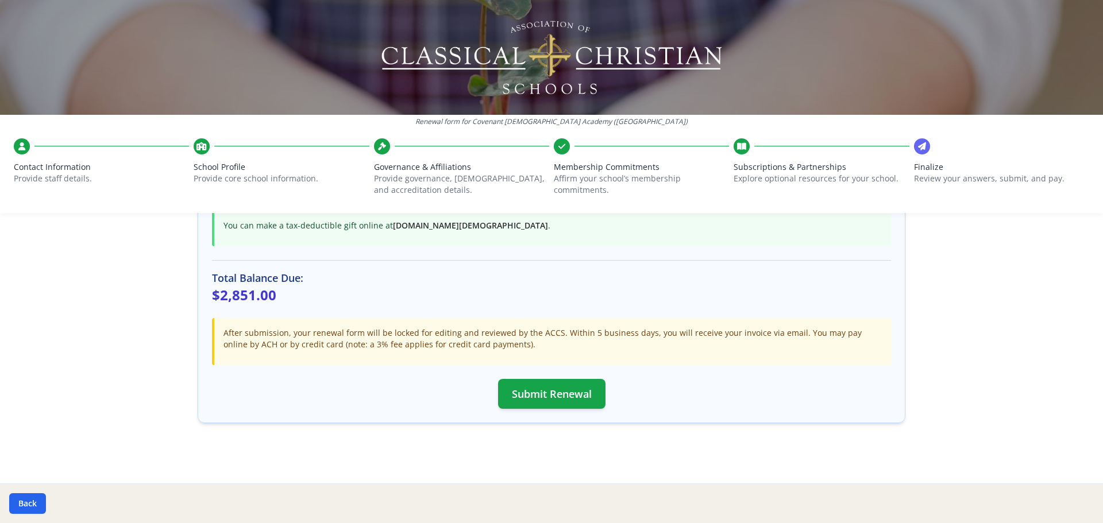
scroll to position [305, 0]
click at [547, 394] on button "Submit Renewal" at bounding box center [551, 392] width 107 height 30
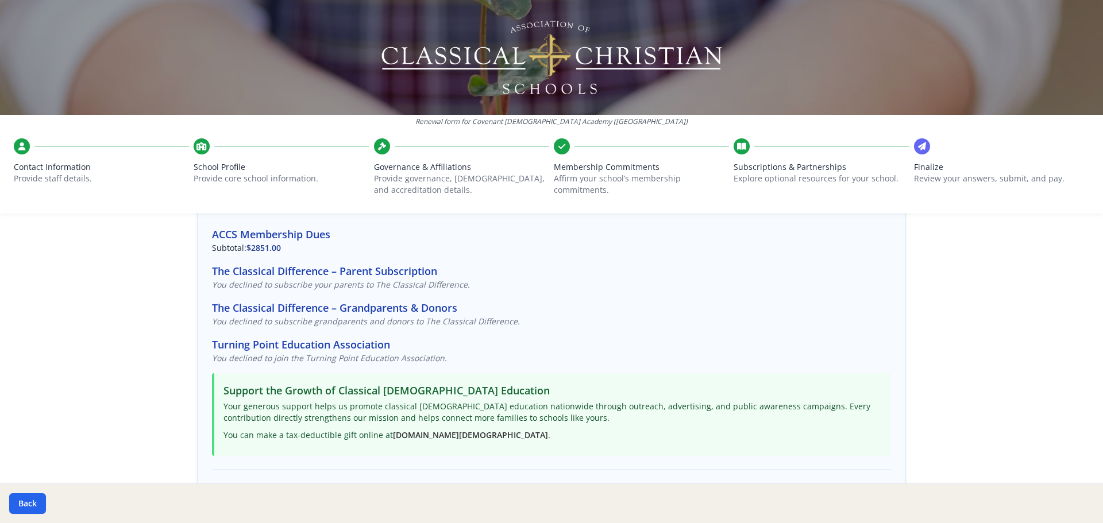
scroll to position [0, 0]
